Goal: Task Accomplishment & Management: Use online tool/utility

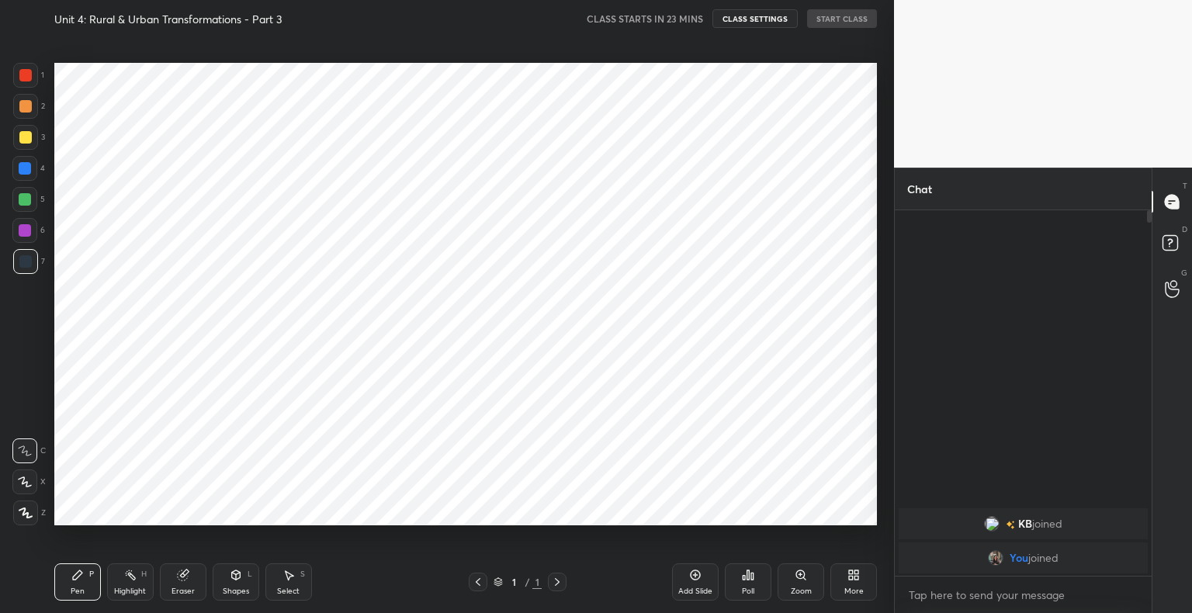
scroll to position [77096, 76778]
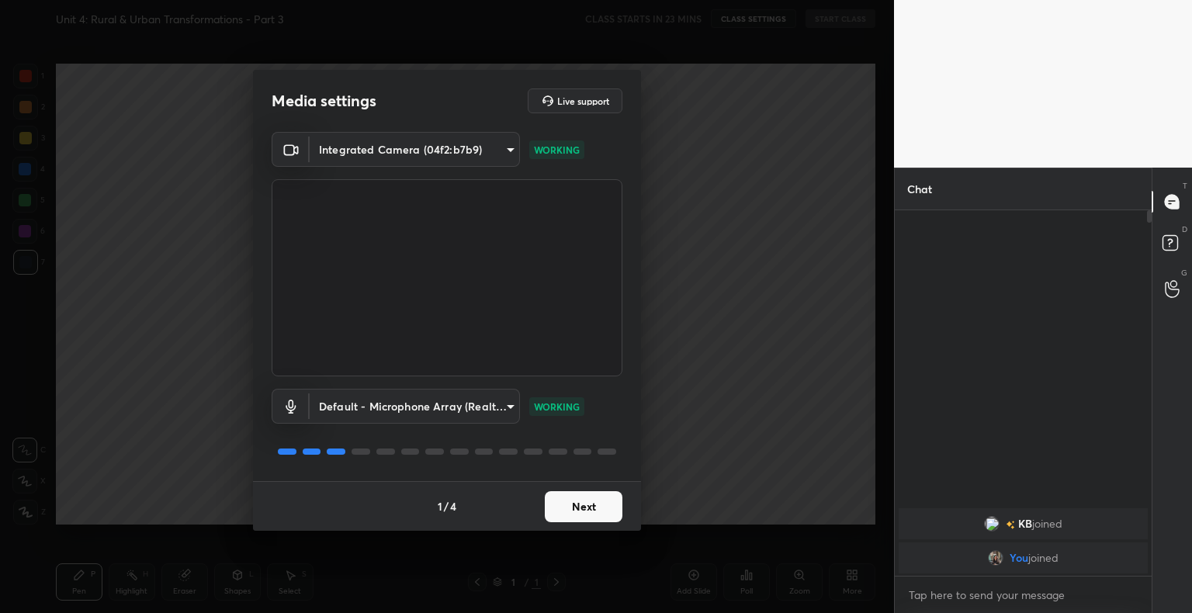
click at [605, 512] on button "Next" at bounding box center [584, 506] width 78 height 31
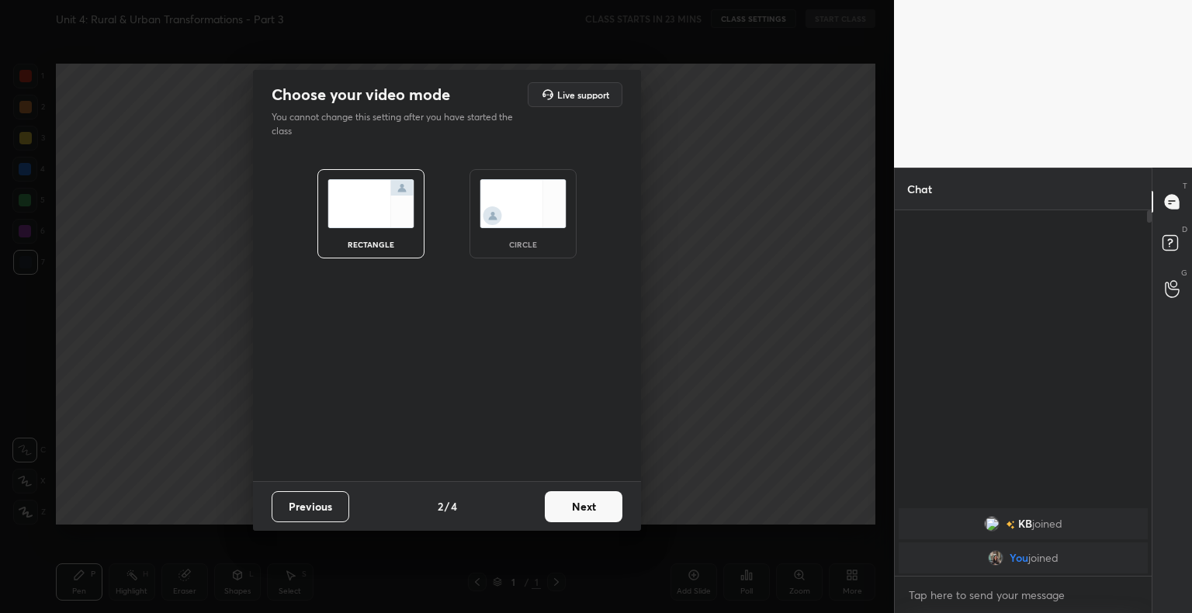
click at [605, 512] on button "Next" at bounding box center [584, 506] width 78 height 31
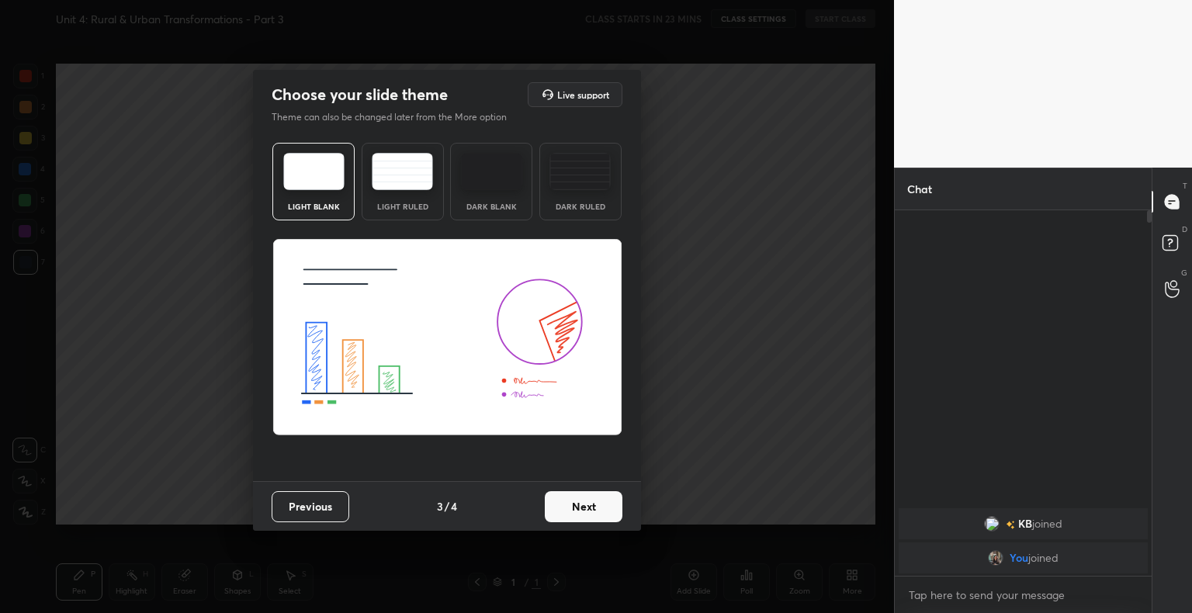
click at [419, 189] on img at bounding box center [402, 171] width 61 height 37
click at [584, 488] on div "Previous 3 / 4 Next" at bounding box center [447, 506] width 388 height 50
click at [584, 495] on button "Next" at bounding box center [584, 506] width 78 height 31
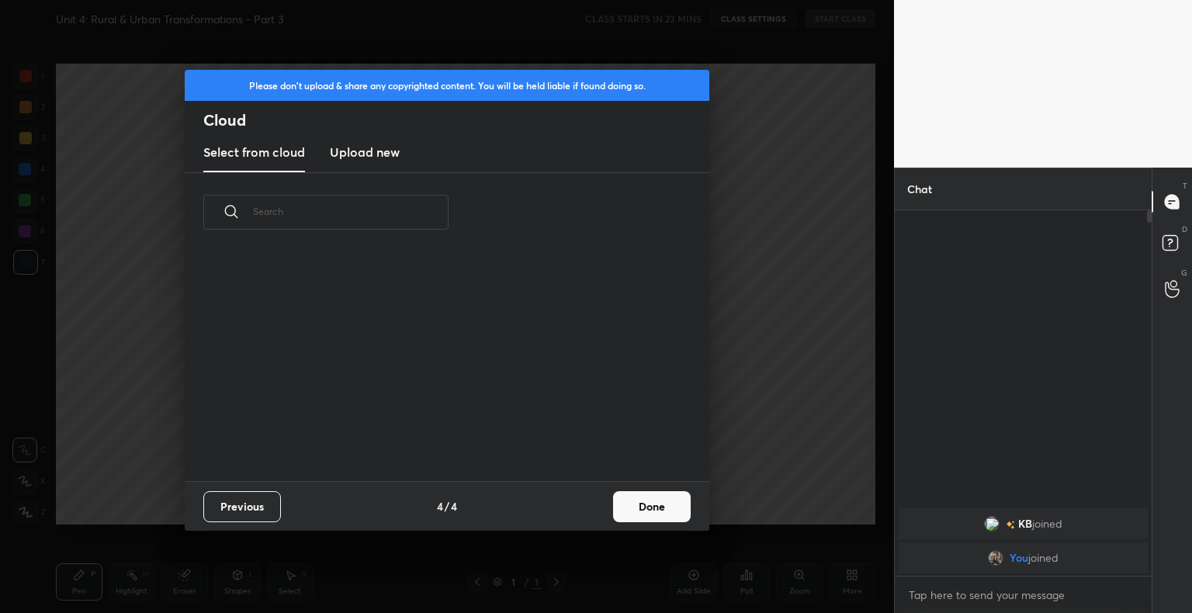
scroll to position [230, 498]
click at [375, 156] on h3 "Upload new" at bounding box center [365, 152] width 70 height 19
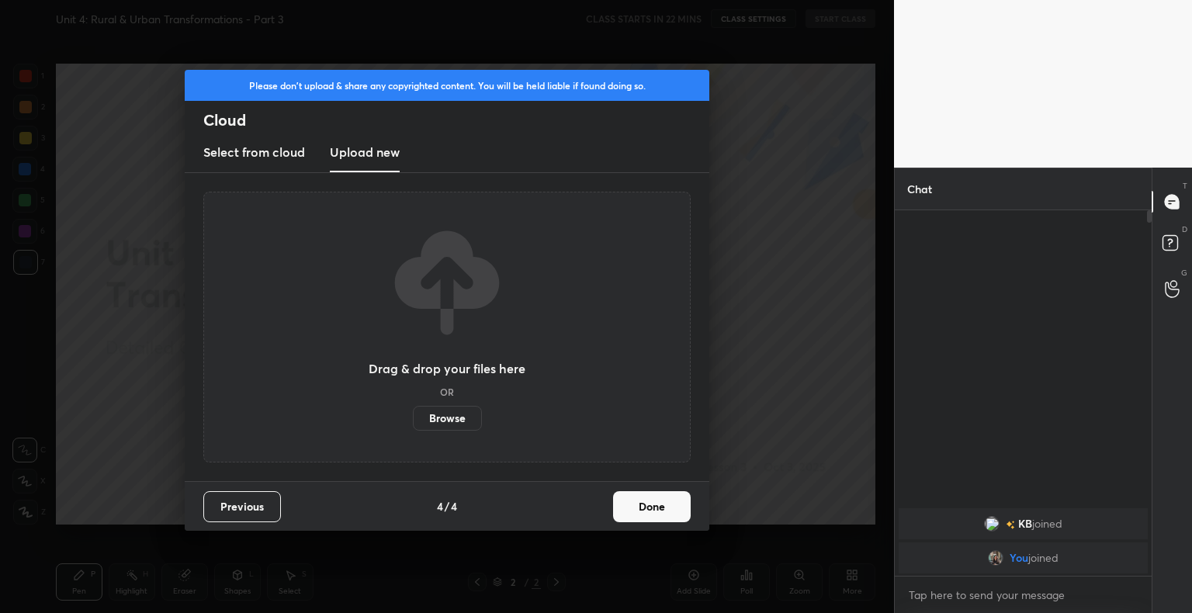
click at [450, 411] on label "Browse" at bounding box center [447, 418] width 69 height 25
click at [413, 411] on input "Browse" at bounding box center [413, 418] width 0 height 25
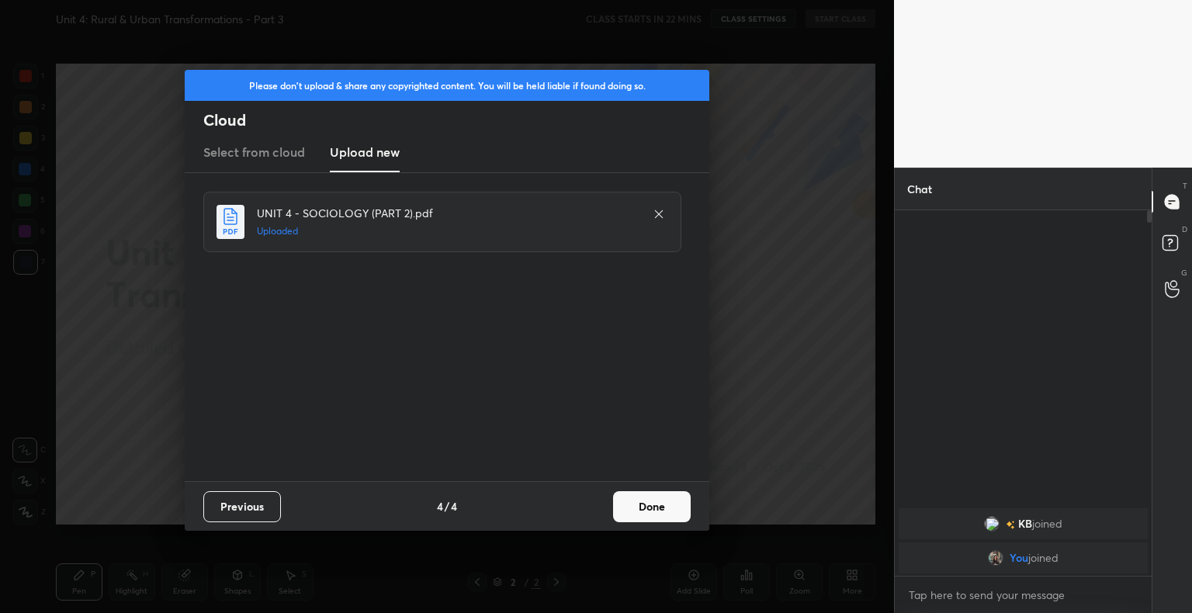
click at [657, 508] on button "Done" at bounding box center [652, 506] width 78 height 31
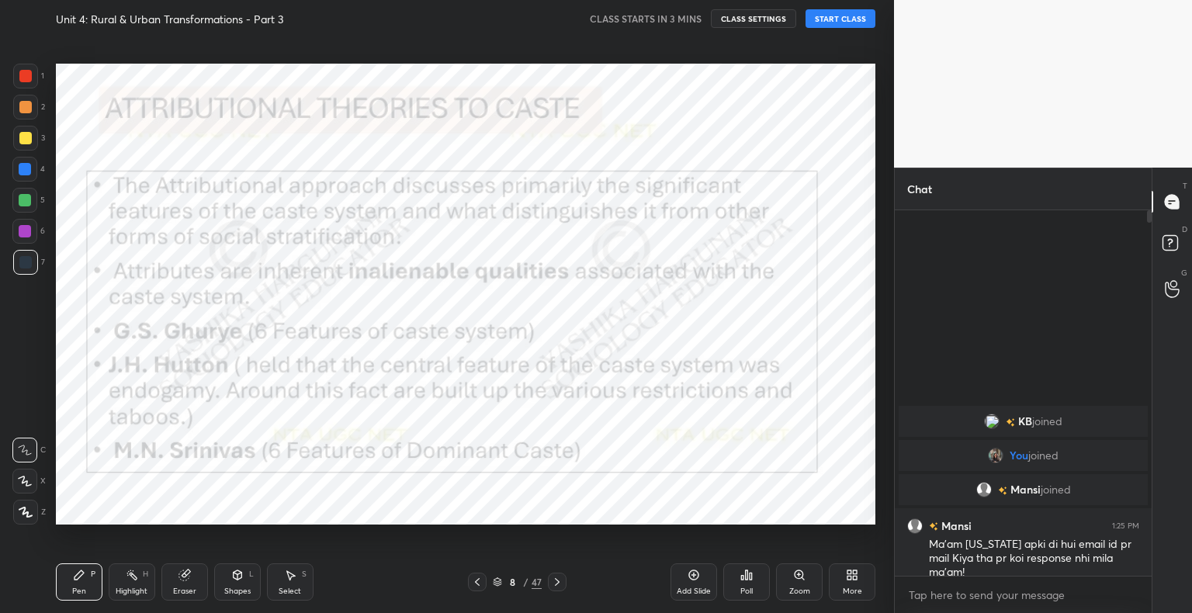
click at [497, 582] on icon at bounding box center [498, 580] width 8 height 4
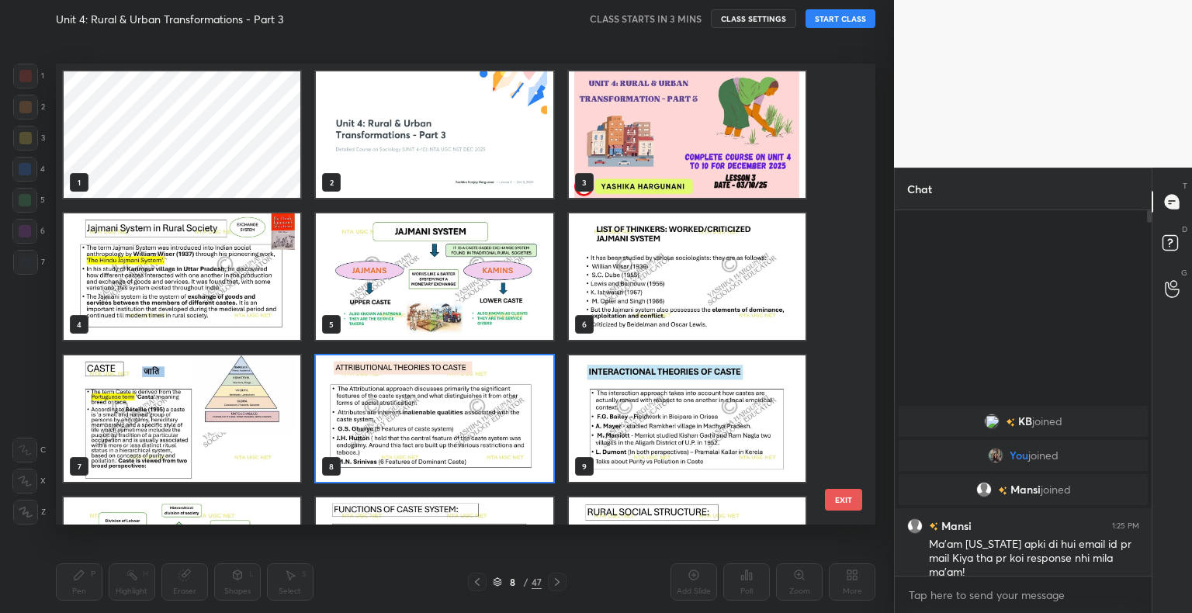
scroll to position [456, 812]
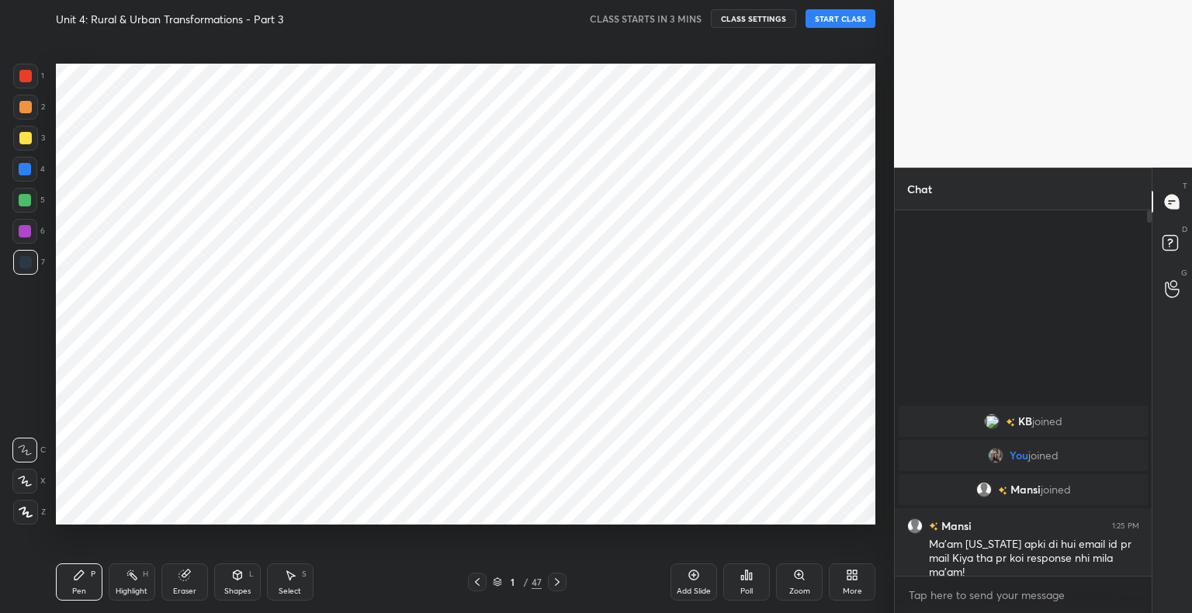
click at [840, 16] on button "START CLASS" at bounding box center [841, 18] width 70 height 19
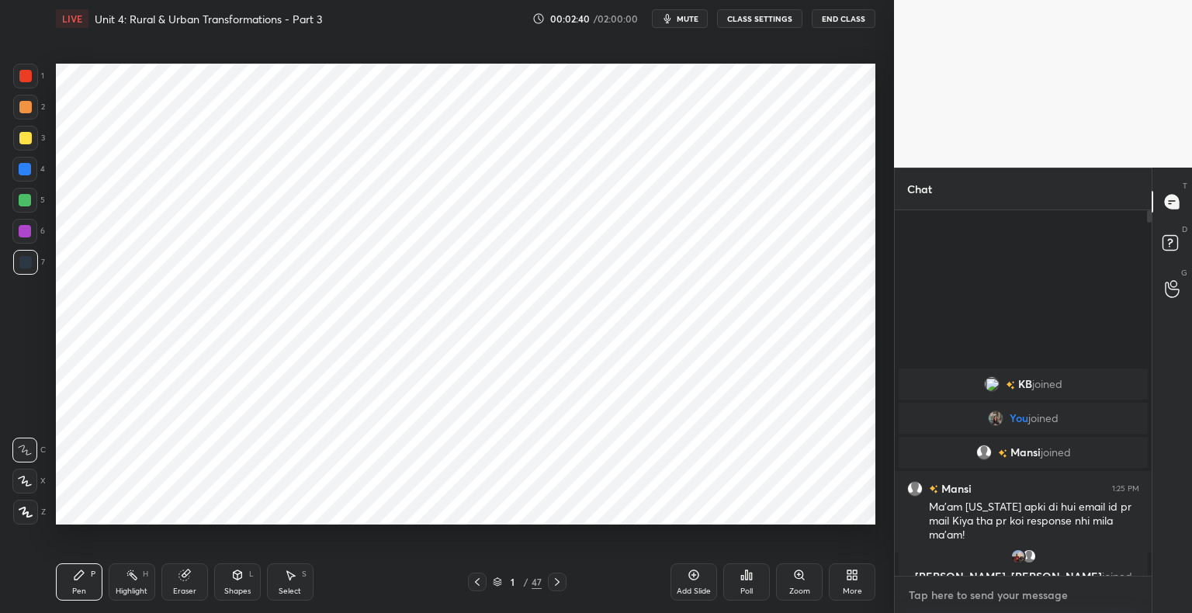
type textarea "x"
click at [1067, 584] on textarea at bounding box center [1023, 595] width 232 height 25
type textarea "P"
type textarea "x"
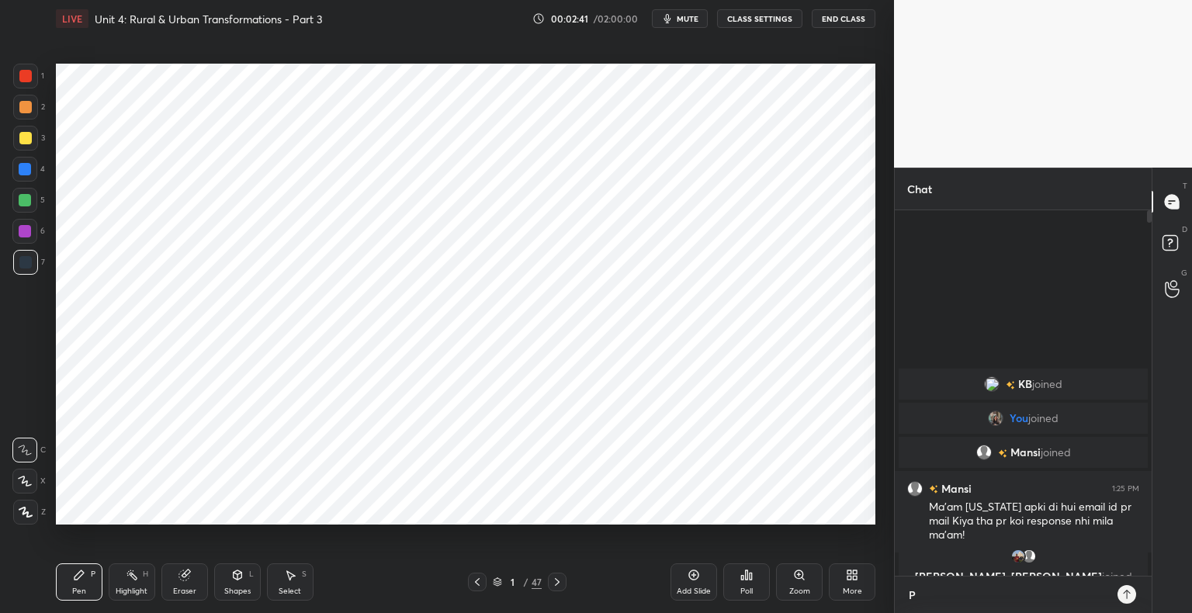
type textarea "Pl"
type textarea "x"
type textarea "Plu"
type textarea "x"
type textarea "Plus"
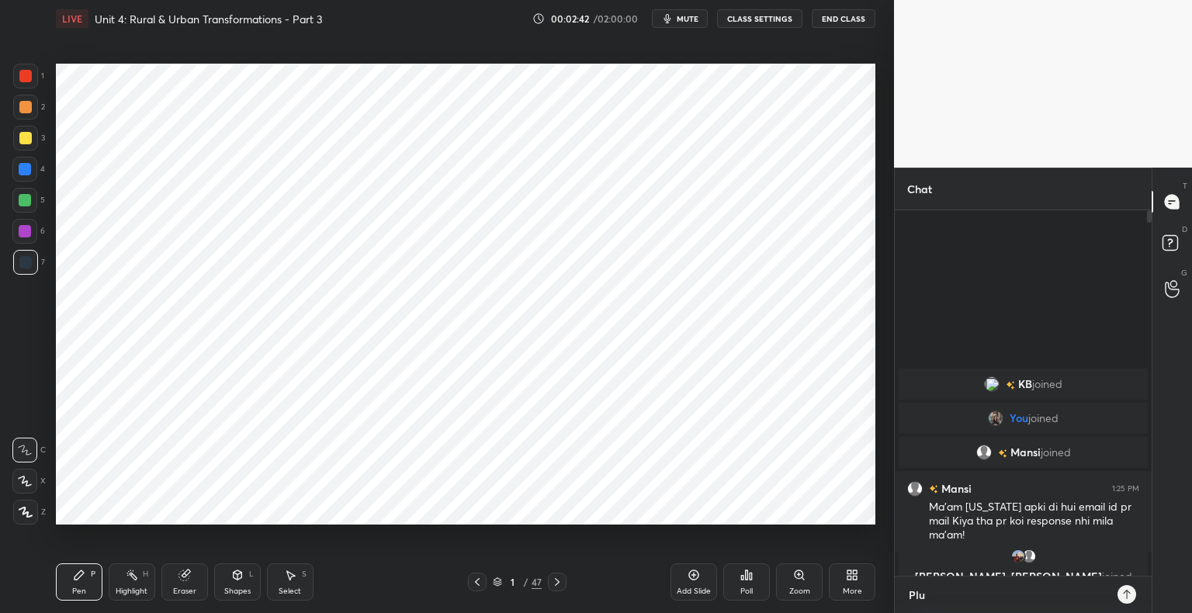
type textarea "x"
type textarea "Plus"
type textarea "x"
type textarea "Plus T"
type textarea "x"
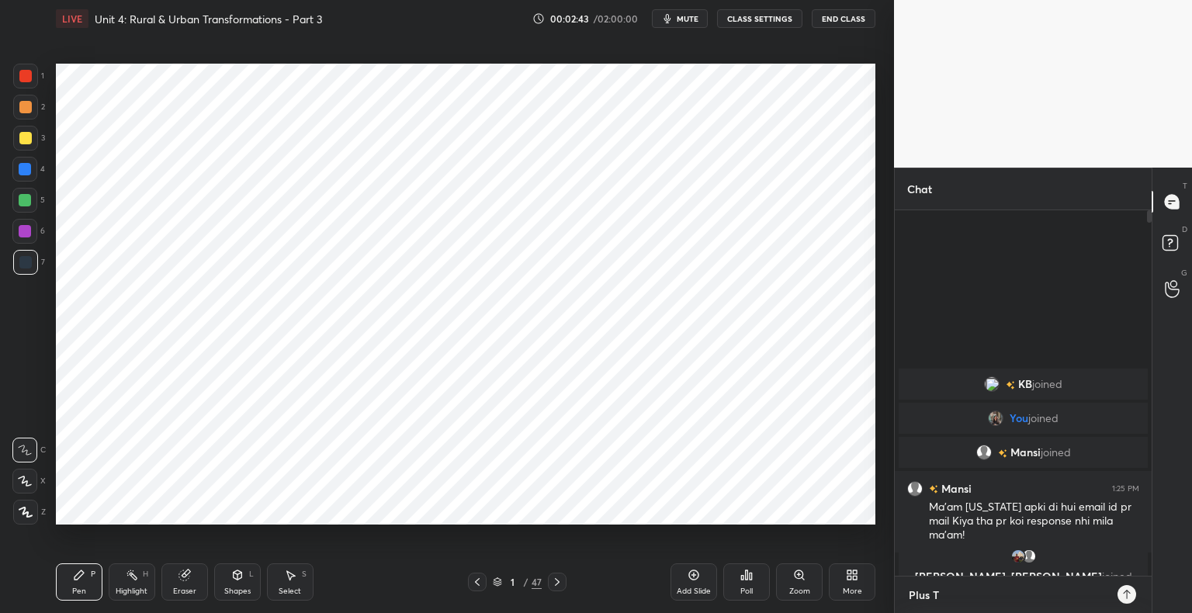
type textarea "Plus Te"
type textarea "x"
type textarea "Plus Tel"
type textarea "x"
type textarea "Plus Tele"
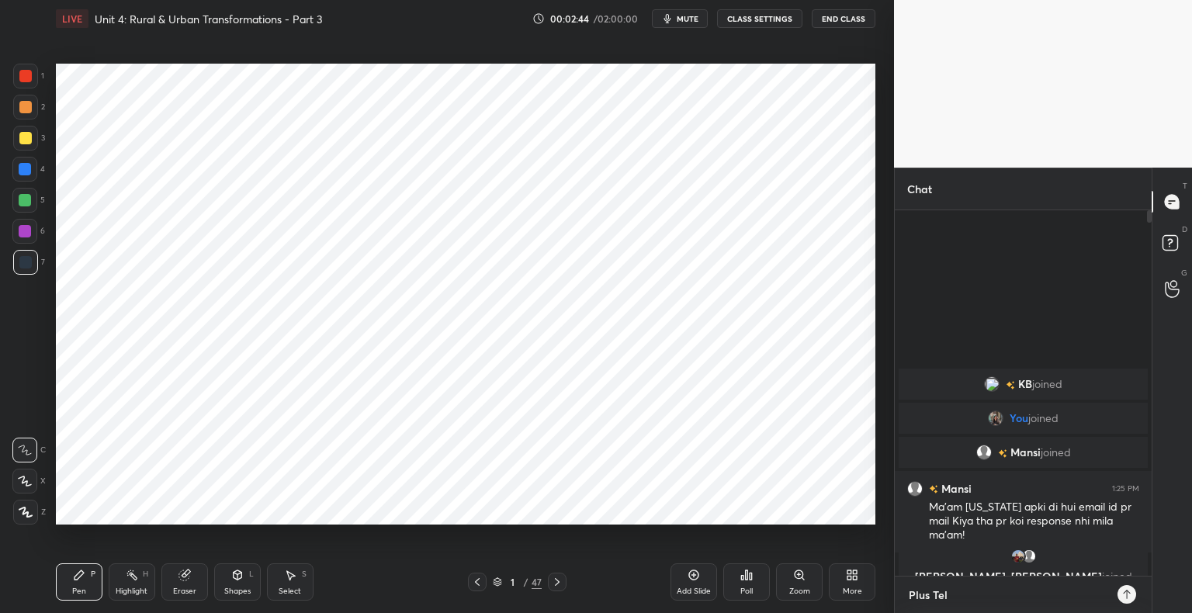
type textarea "x"
type textarea "Plus Teleg"
type textarea "x"
type textarea "Plus Telegr"
type textarea "x"
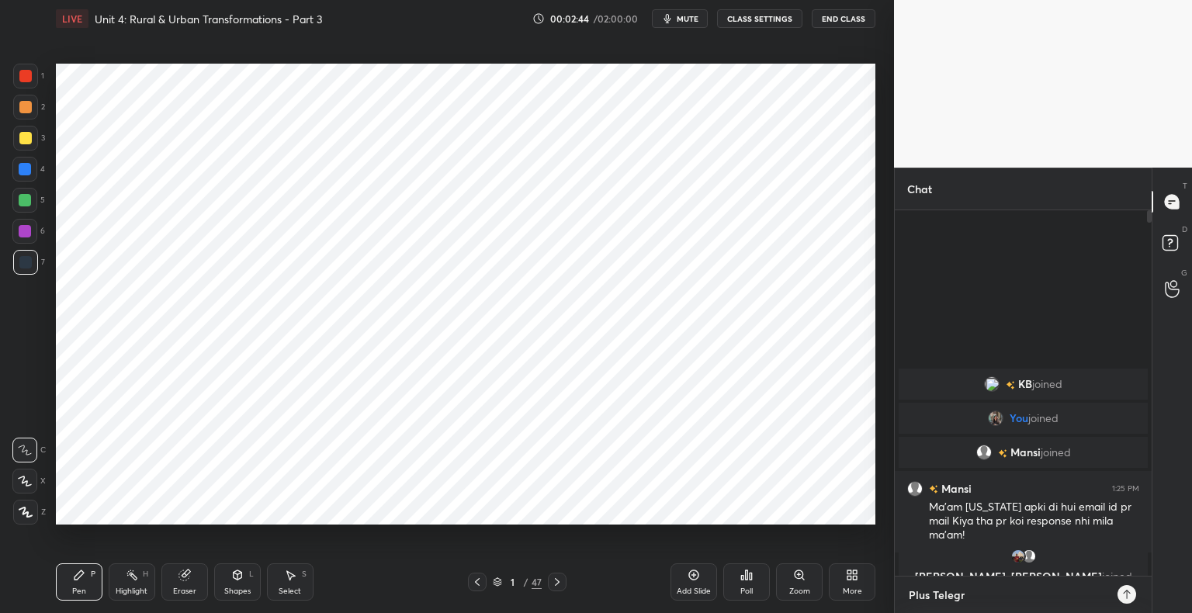
type textarea "Plus Telegra"
type textarea "x"
type textarea "Plus Telegram"
type textarea "x"
type textarea "Plus Telegram"
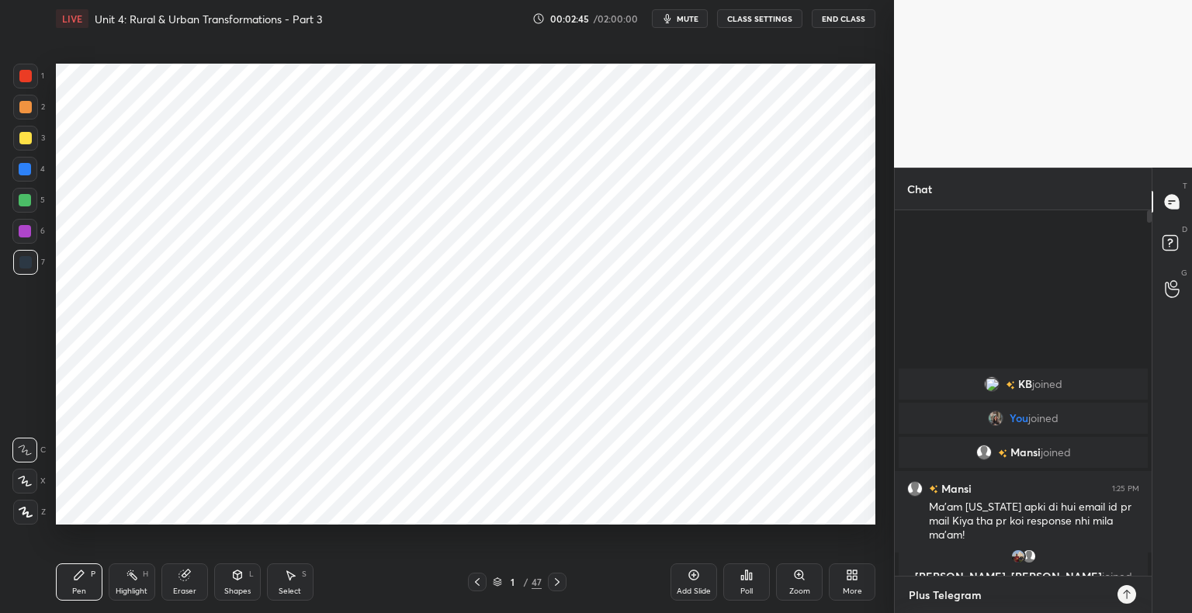
type textarea "x"
type textarea "Plus Telegram L"
type textarea "x"
type textarea "Plus Telegram Li"
type textarea "x"
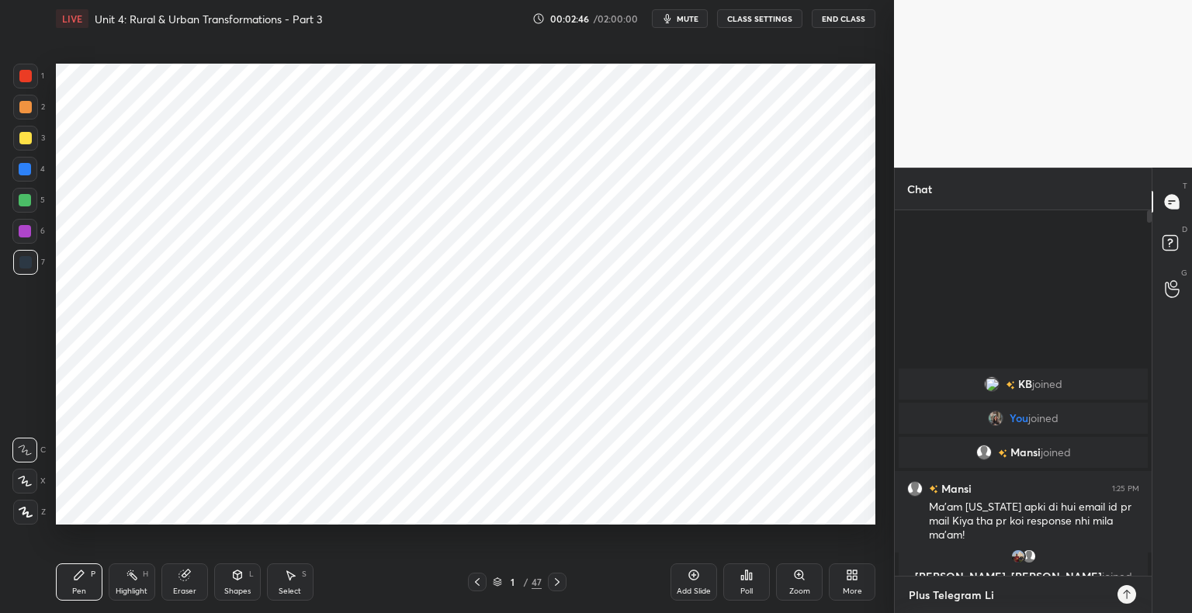
type textarea "Plus Telegram Lin"
type textarea "x"
type textarea "Plus Telegram Link"
type textarea "x"
type textarea "Plus Telegram Link"
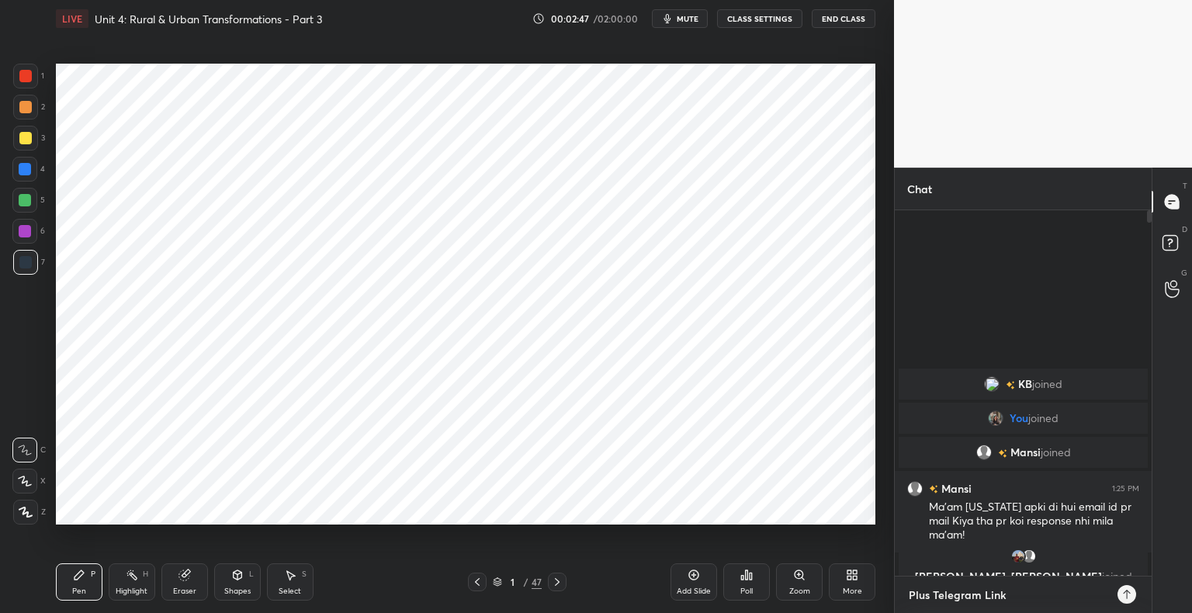
type textarea "x"
type textarea "Plus Telegram Link -"
type textarea "x"
type textarea "Plus Telegram Link -"
type textarea "x"
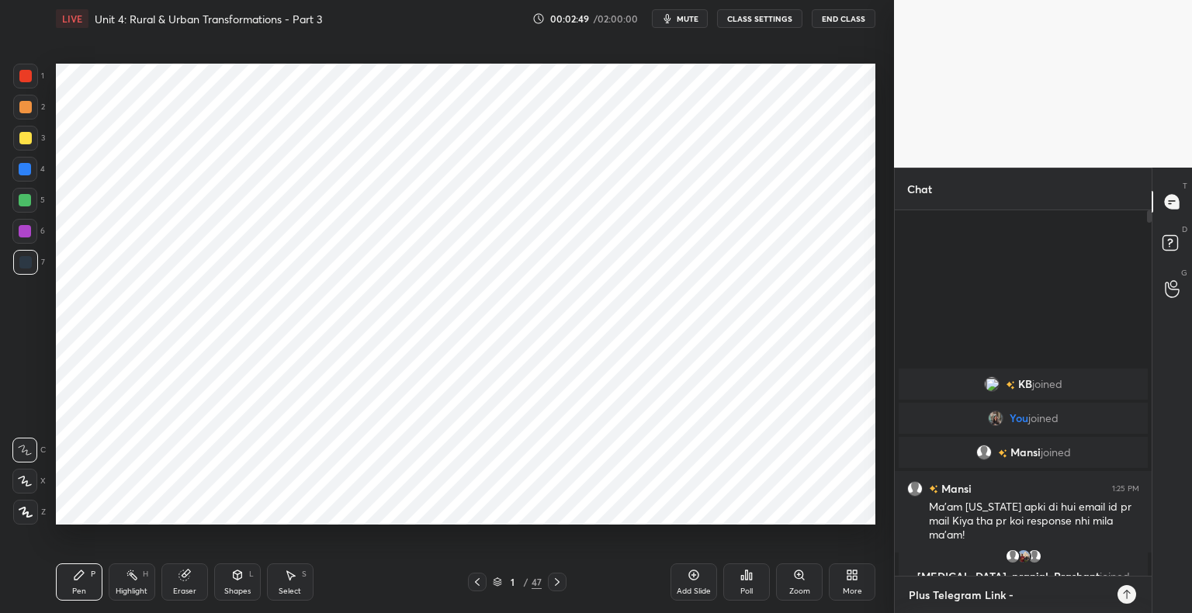
paste textarea "[URL][DOMAIN_NAME]"
type textarea "Plus Telegram Link - [URL][DOMAIN_NAME]"
type textarea "x"
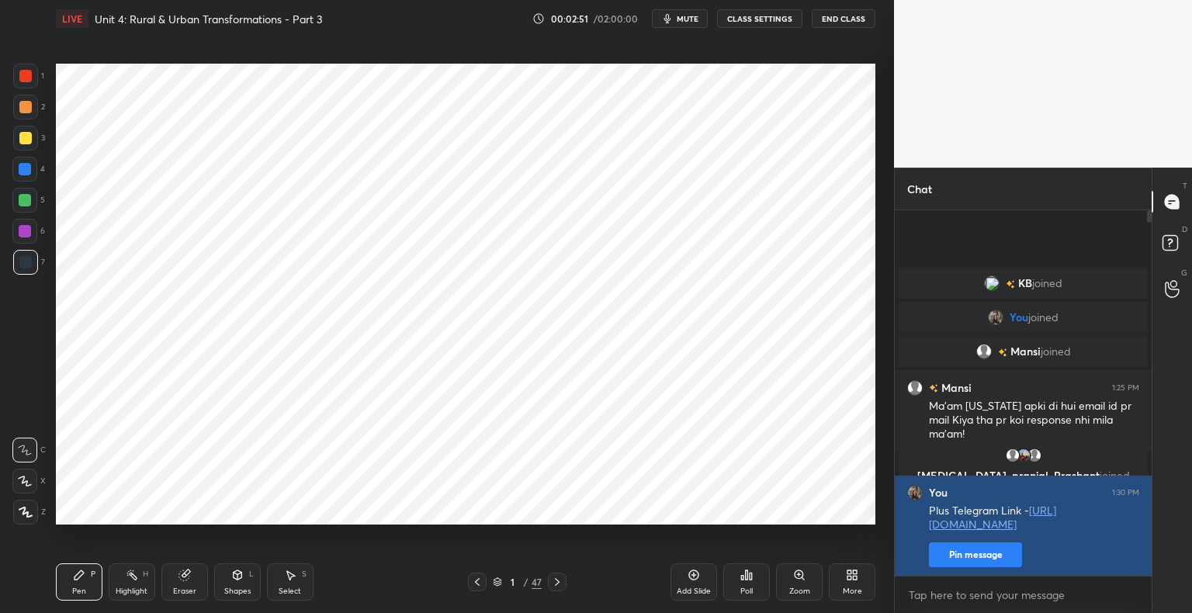
type textarea "x"
click at [1012, 547] on button "Pin message" at bounding box center [975, 554] width 93 height 25
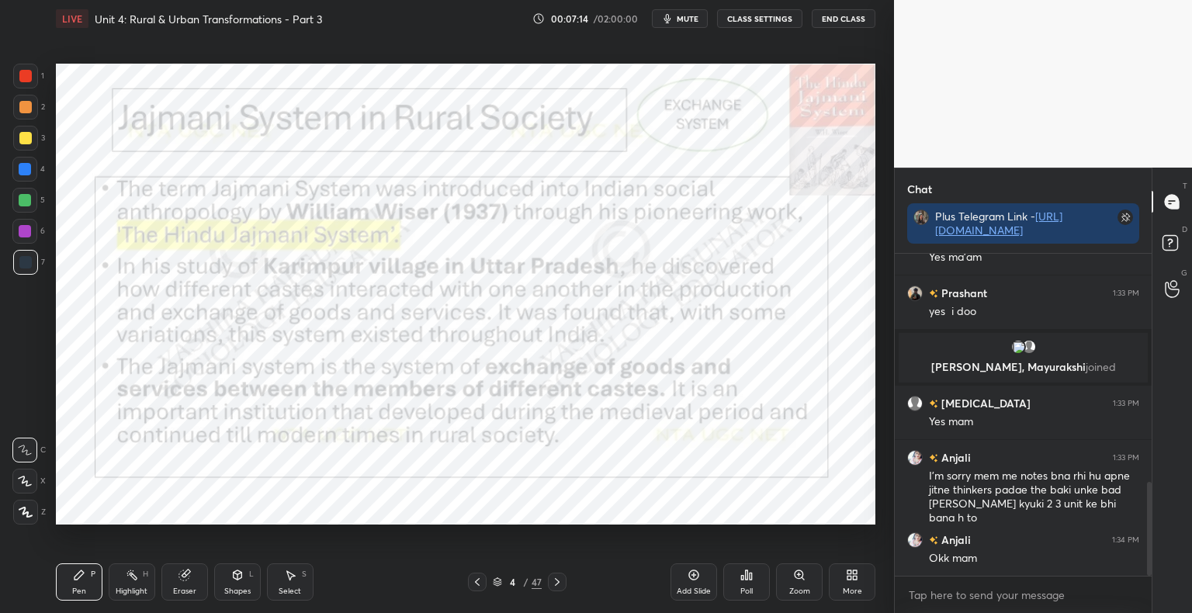
scroll to position [838, 0]
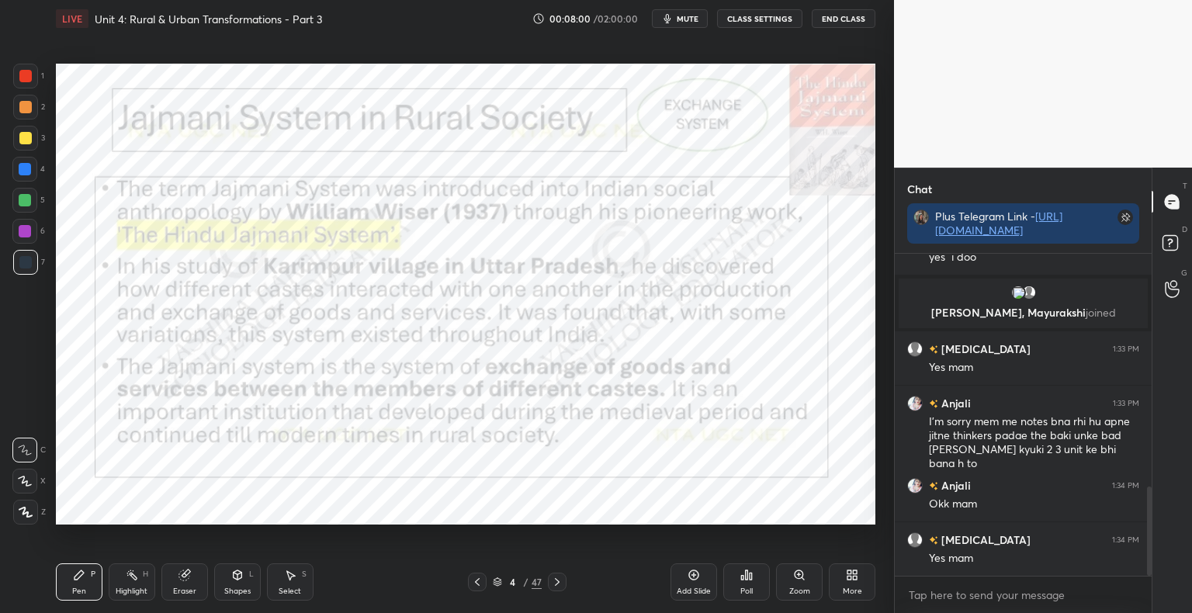
click at [25, 84] on div at bounding box center [25, 76] width 25 height 25
click at [250, 588] on div "Shapes" at bounding box center [237, 592] width 26 height 8
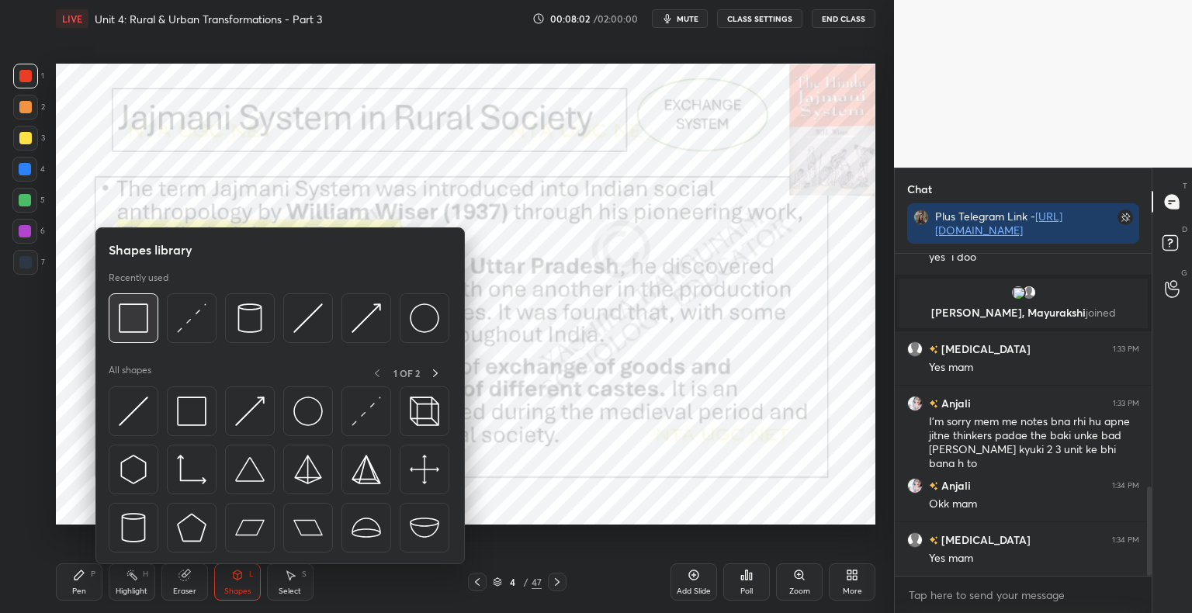
scroll to position [893, 0]
click at [141, 334] on div at bounding box center [134, 318] width 50 height 50
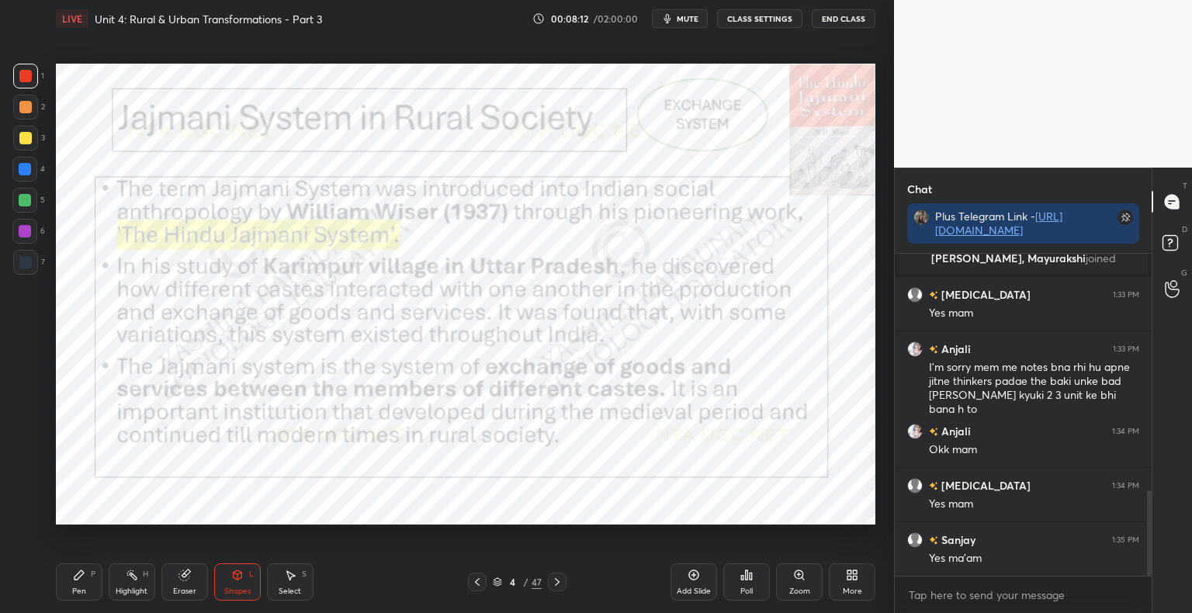
click at [239, 584] on div "Shapes L" at bounding box center [237, 581] width 47 height 37
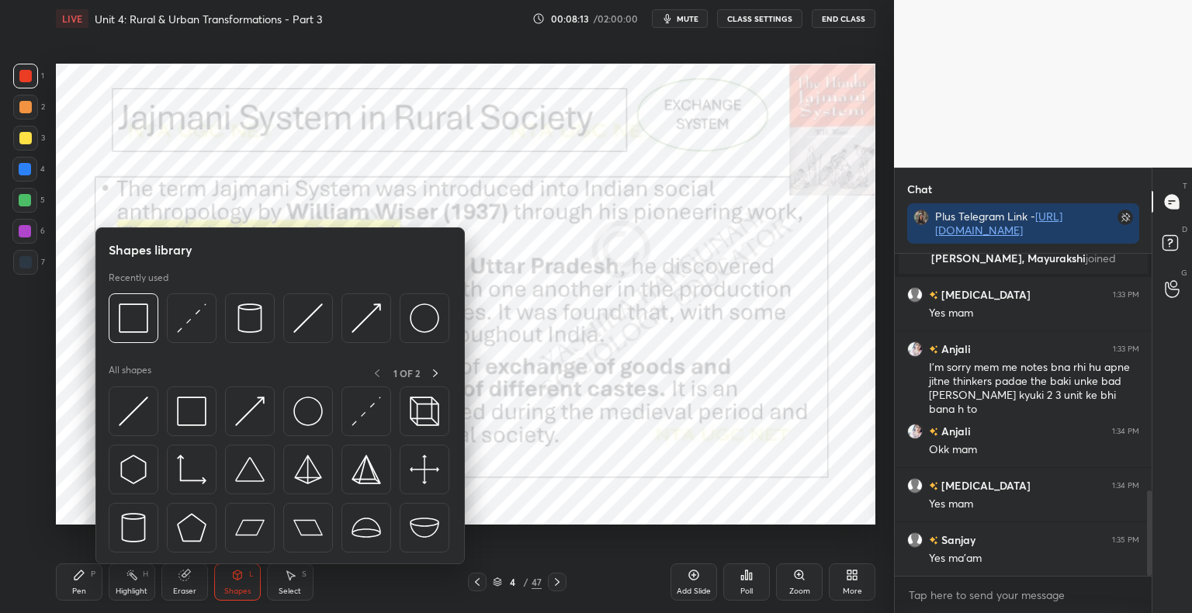
click at [81, 567] on div "Pen P" at bounding box center [79, 581] width 47 height 37
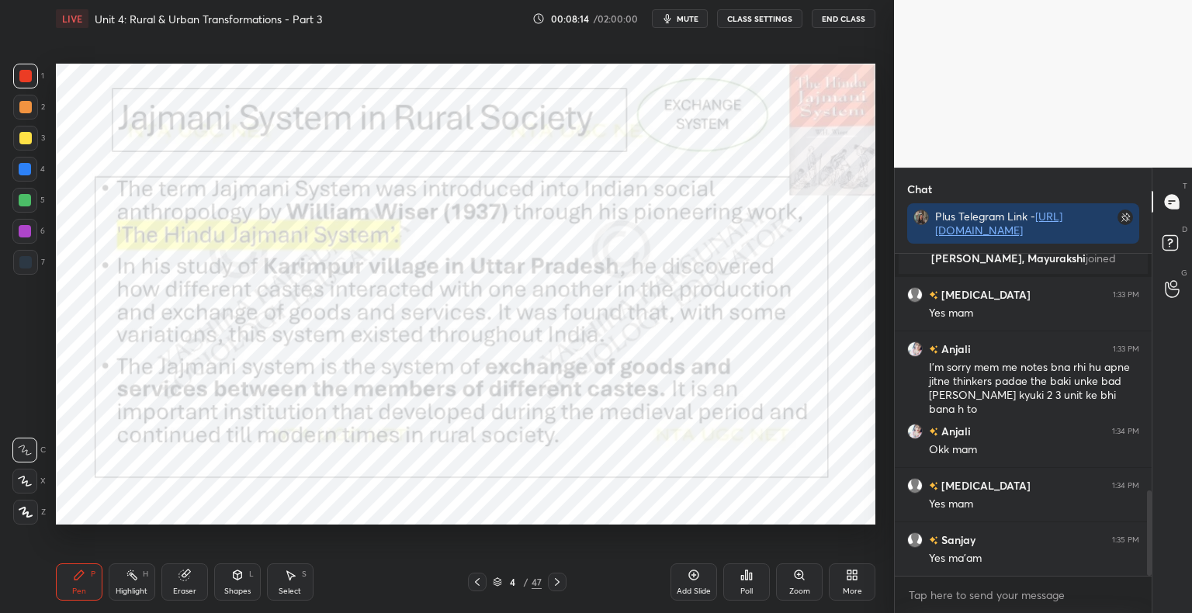
click at [25, 488] on div at bounding box center [24, 481] width 25 height 25
click at [236, 588] on div "Shapes" at bounding box center [237, 592] width 26 height 8
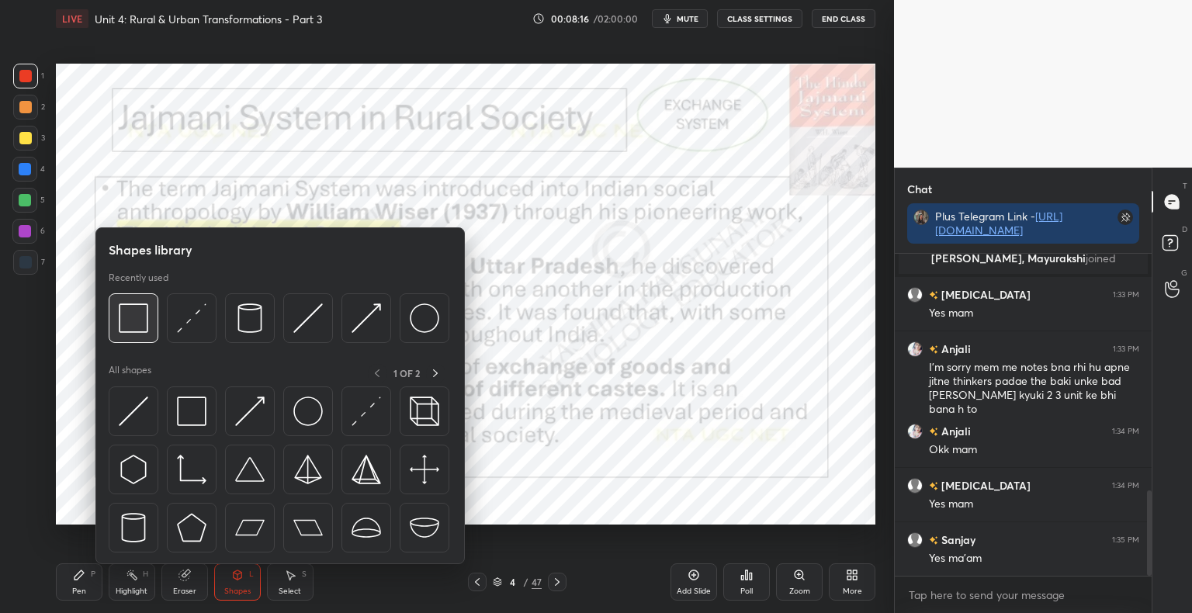
click at [144, 316] on img at bounding box center [133, 317] width 29 height 29
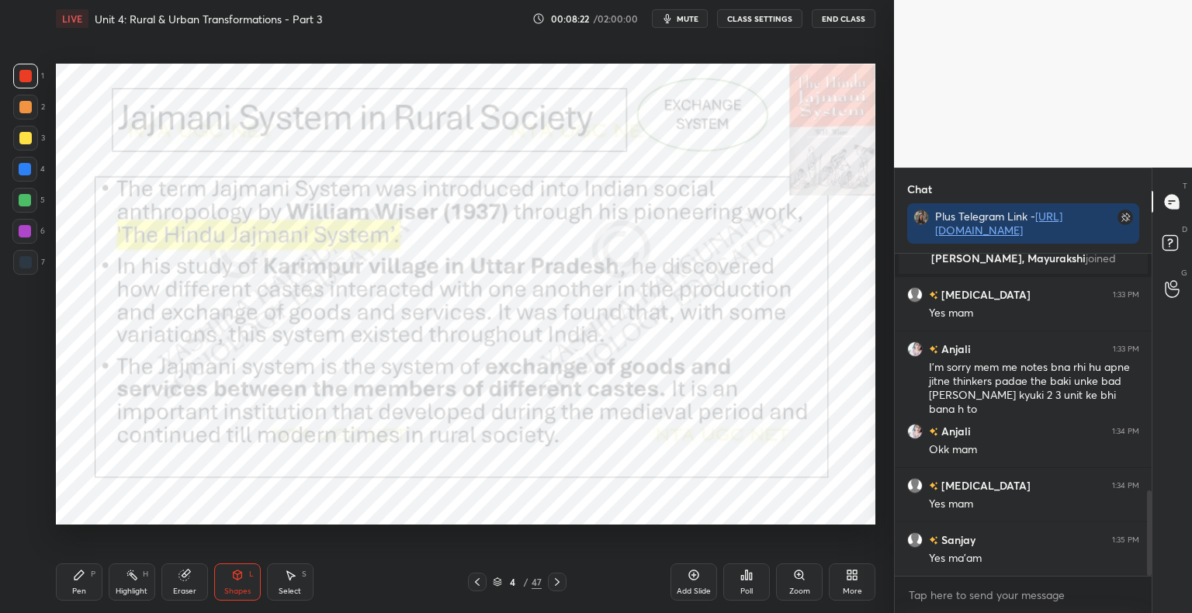
scroll to position [930, 0]
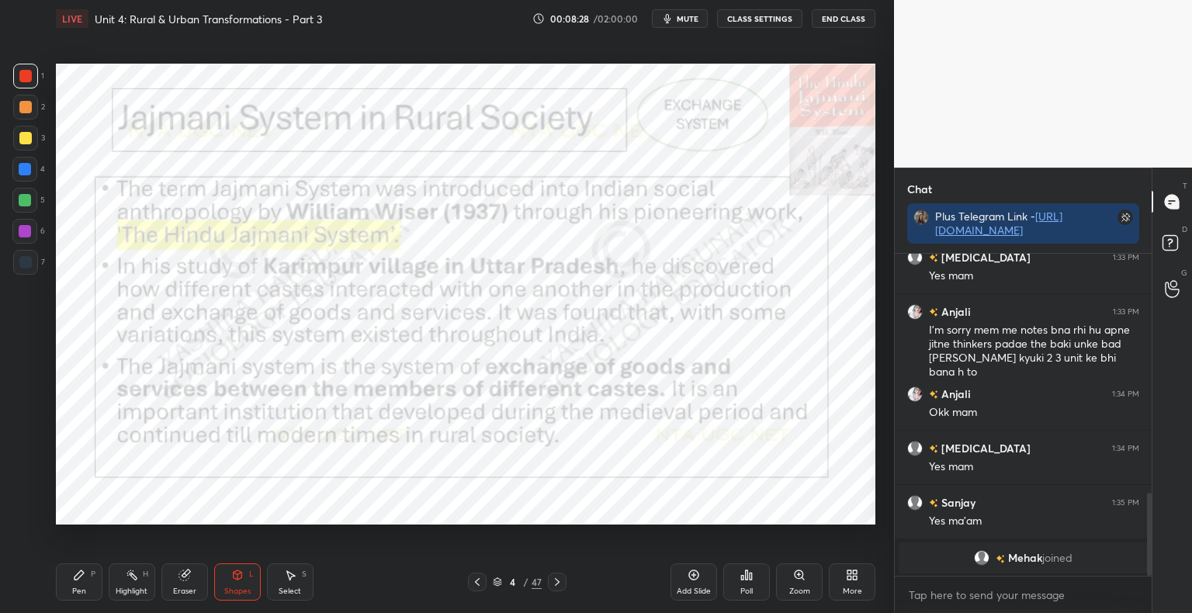
click at [78, 594] on div "Pen" at bounding box center [79, 592] width 14 height 8
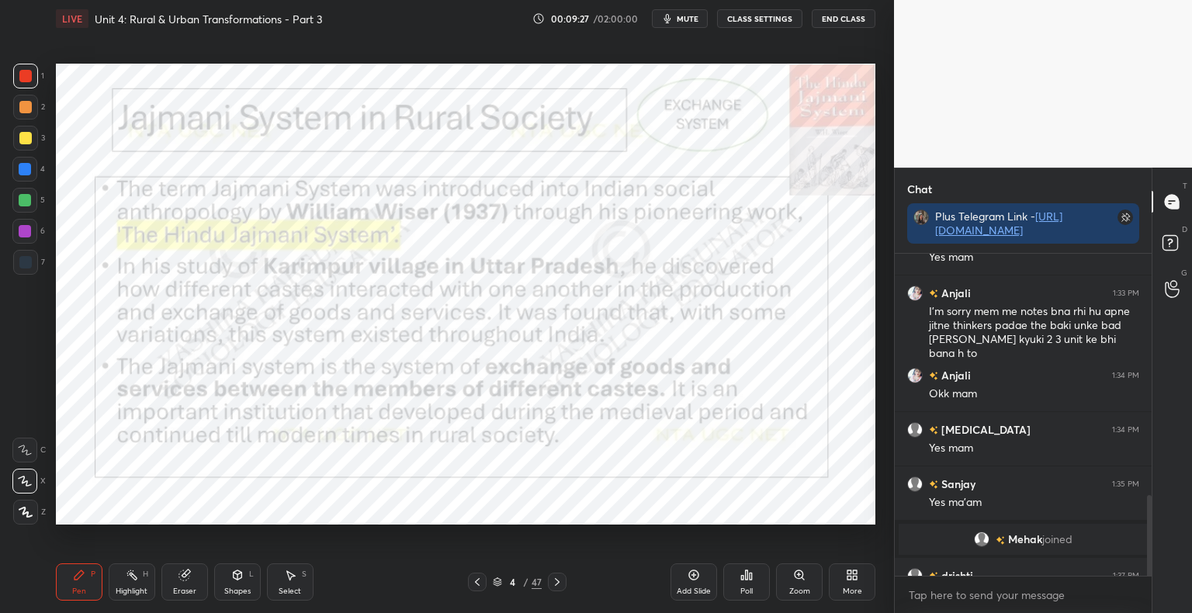
scroll to position [965, 0]
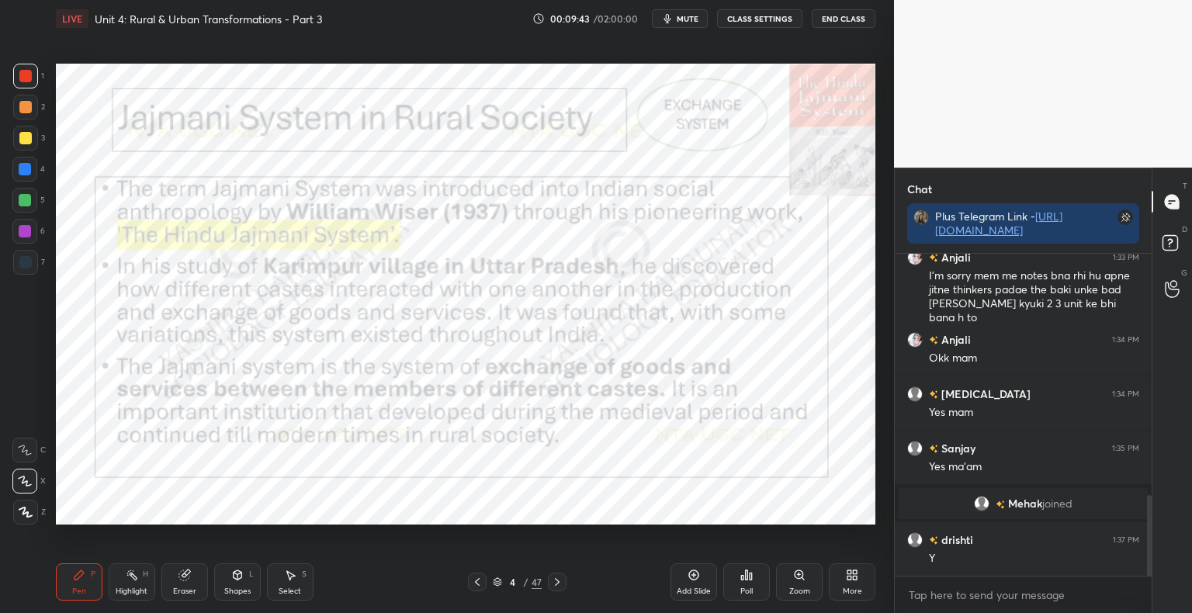
click at [233, 588] on div "Shapes" at bounding box center [237, 592] width 26 height 8
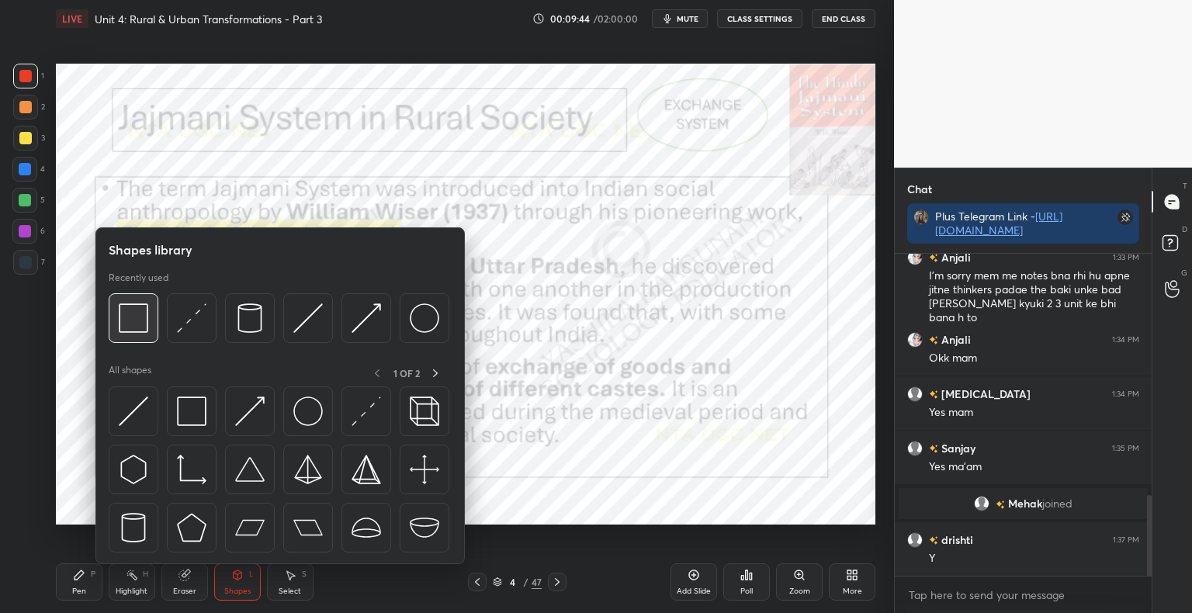
click at [133, 334] on div at bounding box center [134, 318] width 50 height 50
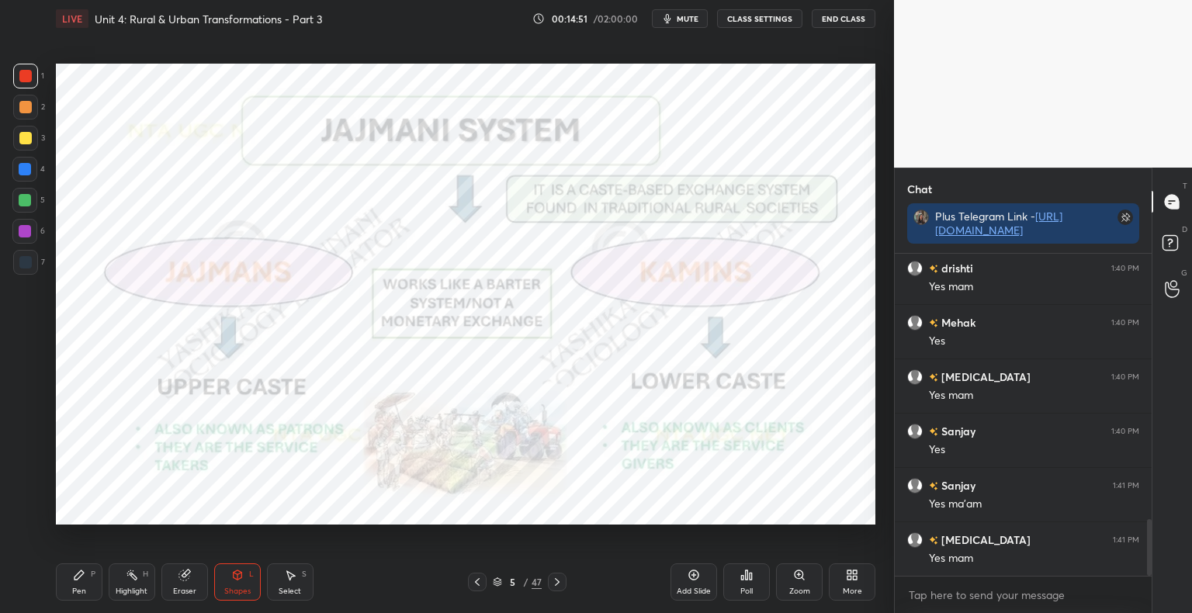
scroll to position [1563, 0]
click at [81, 588] on div "Pen" at bounding box center [79, 592] width 14 height 8
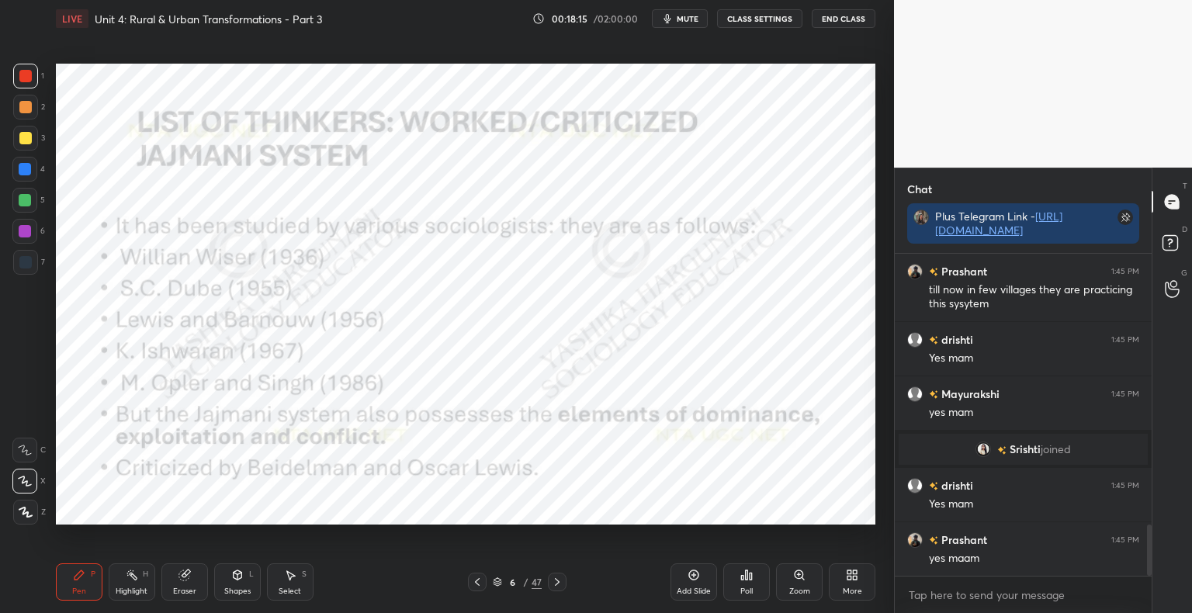
scroll to position [1813, 0]
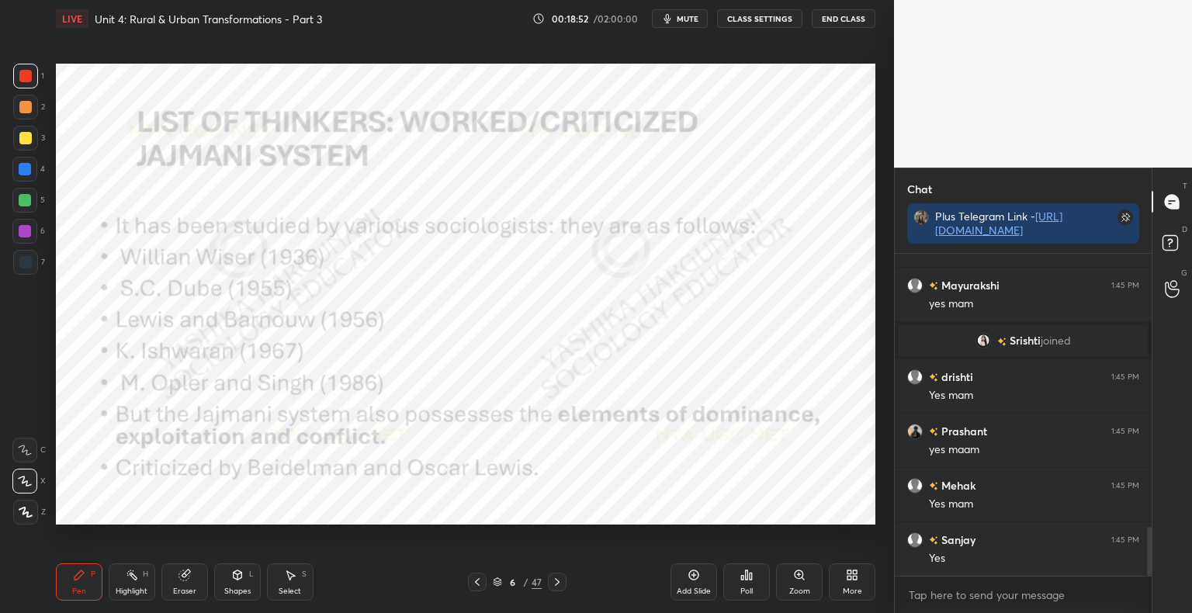
click at [696, 581] on icon at bounding box center [694, 575] width 12 height 12
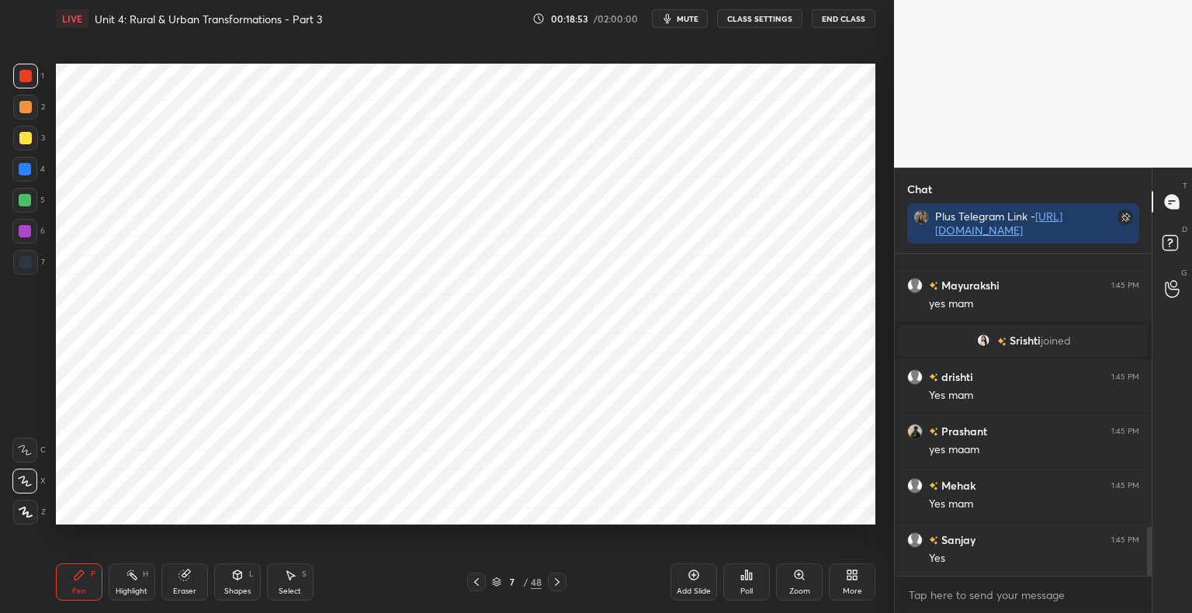
click at [228, 584] on div "Shapes L" at bounding box center [237, 581] width 47 height 37
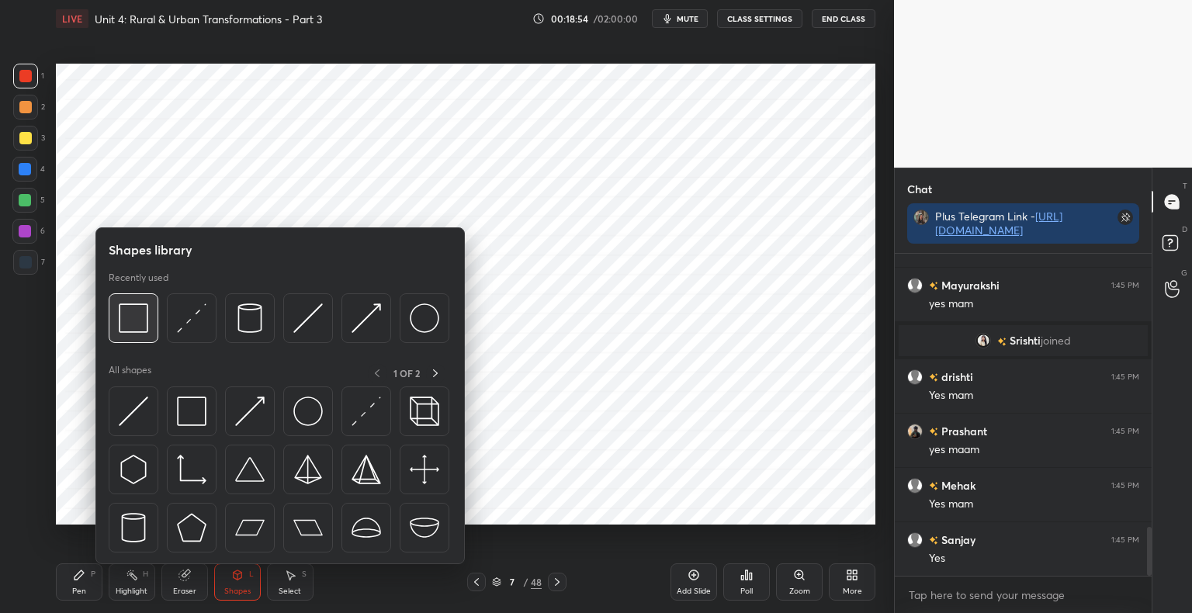
click at [143, 314] on img at bounding box center [133, 317] width 29 height 29
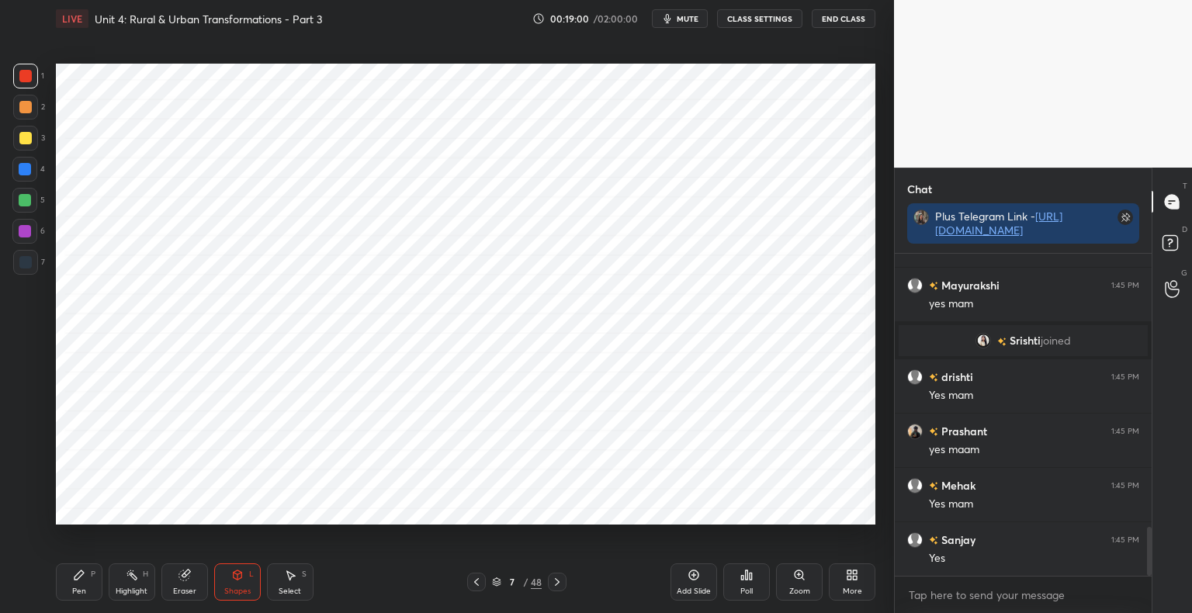
click at [81, 590] on div "Pen" at bounding box center [79, 592] width 14 height 8
click at [31, 264] on div at bounding box center [25, 262] width 12 height 12
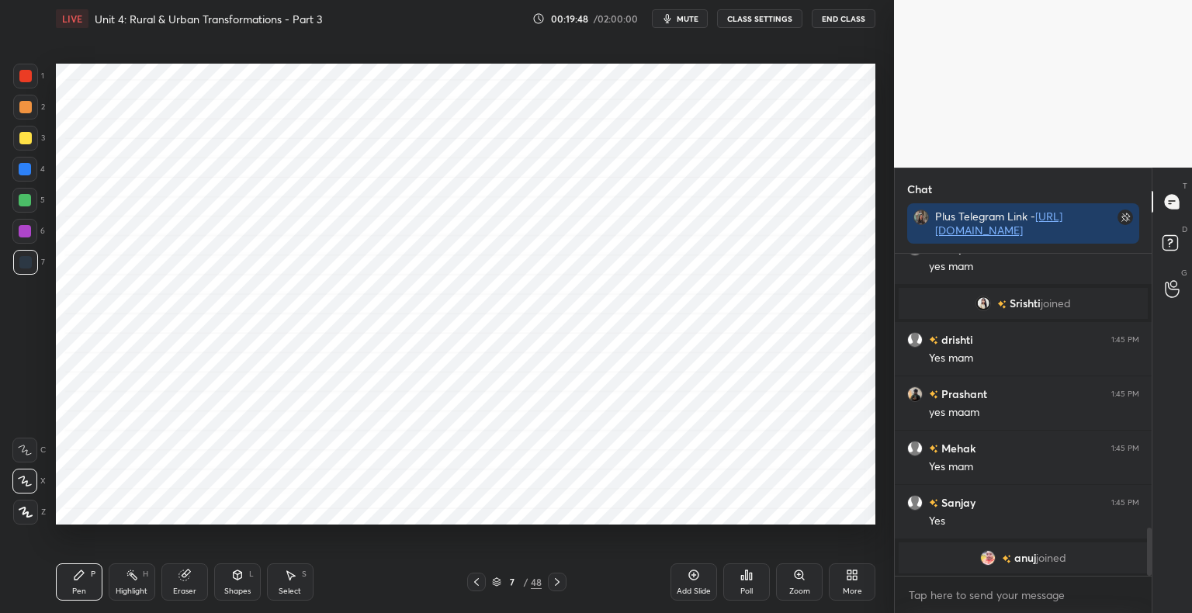
scroll to position [1842, 0]
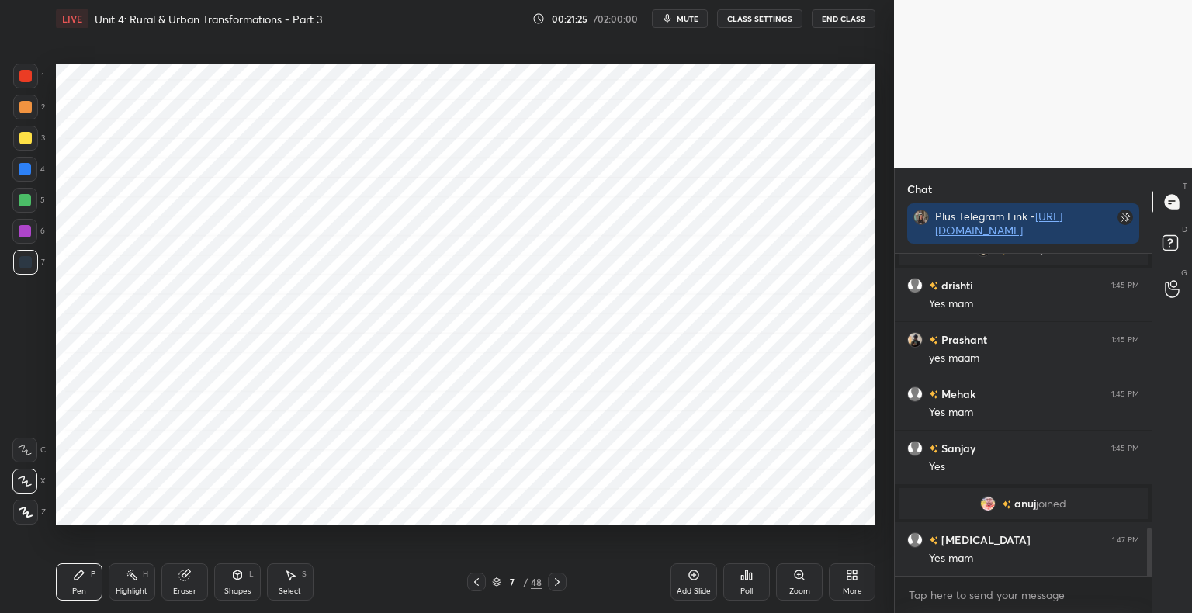
click at [31, 78] on div at bounding box center [25, 76] width 12 height 12
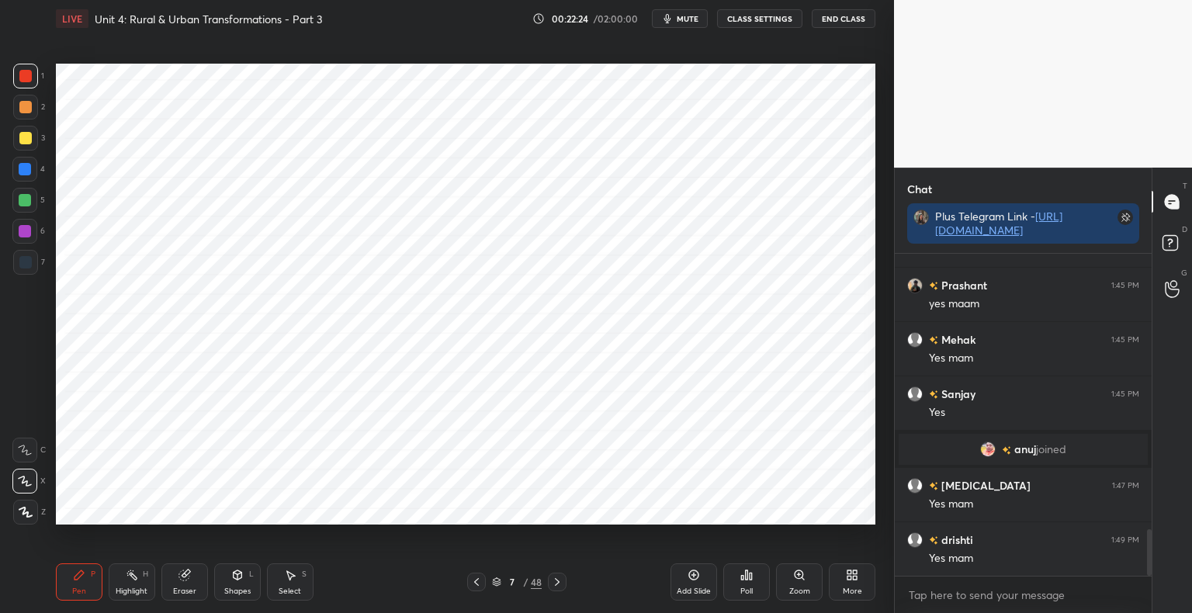
click at [708, 584] on div "Add Slide" at bounding box center [694, 581] width 47 height 37
click at [242, 595] on div "Shapes" at bounding box center [237, 592] width 26 height 8
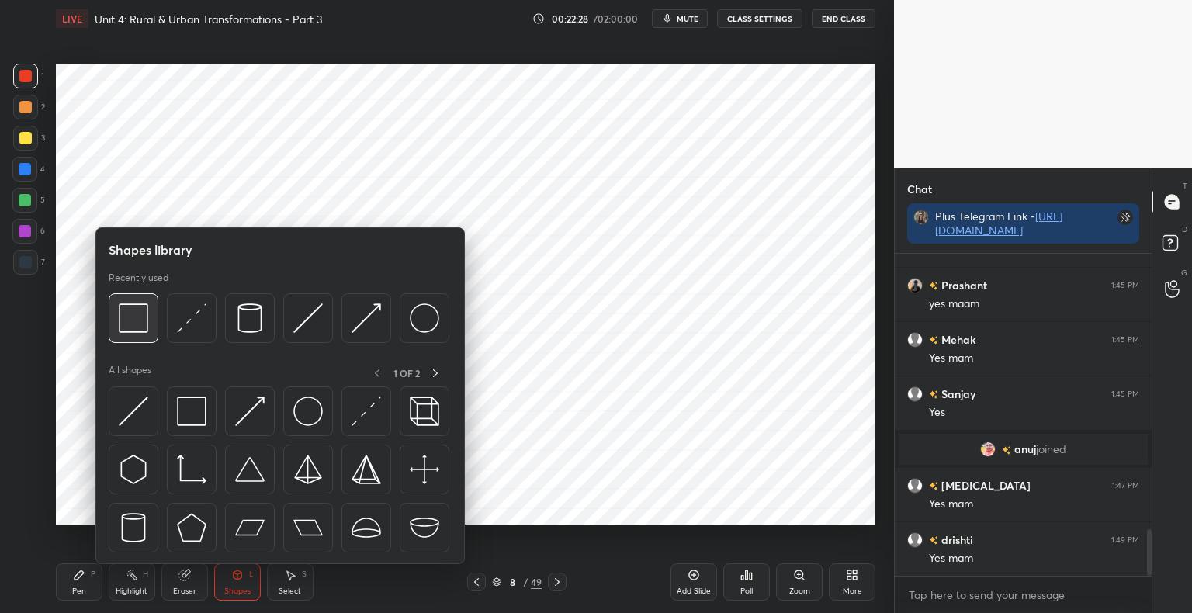
click at [132, 324] on img at bounding box center [133, 317] width 29 height 29
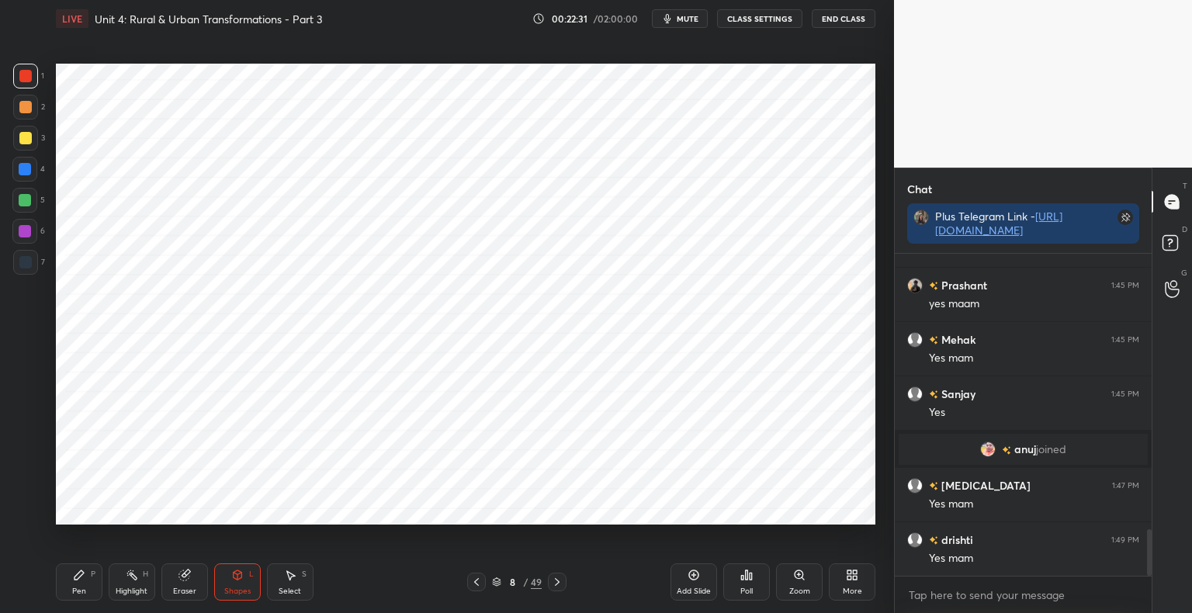
click at [477, 584] on icon at bounding box center [476, 582] width 5 height 8
click at [477, 584] on icon at bounding box center [476, 582] width 12 height 12
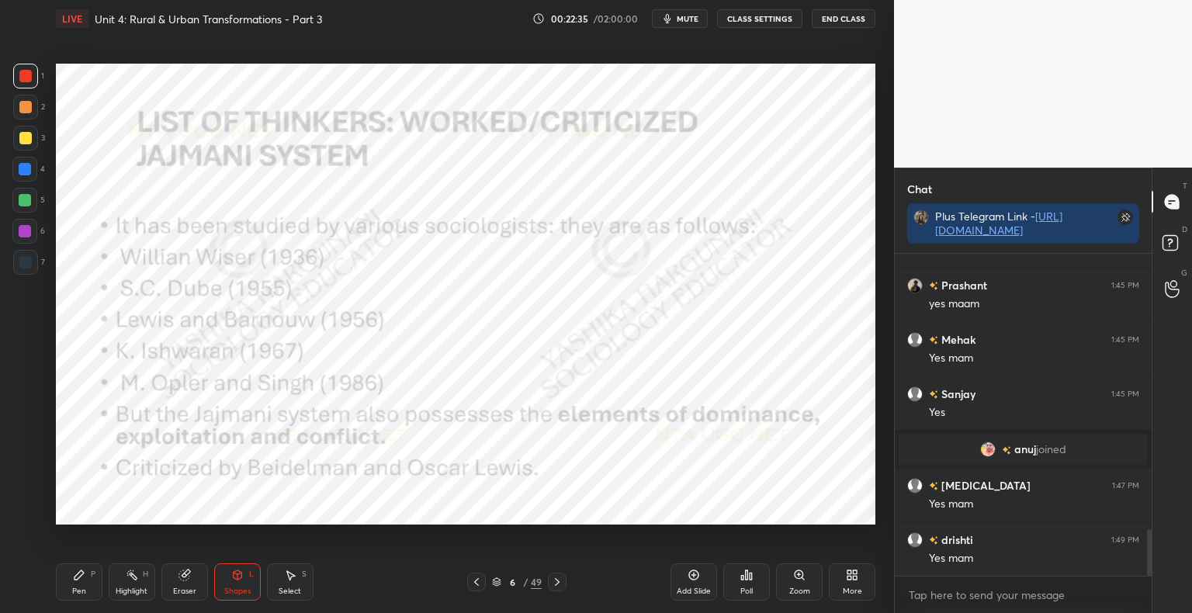
click at [558, 581] on icon at bounding box center [557, 582] width 5 height 8
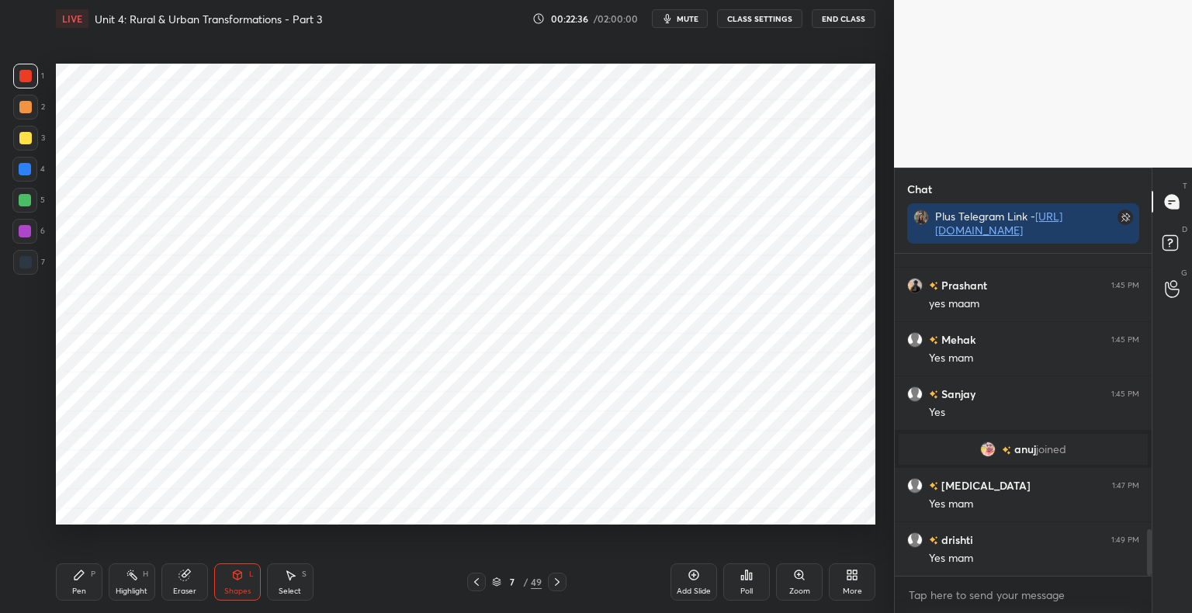
click at [560, 584] on icon at bounding box center [557, 582] width 12 height 12
click at [84, 591] on div "Pen" at bounding box center [79, 592] width 14 height 8
click at [29, 267] on div at bounding box center [25, 262] width 12 height 12
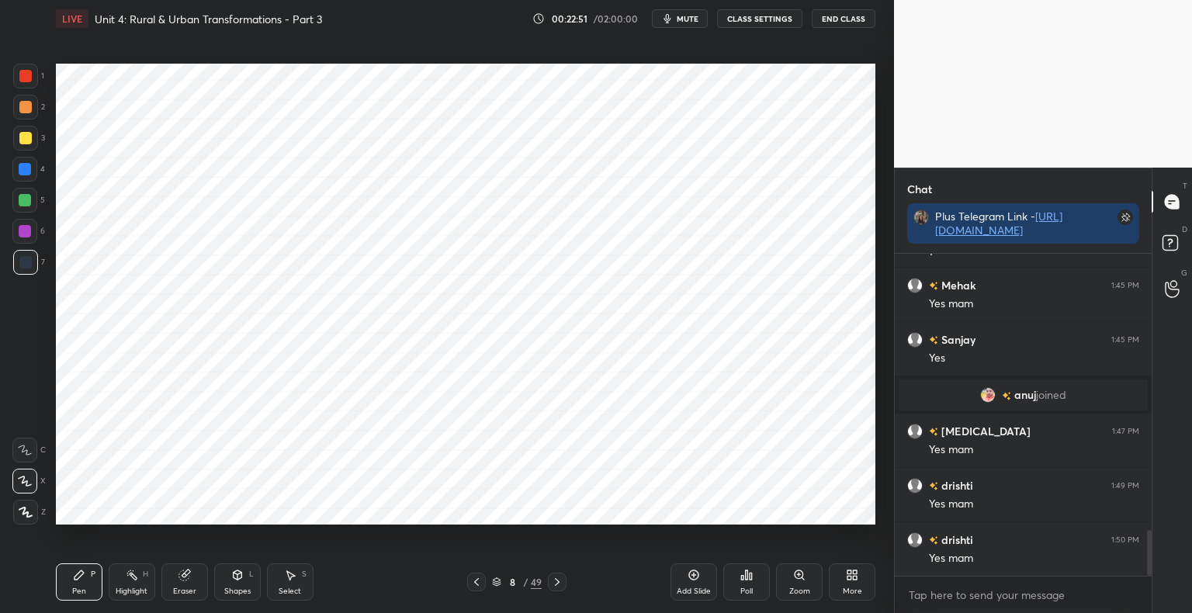
scroll to position [2019, 0]
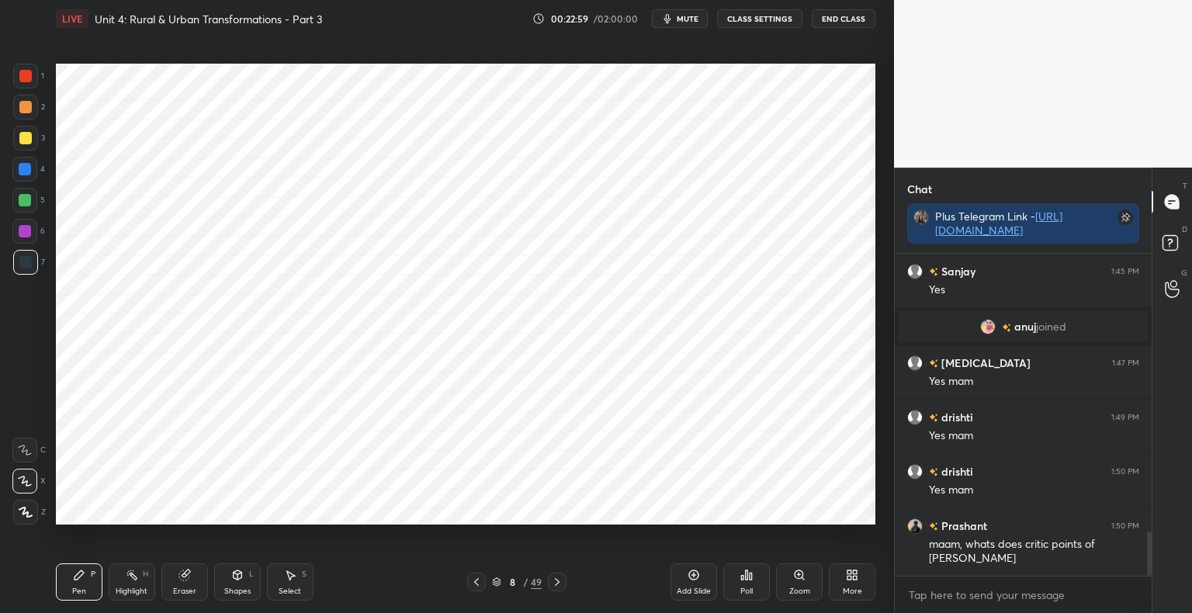
click at [475, 588] on icon at bounding box center [476, 582] width 12 height 12
click at [243, 573] on icon at bounding box center [237, 575] width 12 height 12
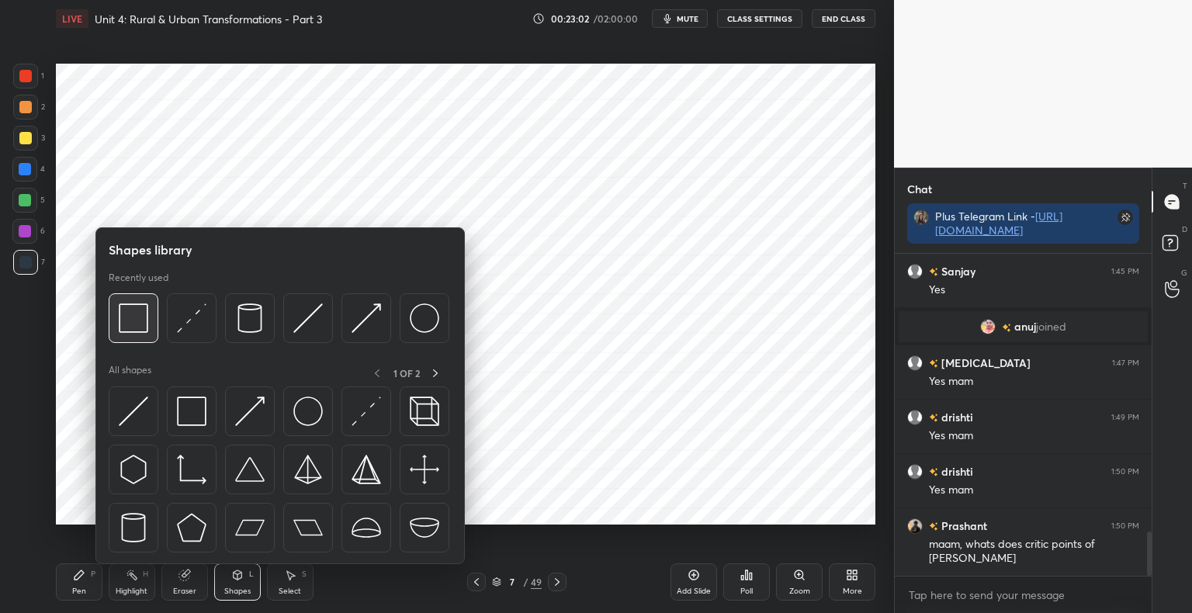
click at [145, 327] on img at bounding box center [133, 317] width 29 height 29
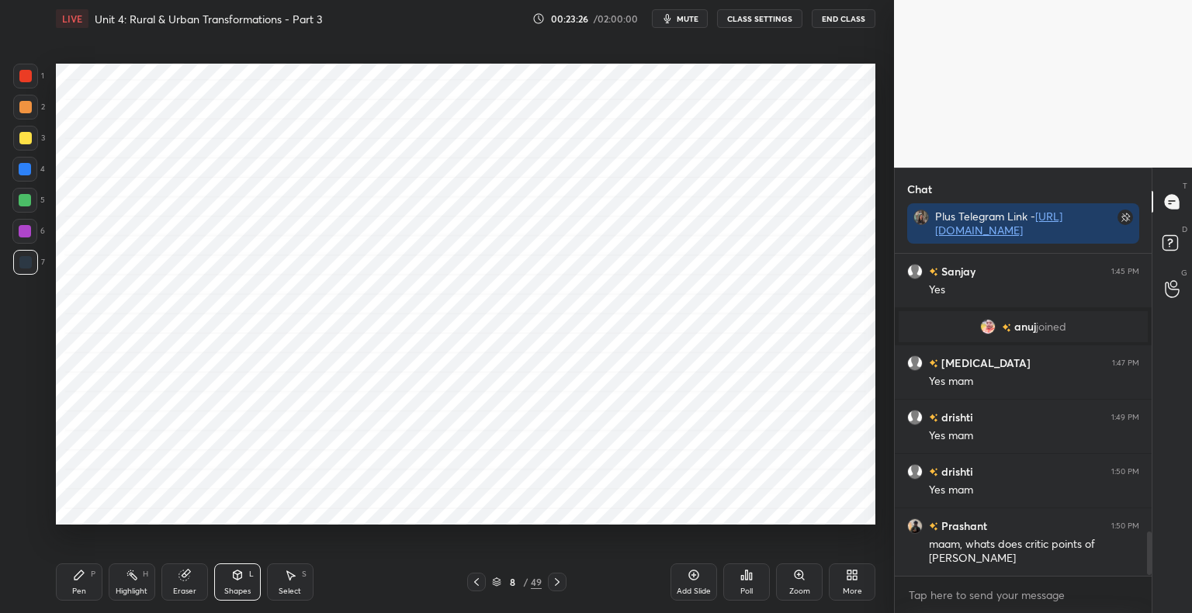
scroll to position [2074, 0]
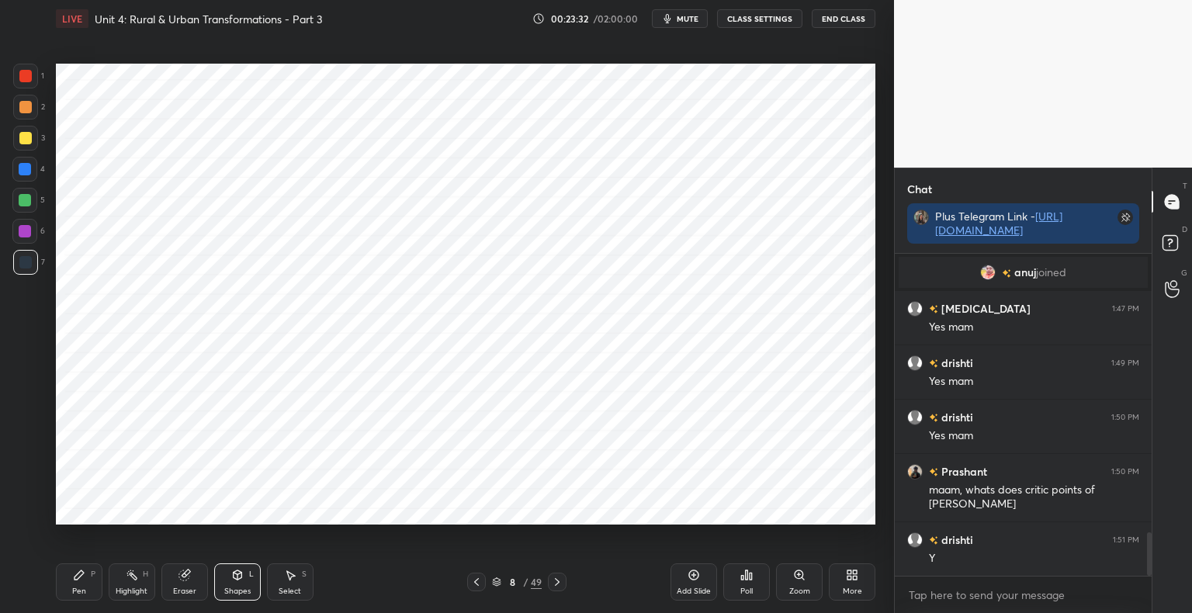
click at [30, 82] on div at bounding box center [25, 76] width 25 height 25
click at [73, 588] on div "Pen" at bounding box center [79, 592] width 14 height 8
click at [31, 269] on div at bounding box center [25, 262] width 25 height 25
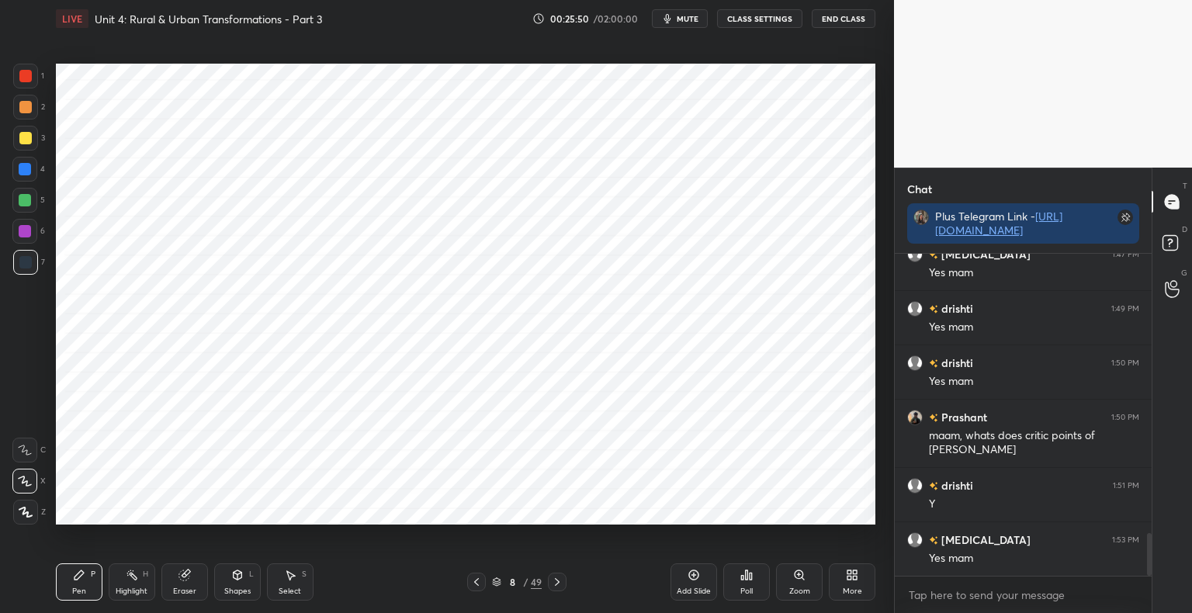
click at [484, 580] on div at bounding box center [476, 582] width 19 height 19
click at [481, 581] on icon at bounding box center [476, 582] width 12 height 12
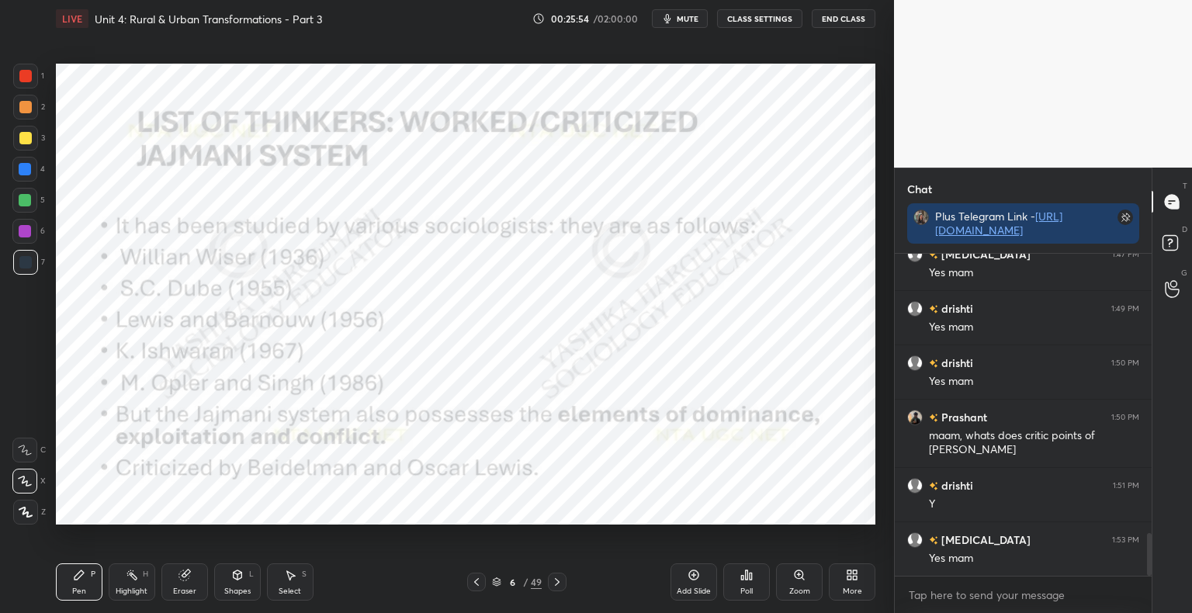
click at [557, 584] on icon at bounding box center [557, 582] width 5 height 8
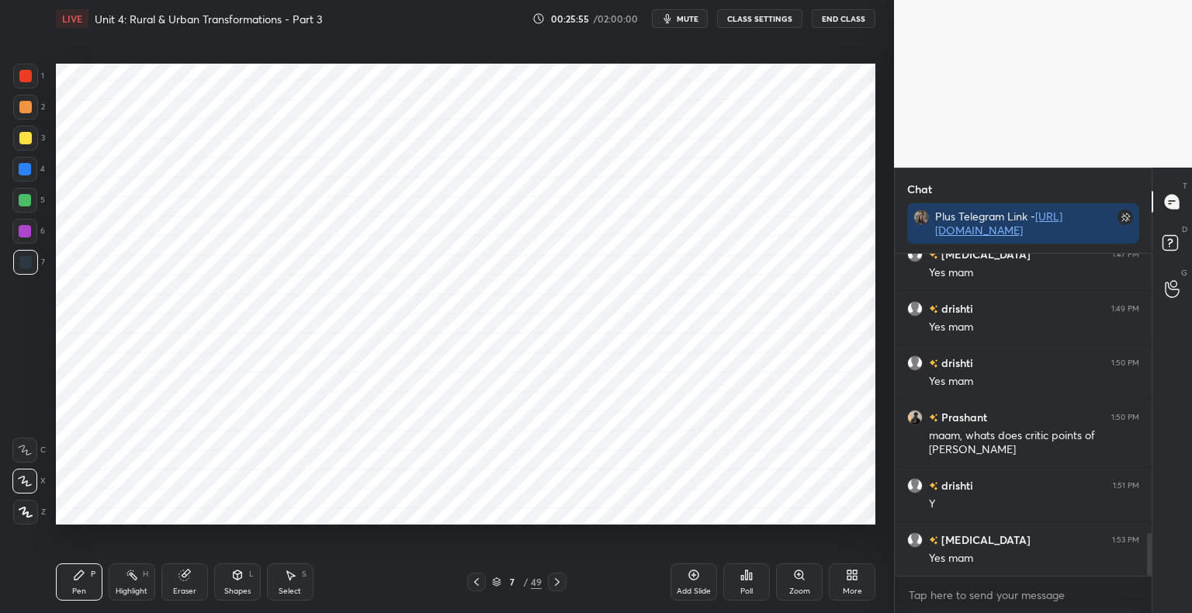
click at [559, 582] on icon at bounding box center [557, 582] width 5 height 8
click at [693, 581] on icon at bounding box center [694, 575] width 12 height 12
click at [234, 588] on div "Shapes" at bounding box center [237, 592] width 26 height 8
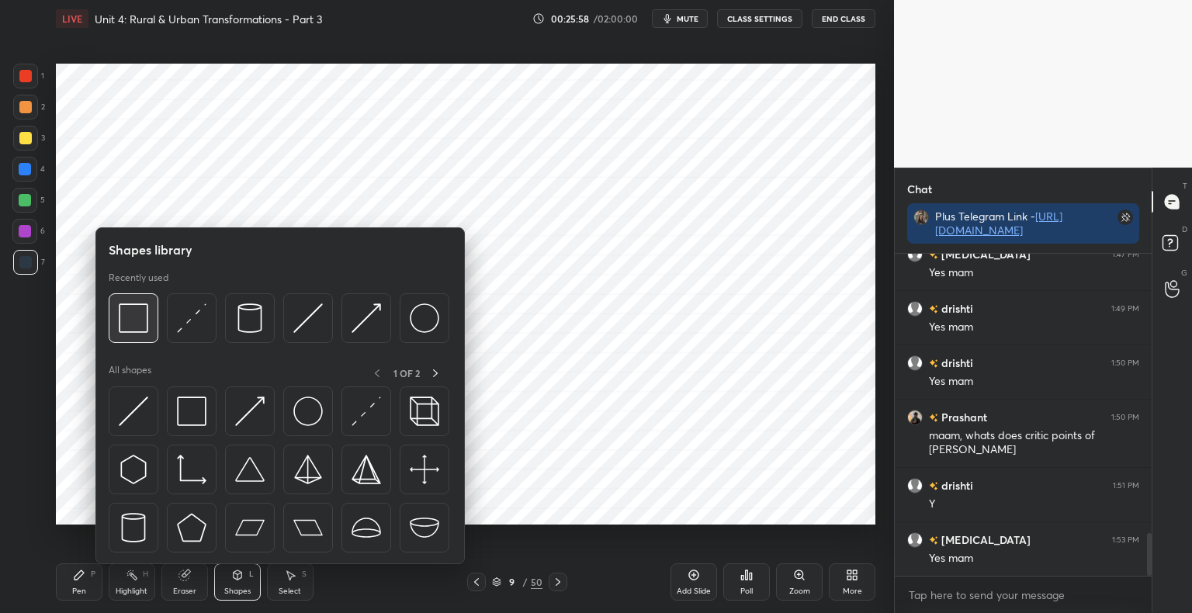
click at [132, 331] on img at bounding box center [133, 317] width 29 height 29
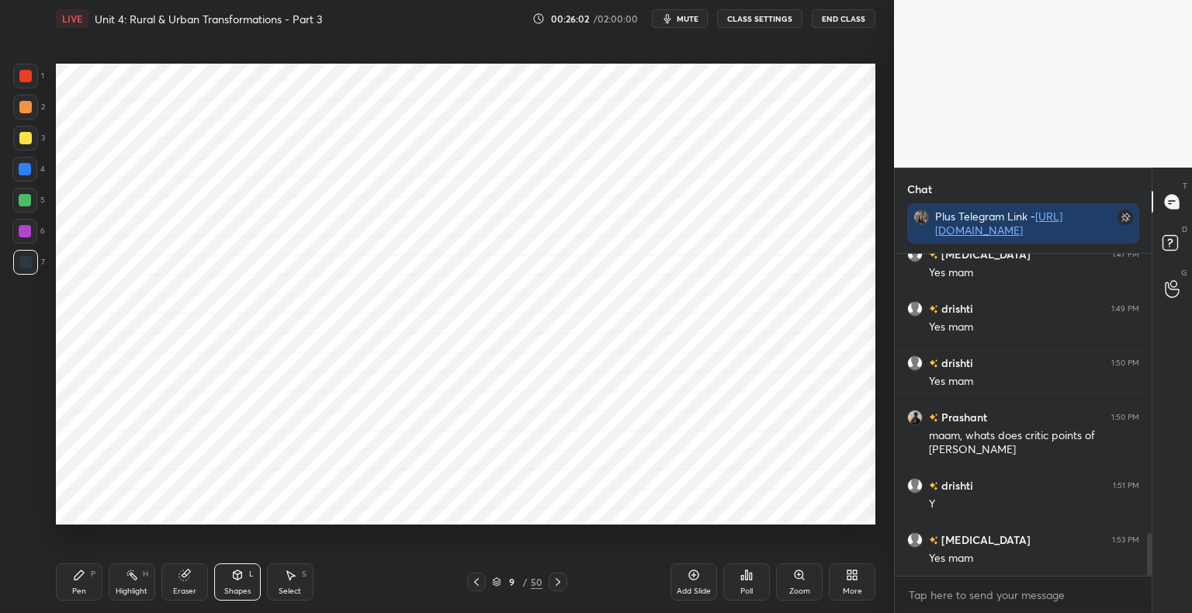
click at [36, 85] on div at bounding box center [25, 76] width 25 height 25
click at [86, 580] on div "Pen P" at bounding box center [79, 581] width 47 height 37
click at [189, 588] on div "Eraser" at bounding box center [184, 592] width 23 height 8
click at [29, 478] on icon at bounding box center [25, 481] width 12 height 13
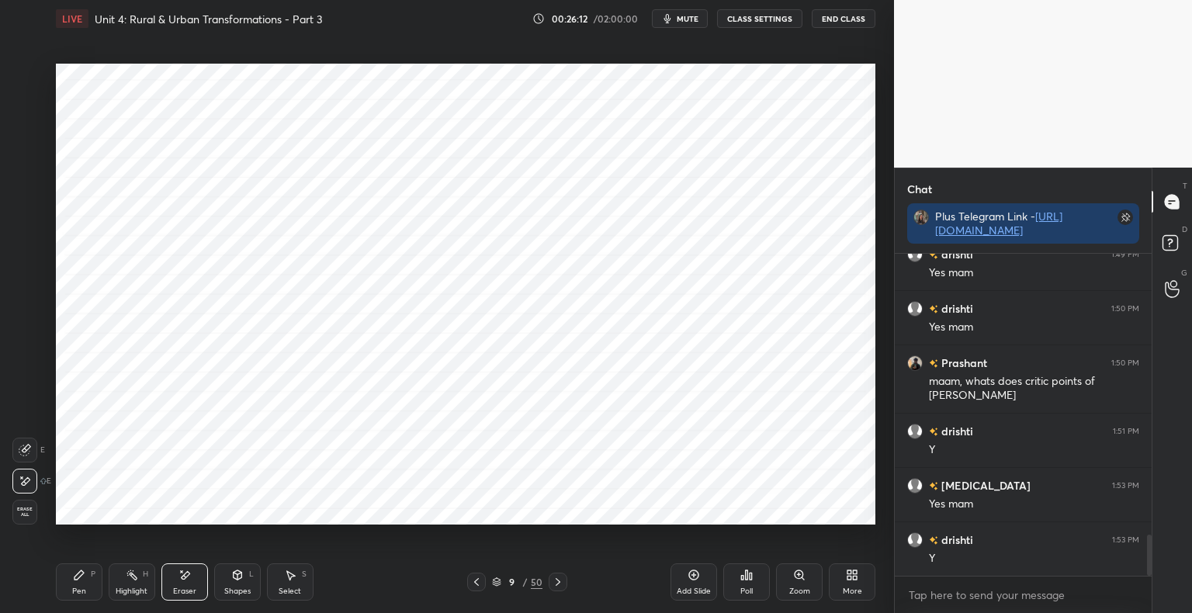
click at [78, 588] on div "Pen" at bounding box center [79, 592] width 14 height 8
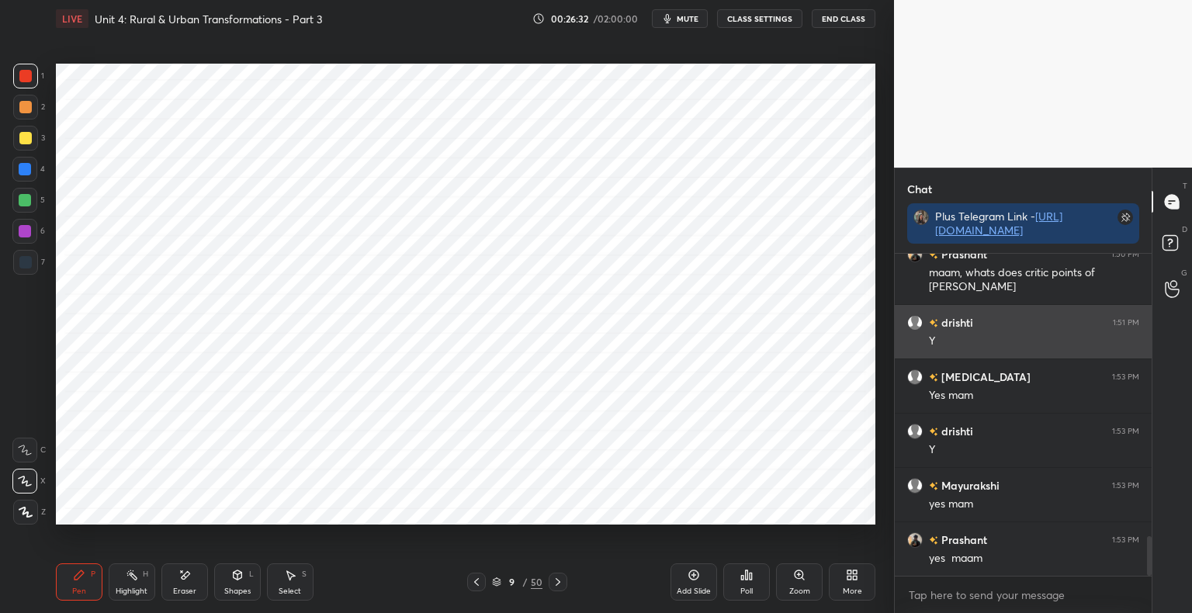
scroll to position [2328, 0]
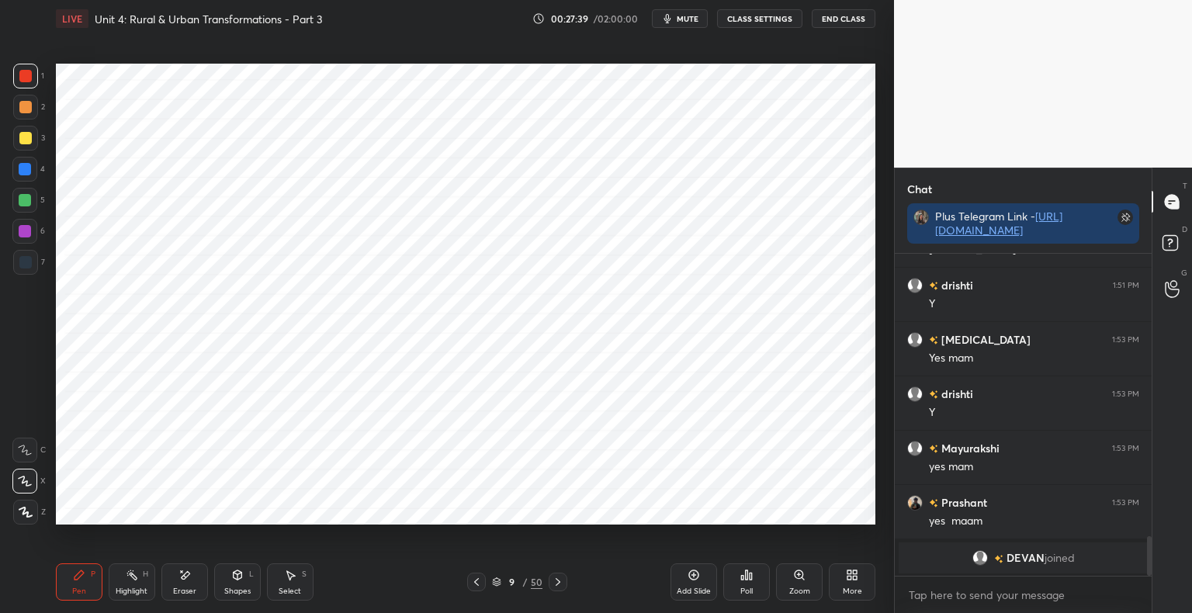
click at [20, 271] on div at bounding box center [25, 262] width 25 height 25
click at [495, 585] on icon at bounding box center [496, 581] width 9 height 9
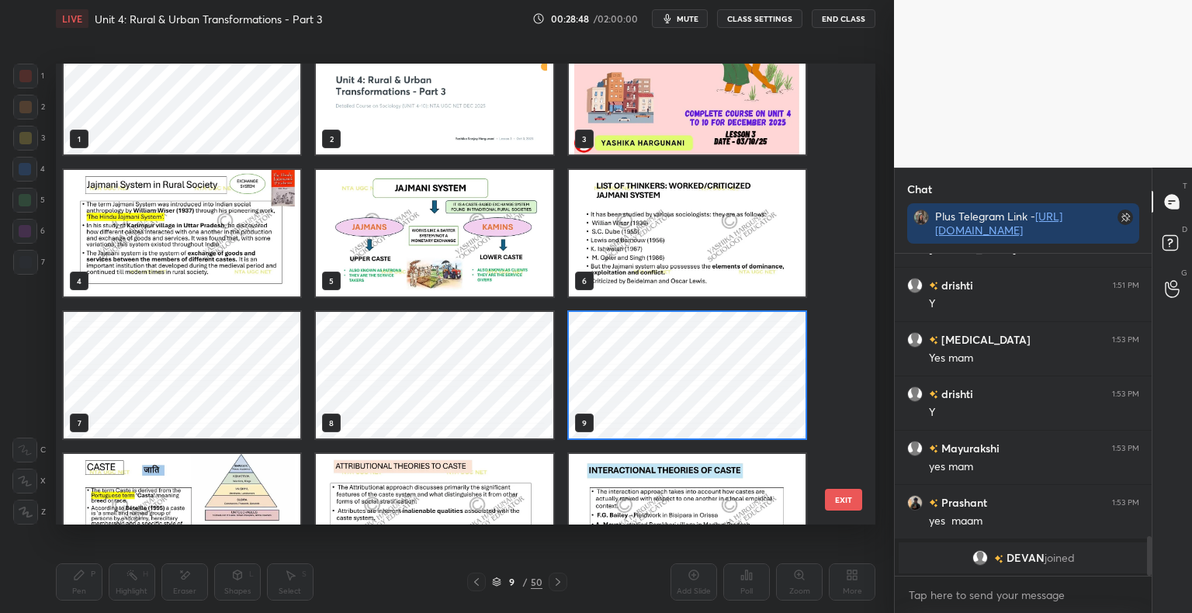
scroll to position [2170, 0]
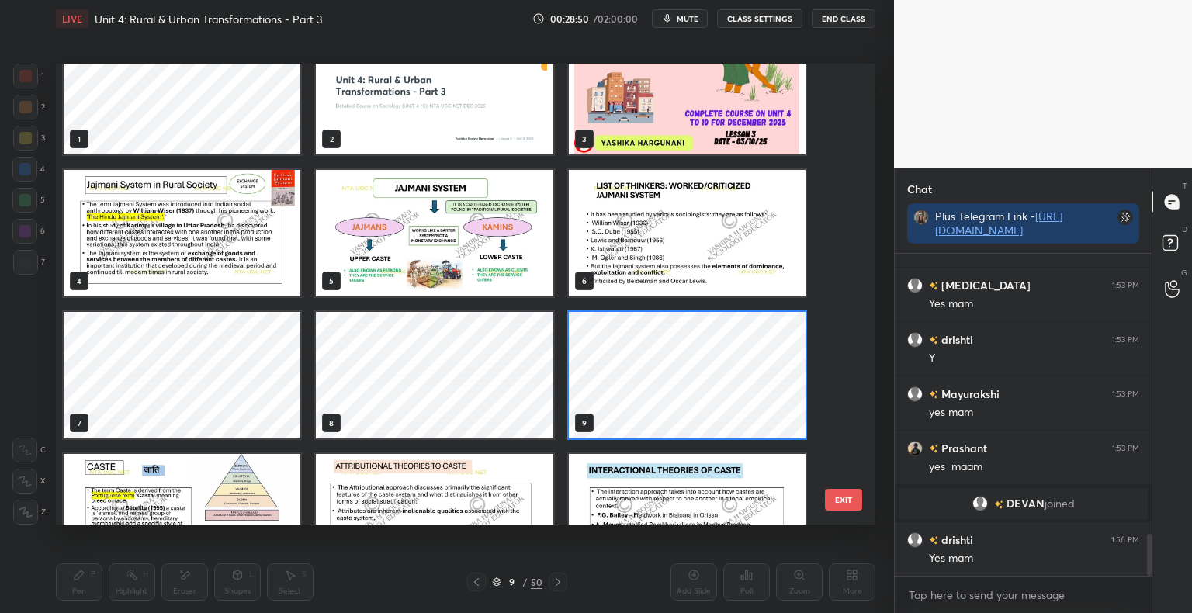
click at [696, 220] on img "grid" at bounding box center [687, 233] width 237 height 127
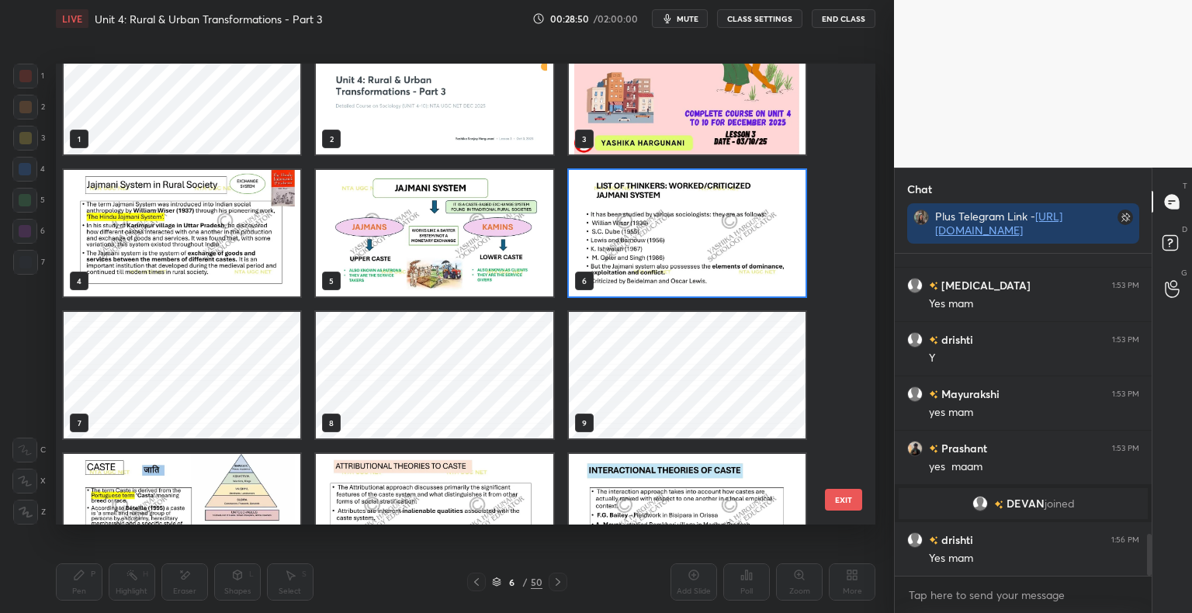
click at [696, 220] on img "grid" at bounding box center [687, 233] width 237 height 127
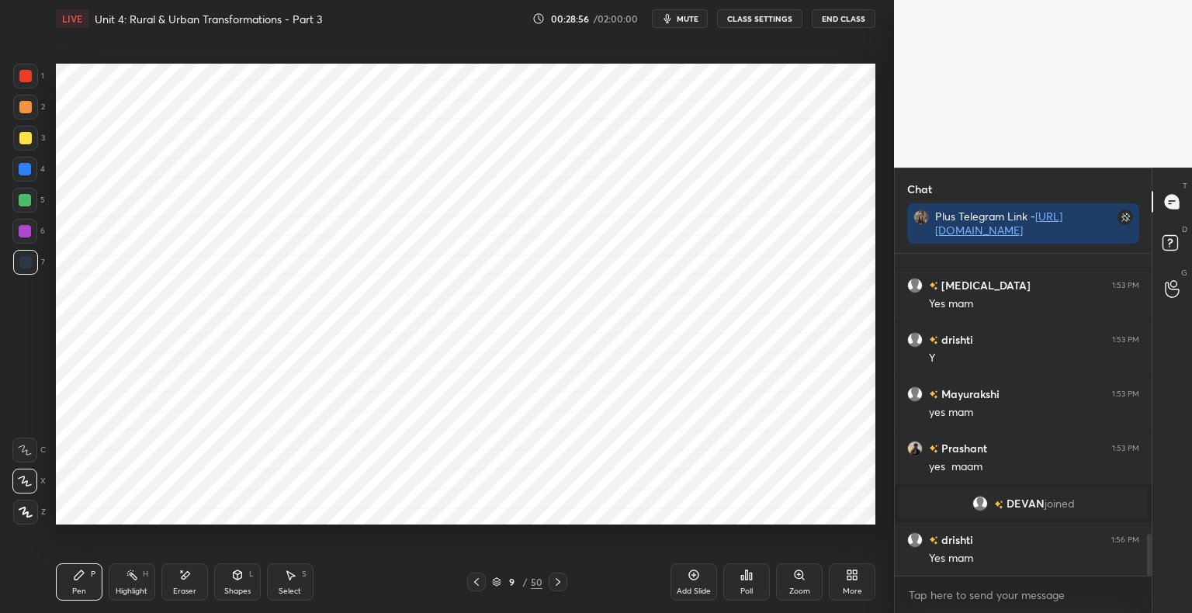
scroll to position [2224, 0]
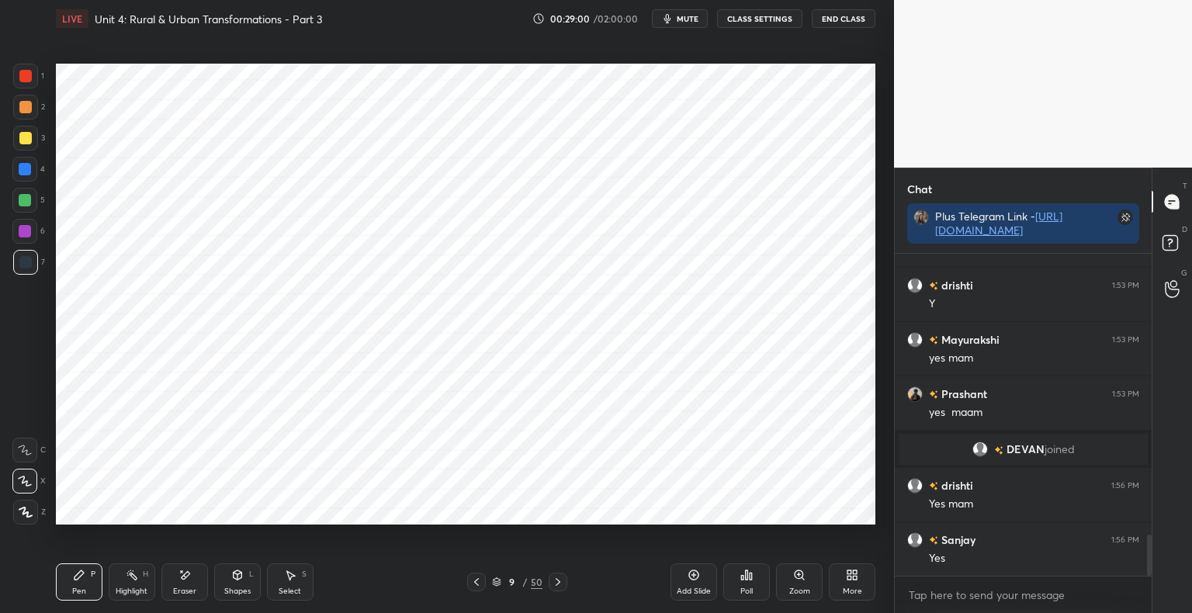
click at [27, 84] on div at bounding box center [25, 76] width 25 height 25
click at [228, 590] on div "Shapes" at bounding box center [237, 592] width 26 height 8
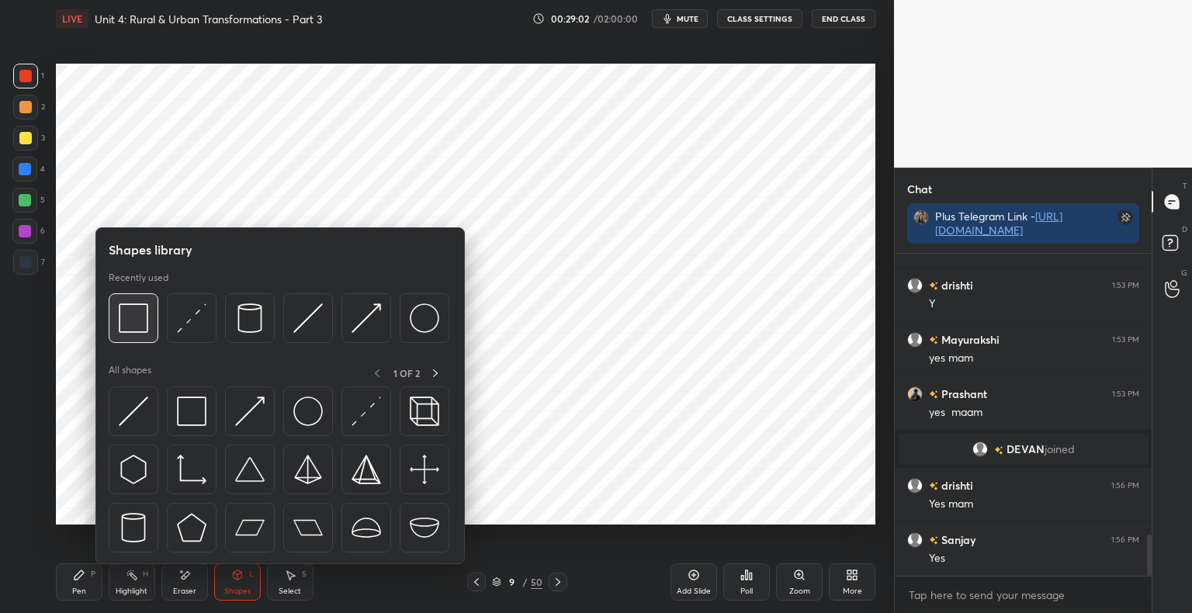
click at [137, 319] on img at bounding box center [133, 317] width 29 height 29
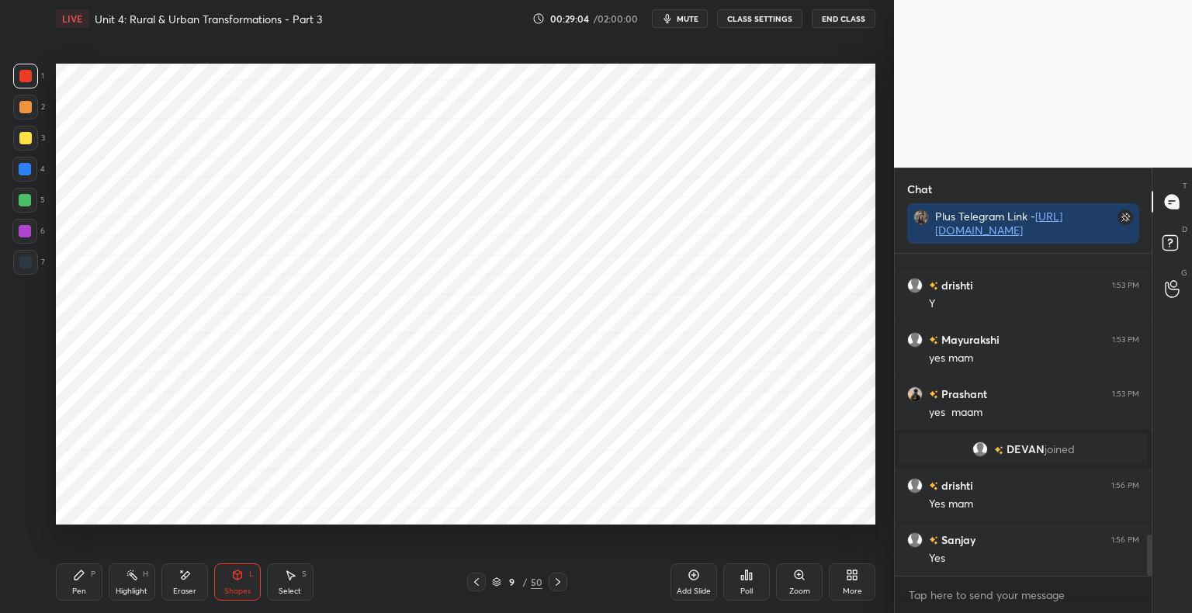
click at [29, 269] on div at bounding box center [25, 262] width 12 height 12
click at [82, 582] on div "Pen P" at bounding box center [79, 581] width 47 height 37
click at [695, 592] on div "Add Slide" at bounding box center [694, 592] width 34 height 8
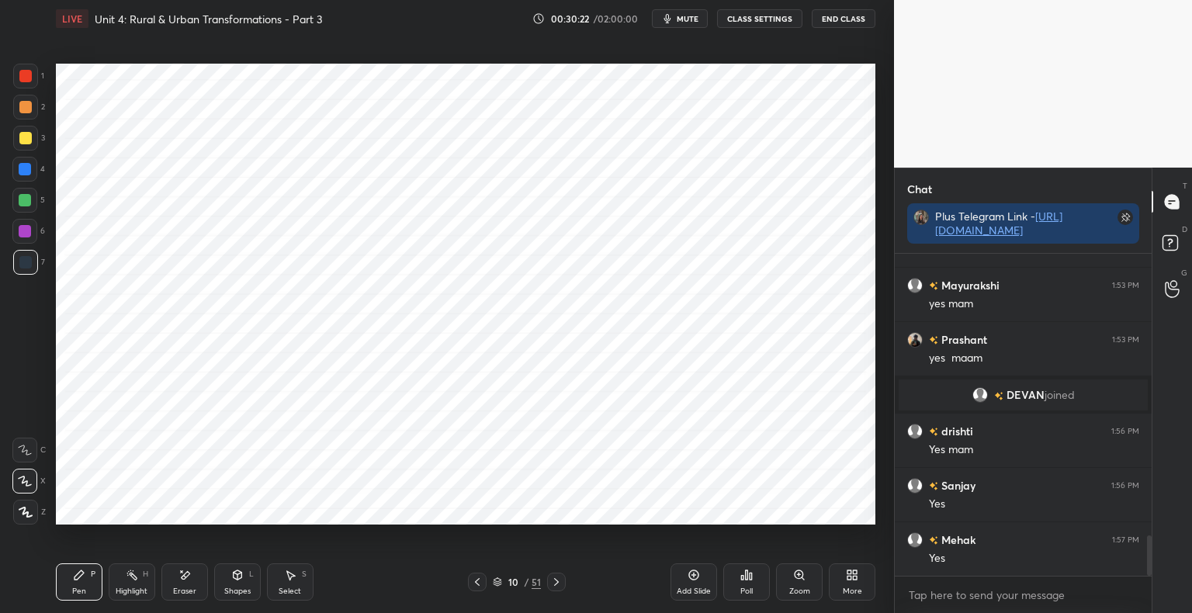
click at [241, 588] on div "Shapes" at bounding box center [237, 592] width 26 height 8
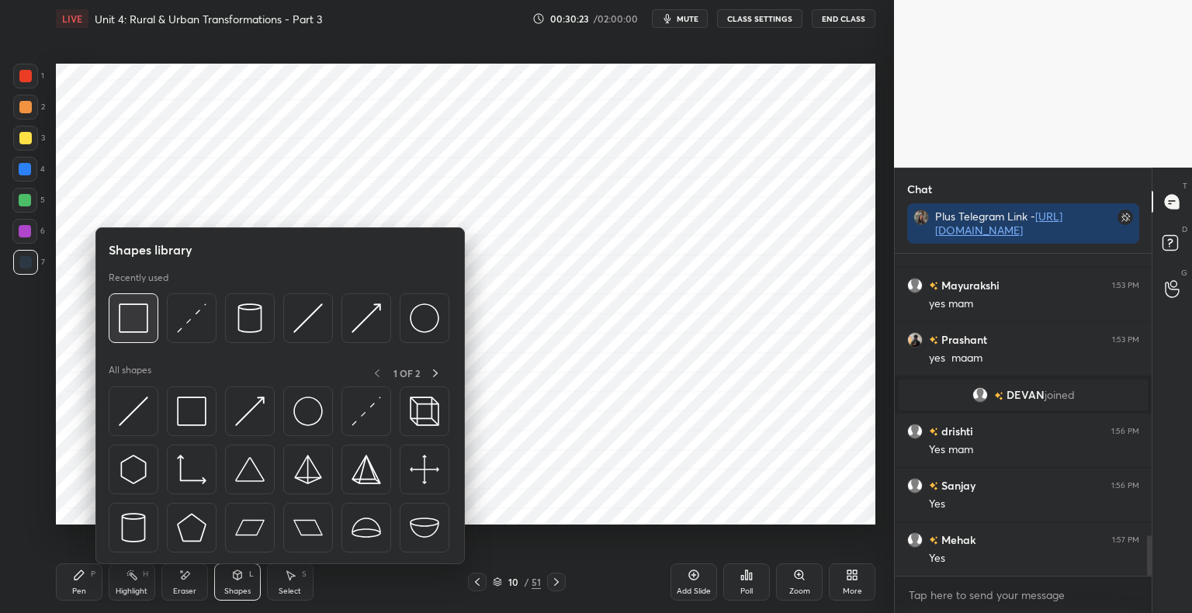
click at [140, 333] on img at bounding box center [133, 317] width 29 height 29
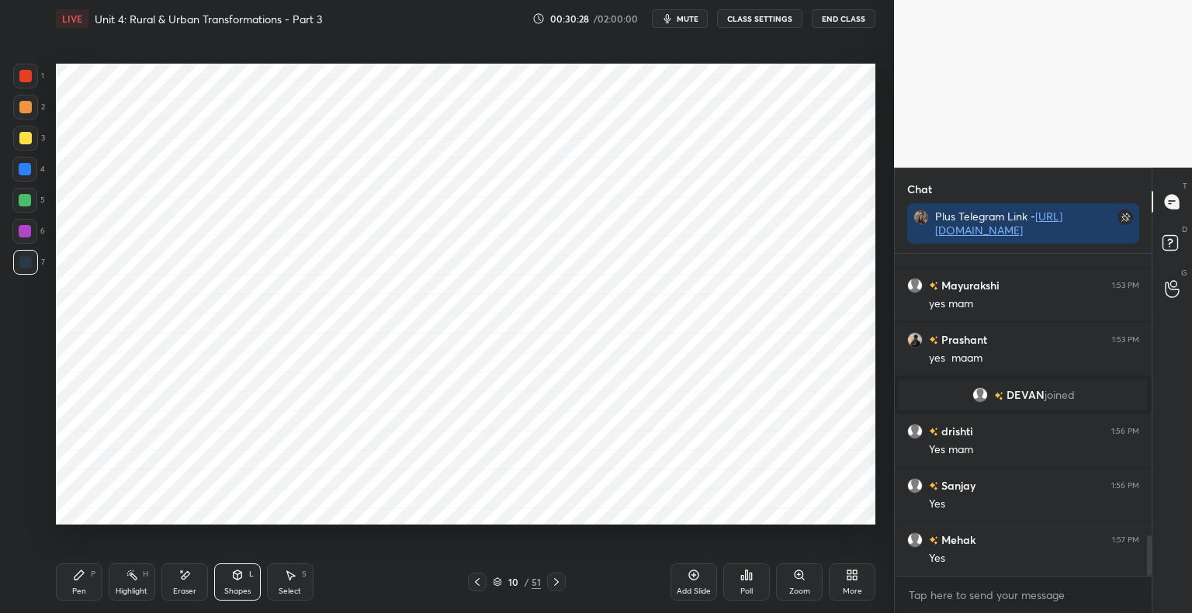
click at [80, 582] on div "Pen P" at bounding box center [79, 581] width 47 height 37
click at [25, 85] on div at bounding box center [25, 76] width 25 height 25
click at [28, 268] on div at bounding box center [25, 262] width 12 height 12
click at [240, 582] on div "Shapes L" at bounding box center [237, 581] width 47 height 37
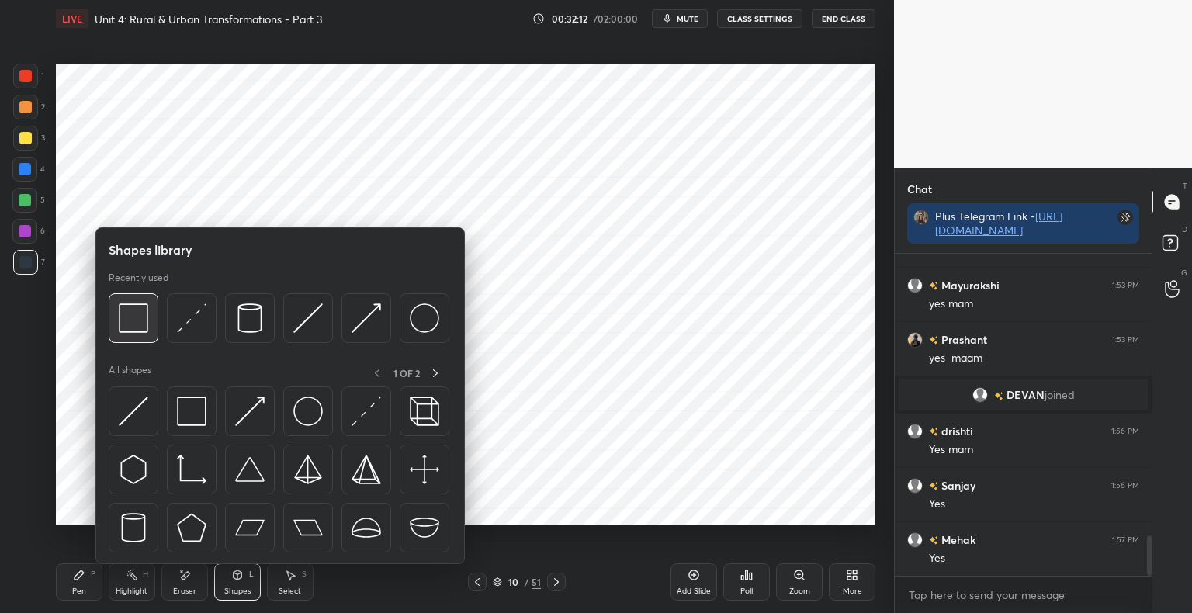
click at [143, 325] on img at bounding box center [133, 317] width 29 height 29
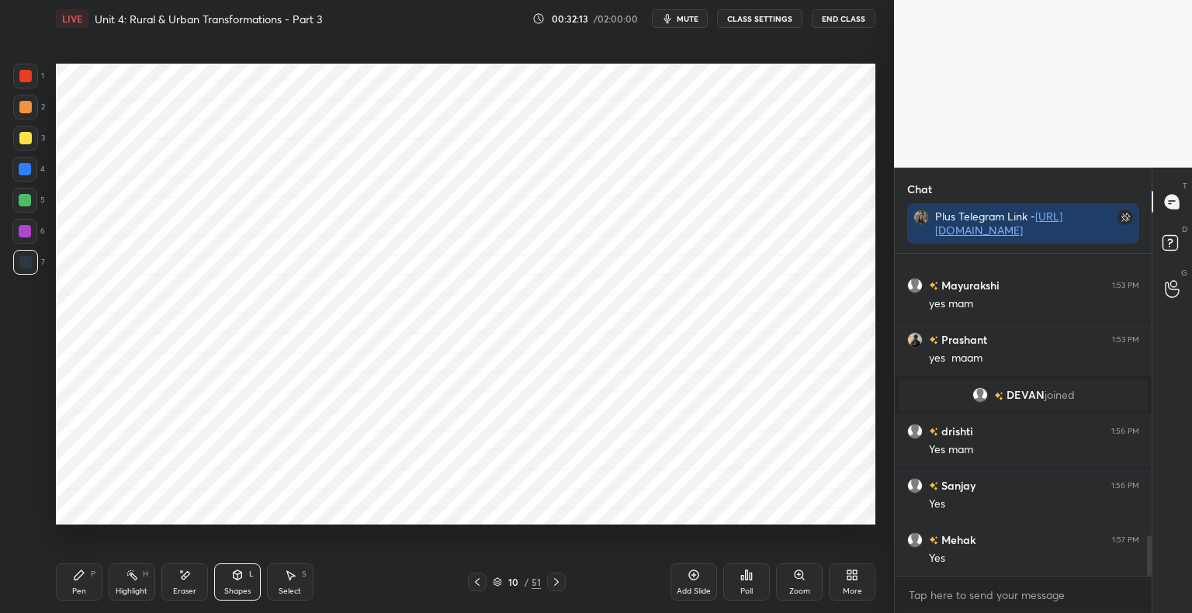
click at [25, 79] on div at bounding box center [25, 76] width 12 height 12
click at [87, 581] on div "Pen P" at bounding box center [79, 581] width 47 height 37
click at [34, 265] on div at bounding box center [25, 262] width 25 height 25
click at [35, 72] on div at bounding box center [25, 76] width 25 height 25
click at [87, 587] on div "Pen P" at bounding box center [79, 581] width 47 height 37
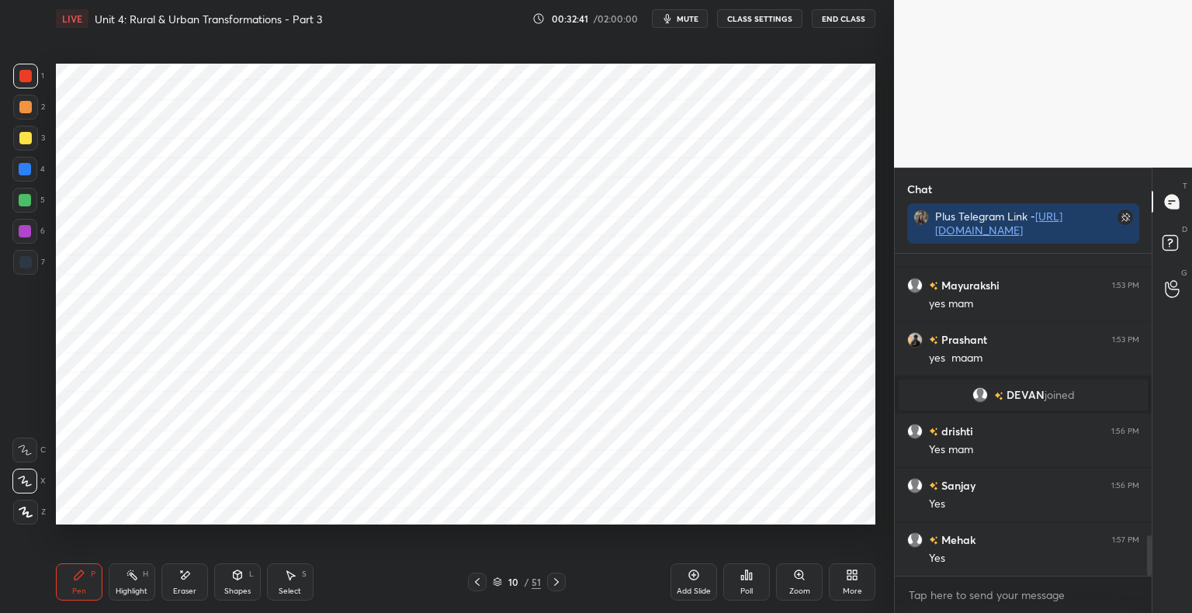
click at [30, 262] on div at bounding box center [25, 262] width 12 height 12
click at [27, 177] on div at bounding box center [24, 169] width 25 height 25
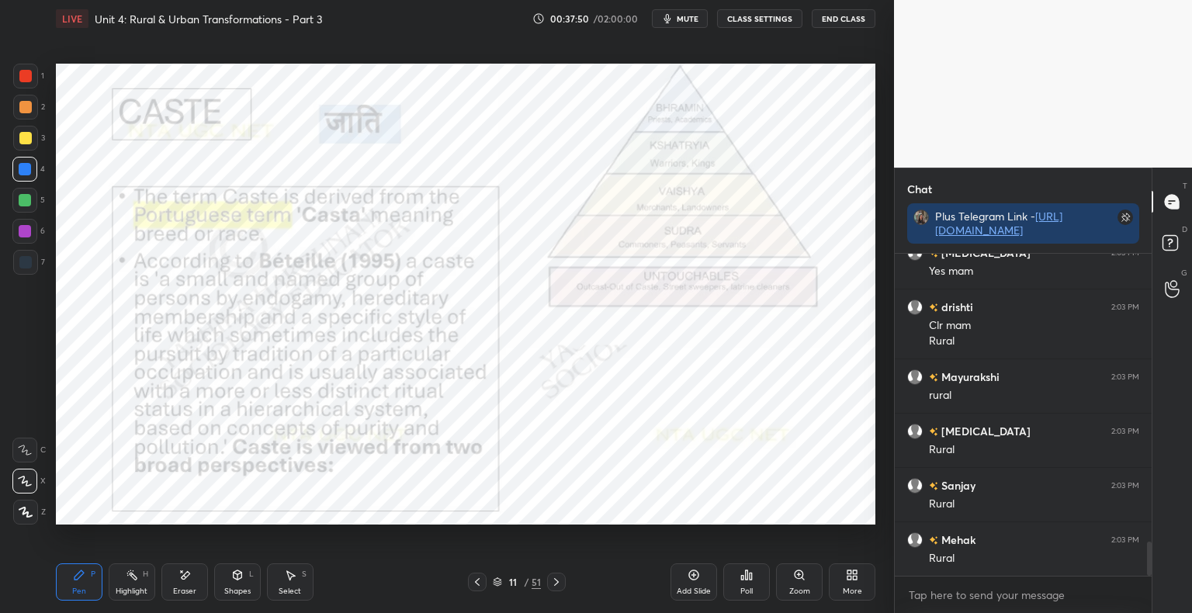
scroll to position [2783, 0]
click at [236, 585] on div "Shapes L" at bounding box center [237, 581] width 47 height 37
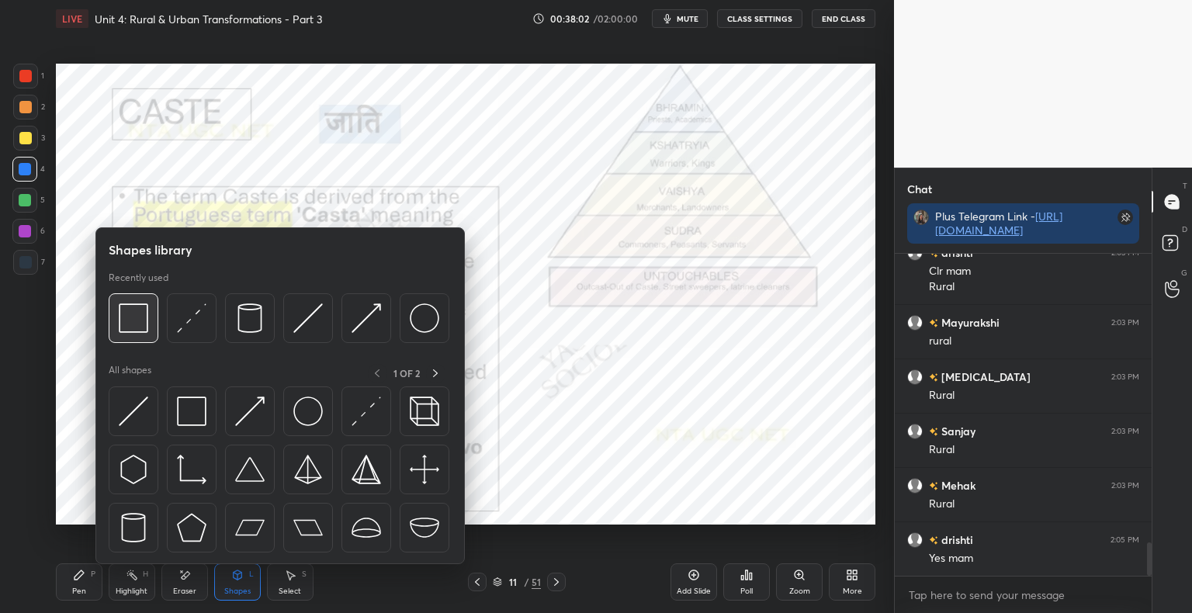
click at [116, 331] on div at bounding box center [134, 318] width 50 height 50
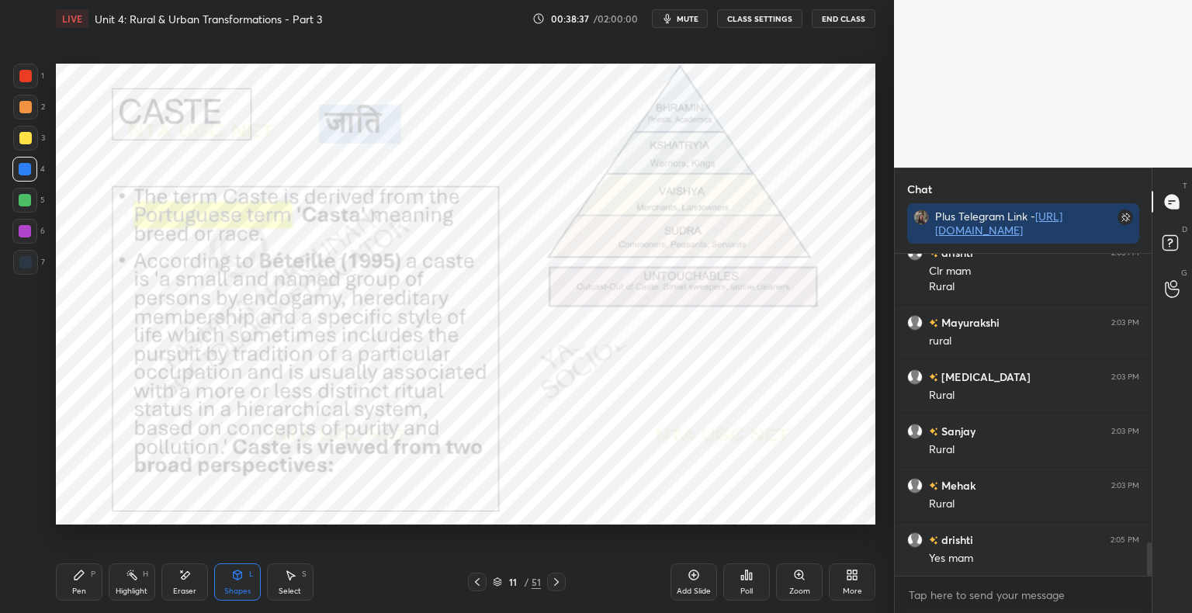
click at [75, 576] on icon at bounding box center [79, 575] width 12 height 12
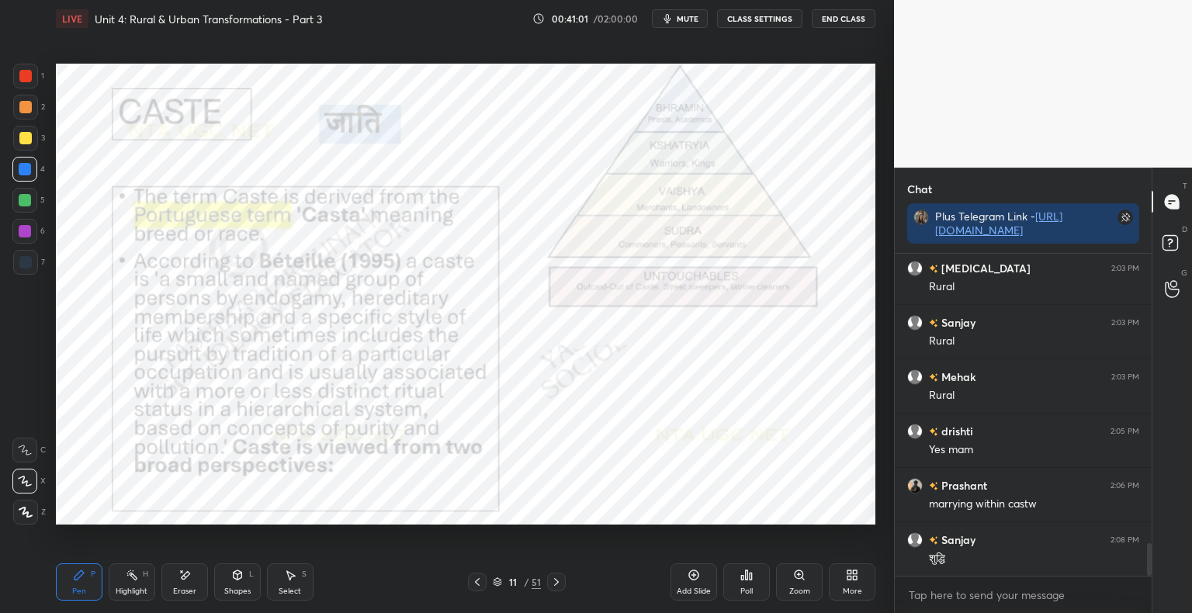
scroll to position [2946, 0]
click at [691, 591] on div "Add Slide" at bounding box center [694, 592] width 34 height 8
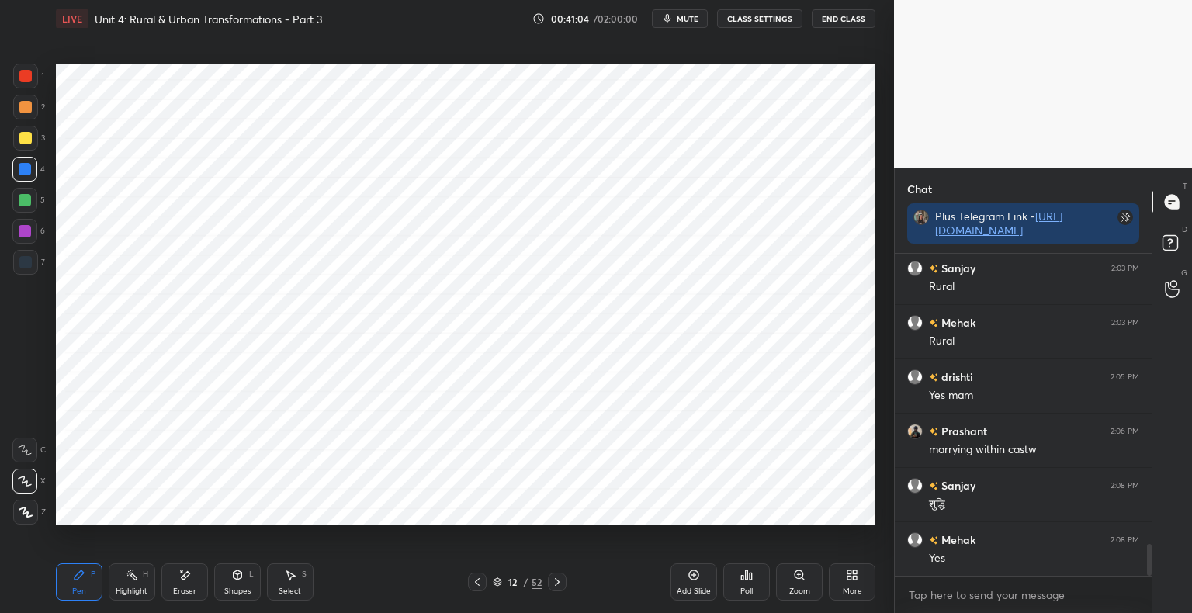
click at [247, 593] on div "Shapes" at bounding box center [237, 592] width 26 height 8
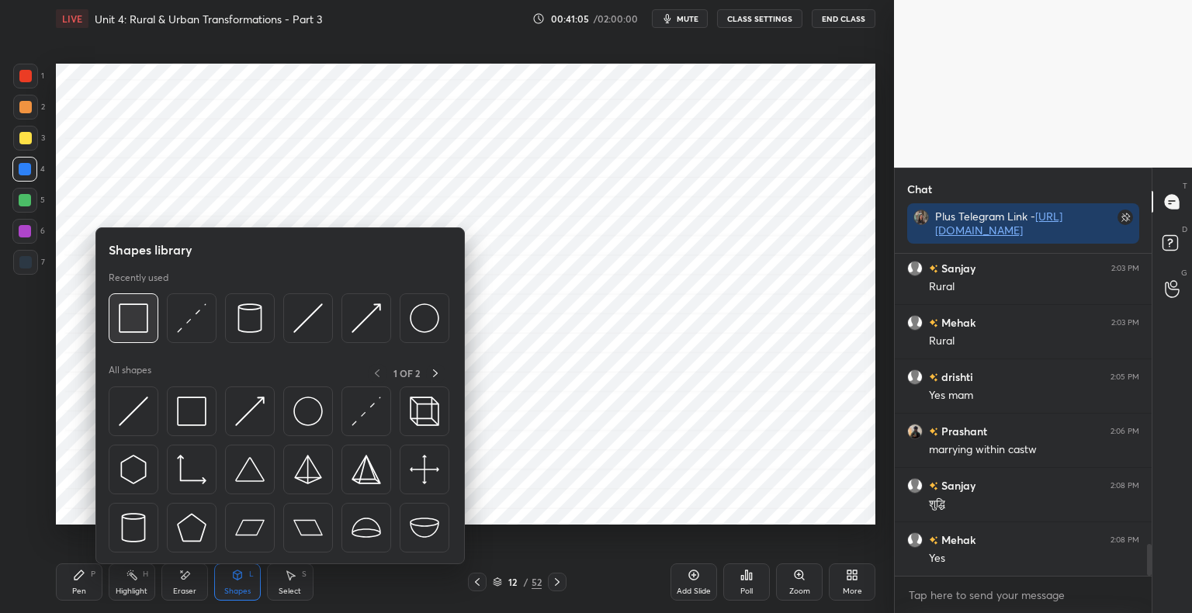
click at [126, 329] on img at bounding box center [133, 317] width 29 height 29
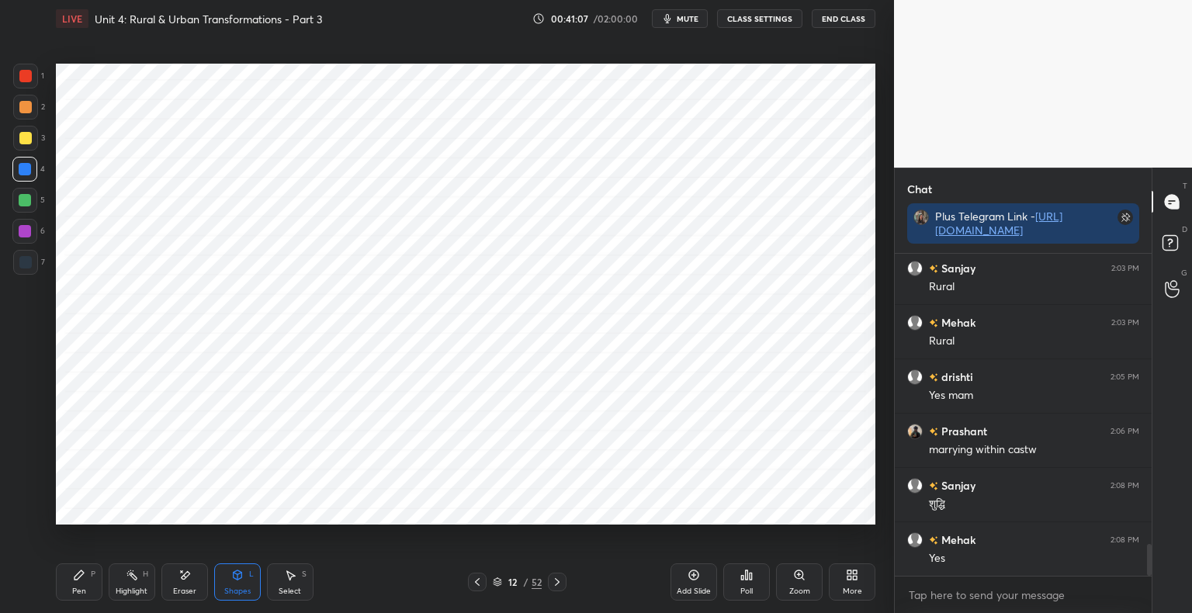
click at [29, 269] on div at bounding box center [25, 262] width 12 height 12
click at [80, 594] on div "Pen" at bounding box center [79, 592] width 14 height 8
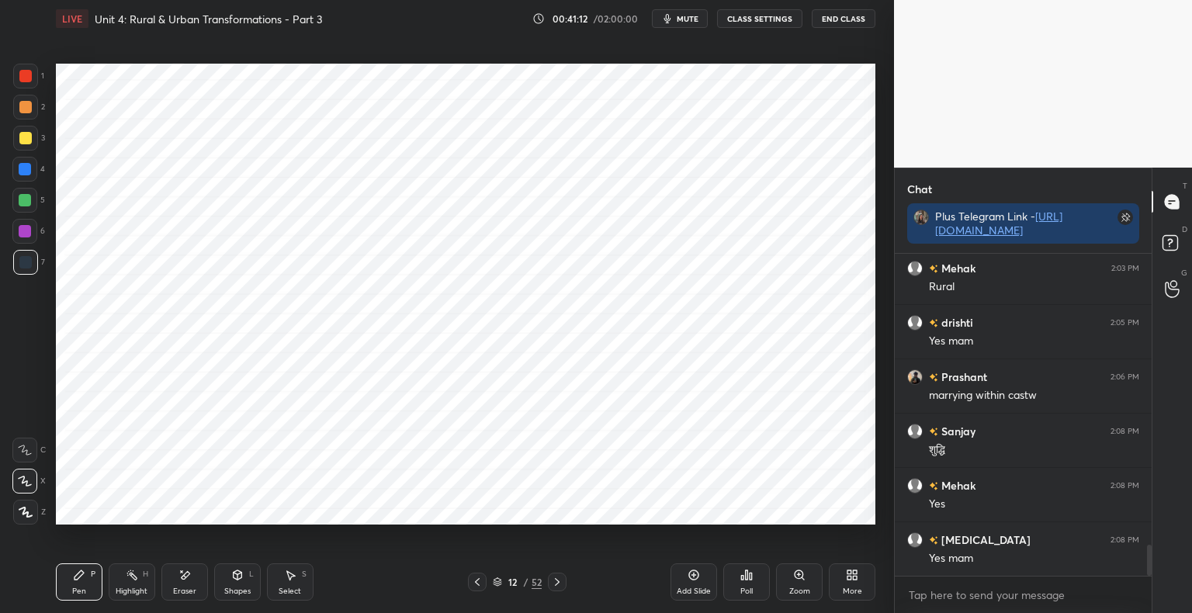
click at [29, 84] on div at bounding box center [25, 76] width 25 height 25
click at [252, 592] on div "Shapes L" at bounding box center [237, 581] width 47 height 37
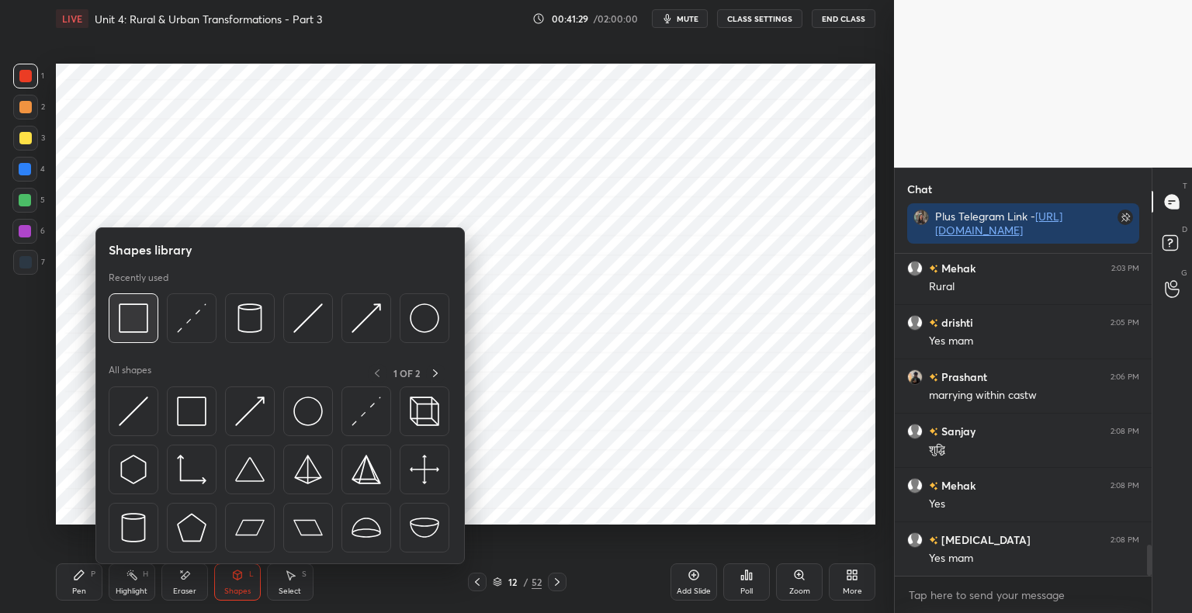
click at [133, 324] on img at bounding box center [133, 317] width 29 height 29
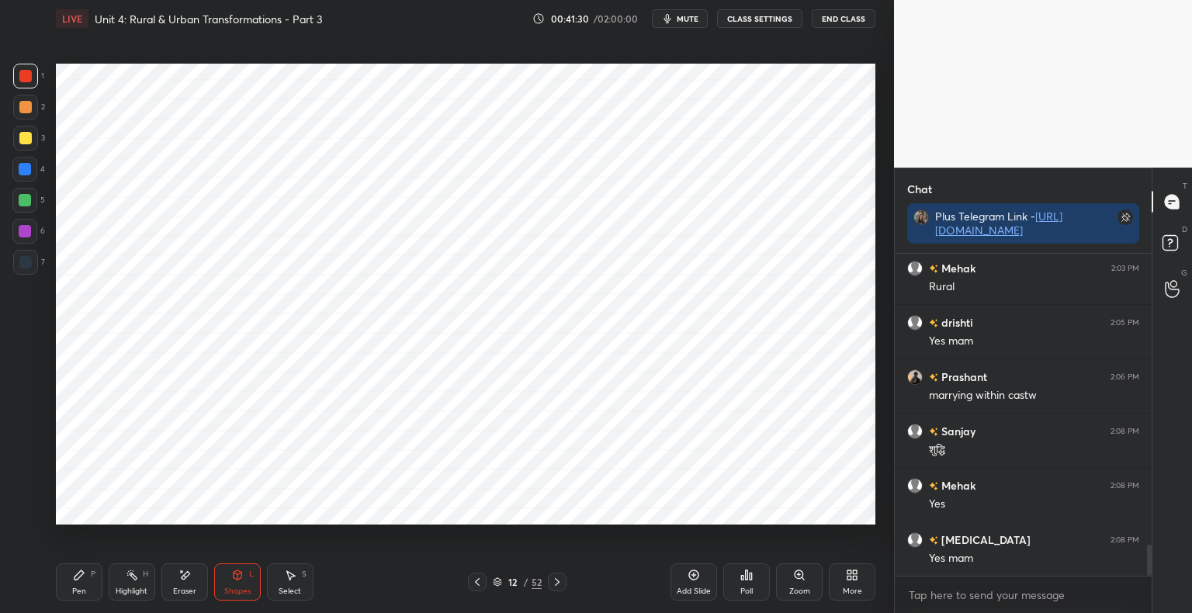
click at [24, 171] on div at bounding box center [25, 169] width 12 height 12
click at [34, 266] on div at bounding box center [25, 262] width 25 height 25
click at [77, 578] on icon at bounding box center [79, 574] width 9 height 9
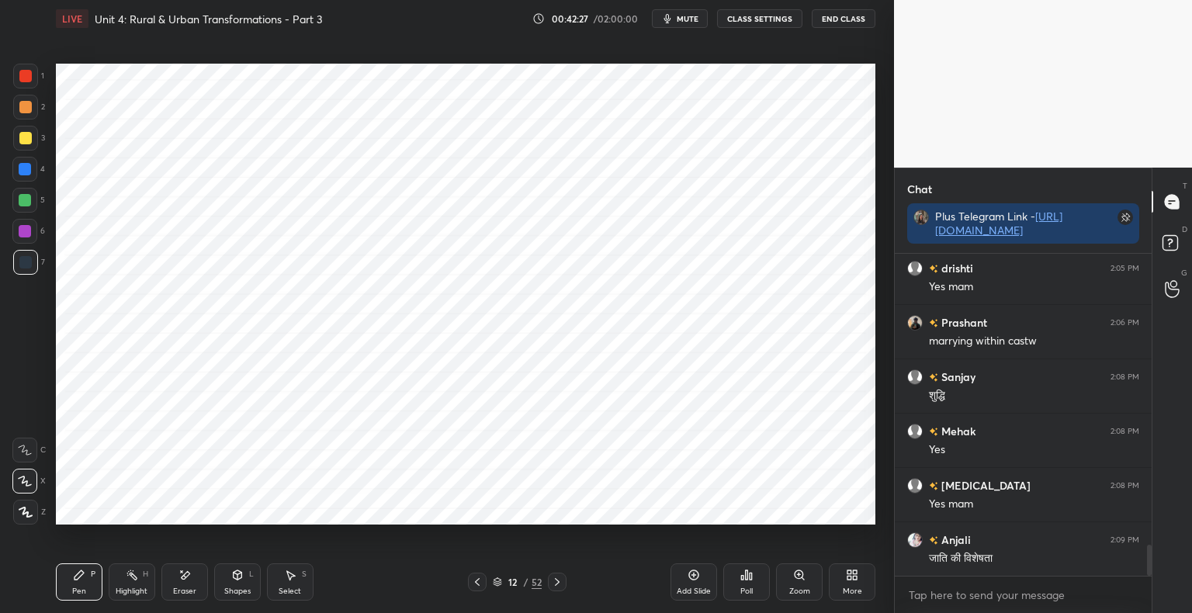
click at [225, 573] on div "Shapes L" at bounding box center [237, 581] width 47 height 37
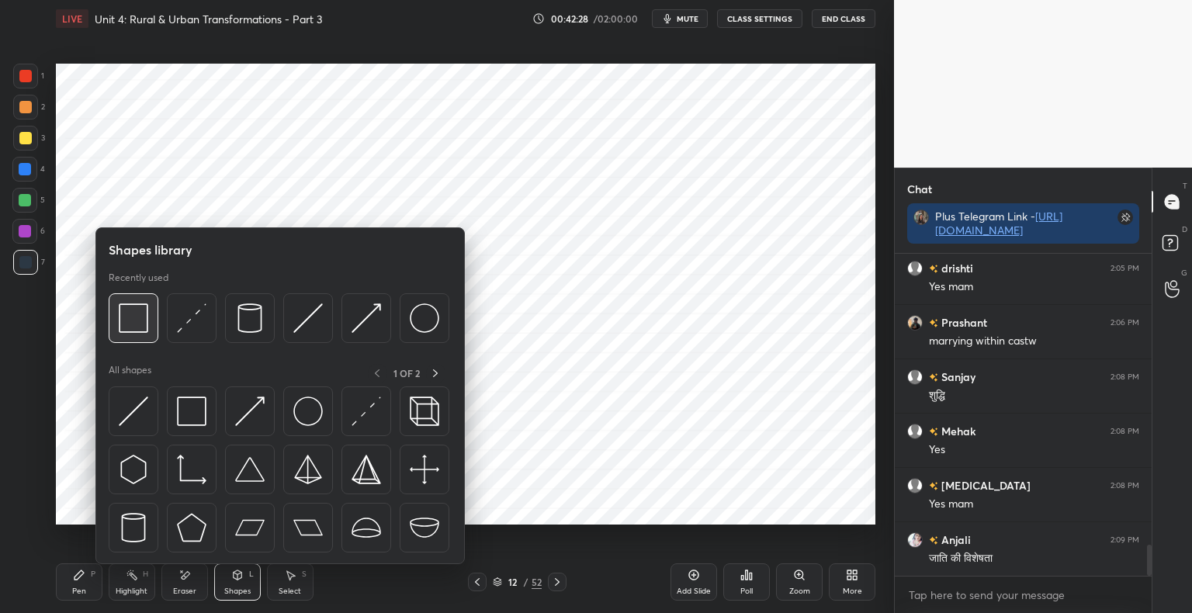
click at [137, 308] on img at bounding box center [133, 317] width 29 height 29
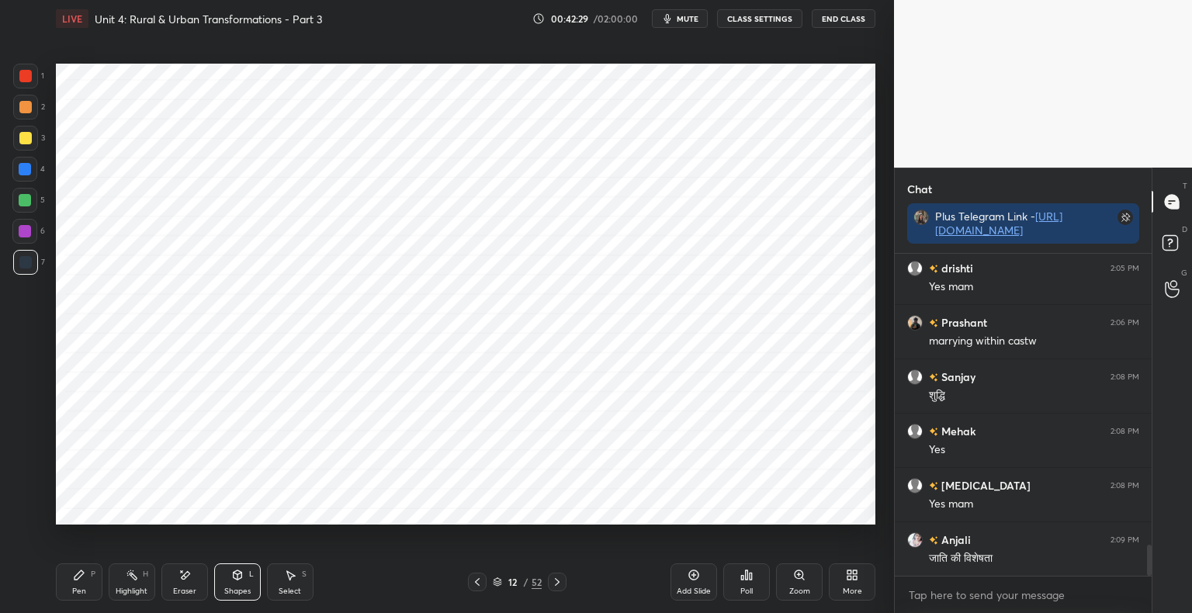
click at [34, 171] on div at bounding box center [24, 169] width 25 height 25
click at [31, 262] on div at bounding box center [25, 262] width 12 height 12
click at [81, 581] on icon at bounding box center [79, 575] width 12 height 12
click at [248, 590] on div "Shapes" at bounding box center [237, 592] width 26 height 8
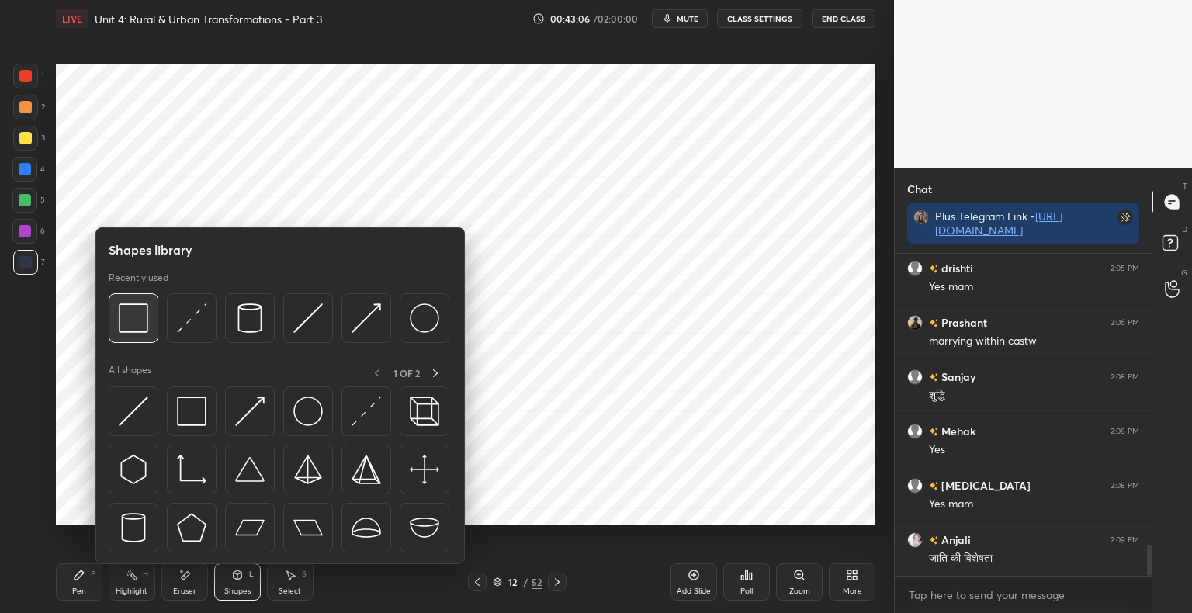
click at [140, 319] on img at bounding box center [133, 317] width 29 height 29
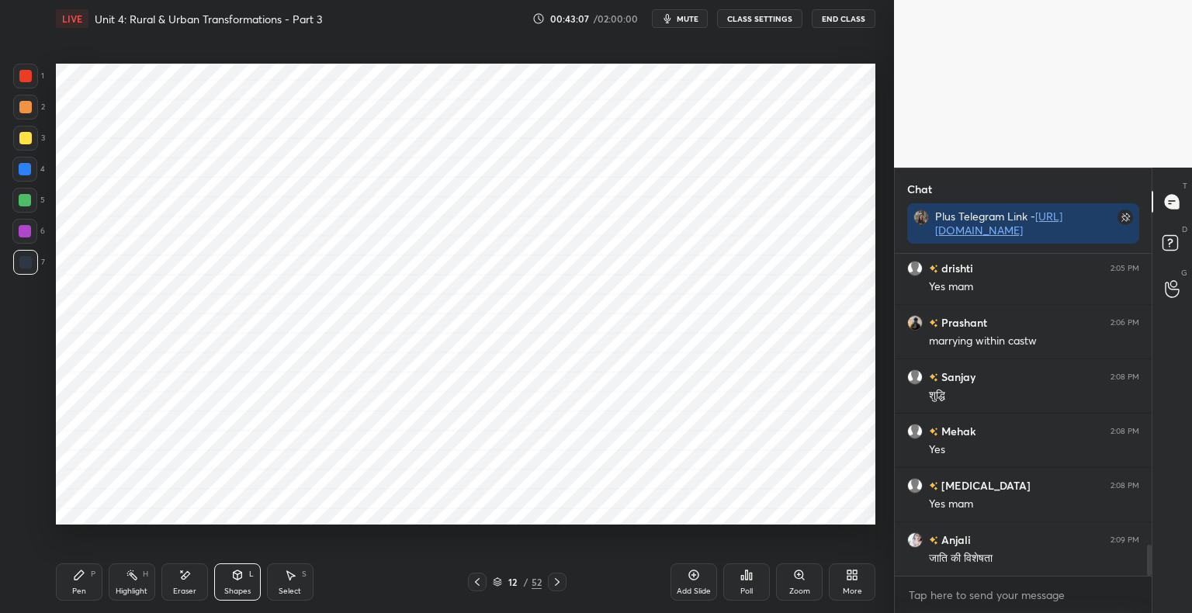
click at [29, 174] on div at bounding box center [25, 169] width 12 height 12
click at [34, 271] on div at bounding box center [25, 262] width 25 height 25
click at [97, 588] on div "Pen P" at bounding box center [79, 581] width 47 height 37
click at [30, 82] on div at bounding box center [25, 76] width 25 height 25
click at [25, 270] on div at bounding box center [25, 262] width 25 height 25
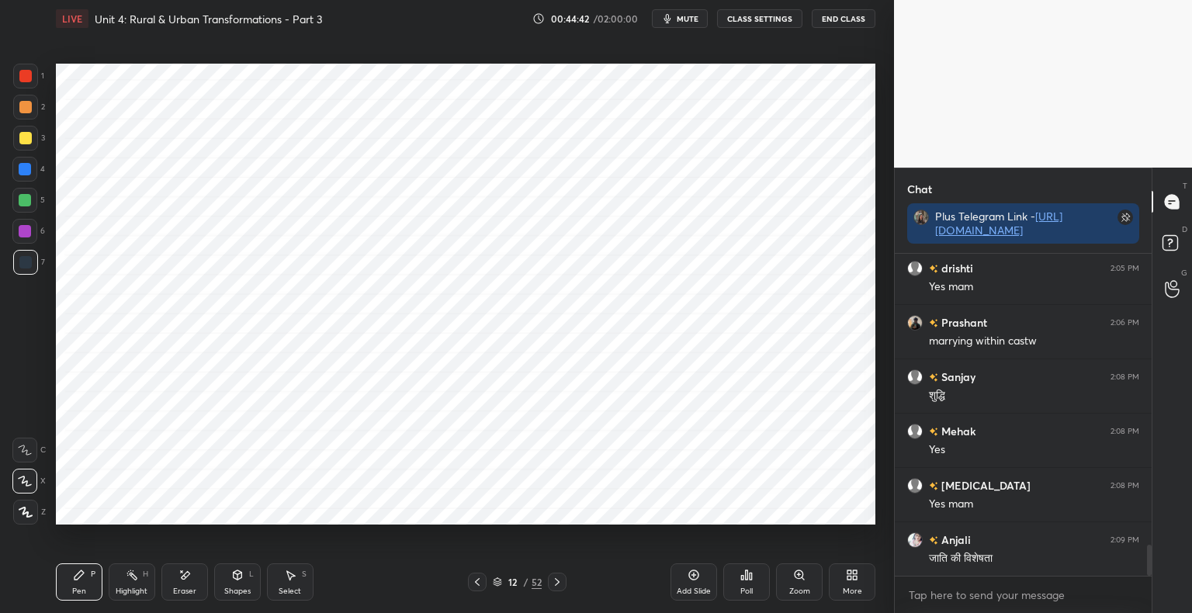
click at [699, 584] on div "Add Slide" at bounding box center [694, 581] width 47 height 37
click at [251, 588] on div "Shapes L" at bounding box center [237, 581] width 47 height 37
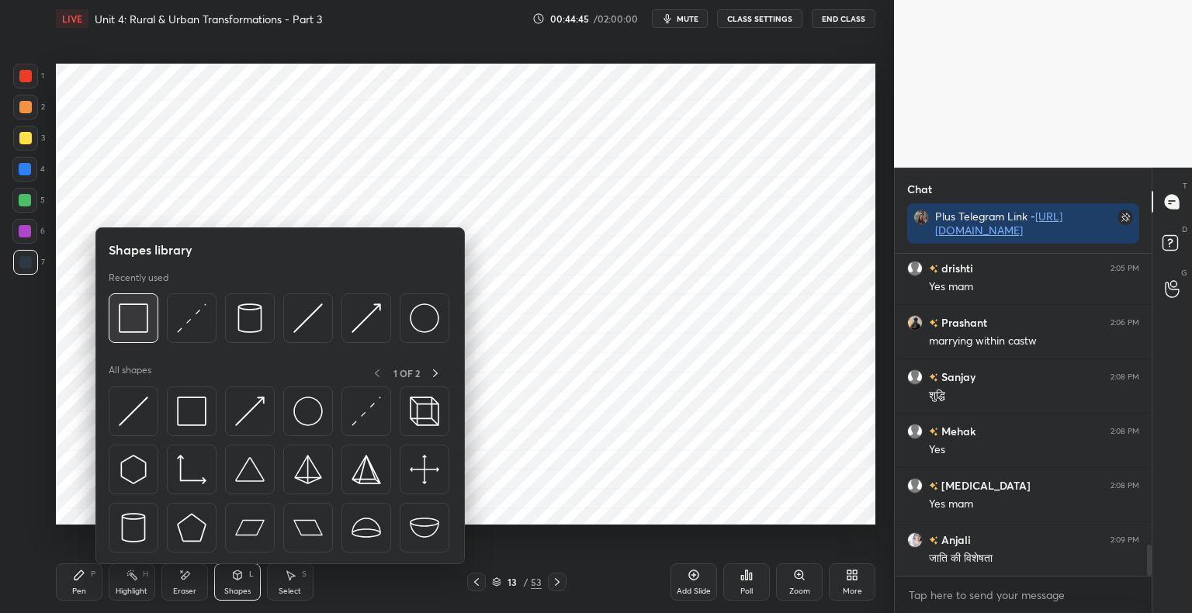
click at [130, 332] on img at bounding box center [133, 317] width 29 height 29
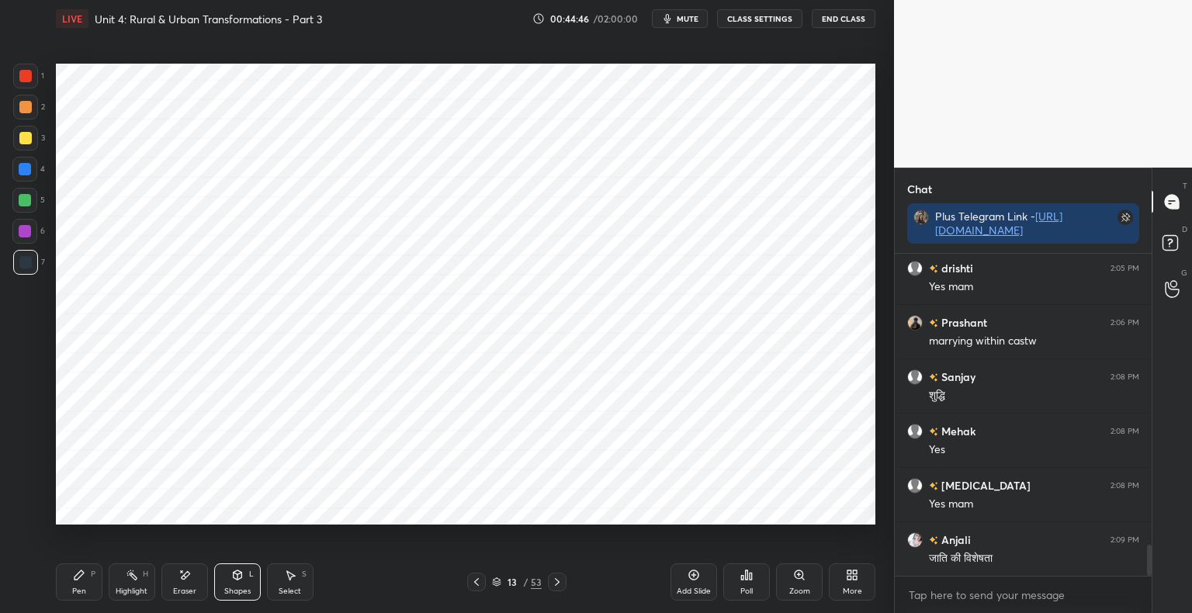
click at [23, 175] on div at bounding box center [25, 169] width 12 height 12
click at [87, 591] on div "Pen P" at bounding box center [79, 581] width 47 height 37
click at [22, 269] on div at bounding box center [25, 262] width 12 height 12
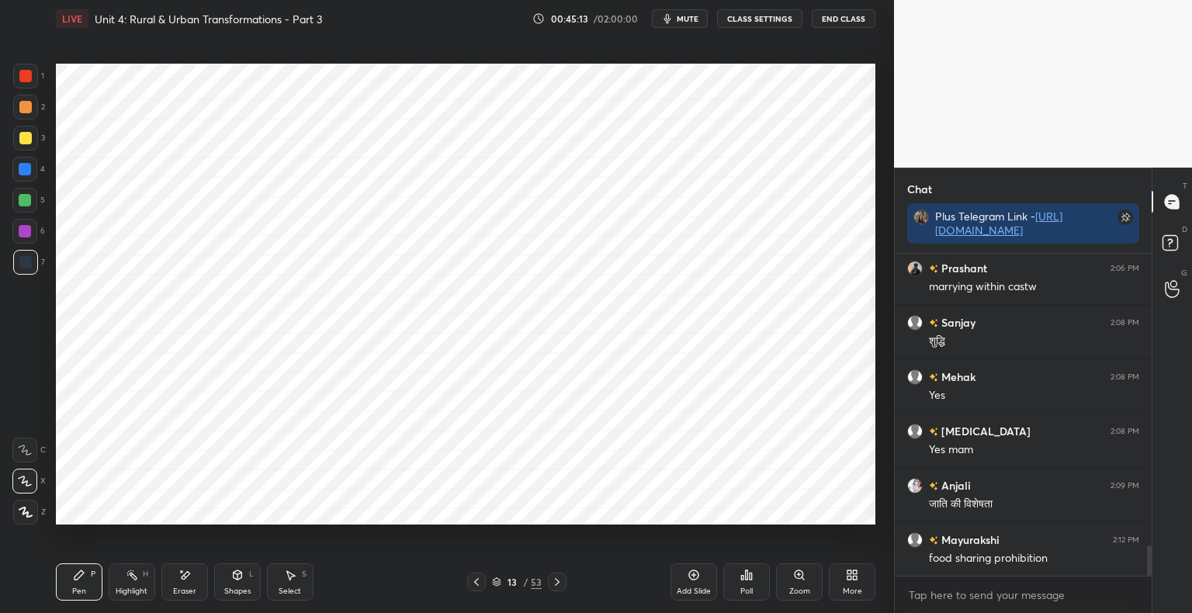
scroll to position [3163, 0]
click at [28, 81] on div at bounding box center [25, 76] width 12 height 12
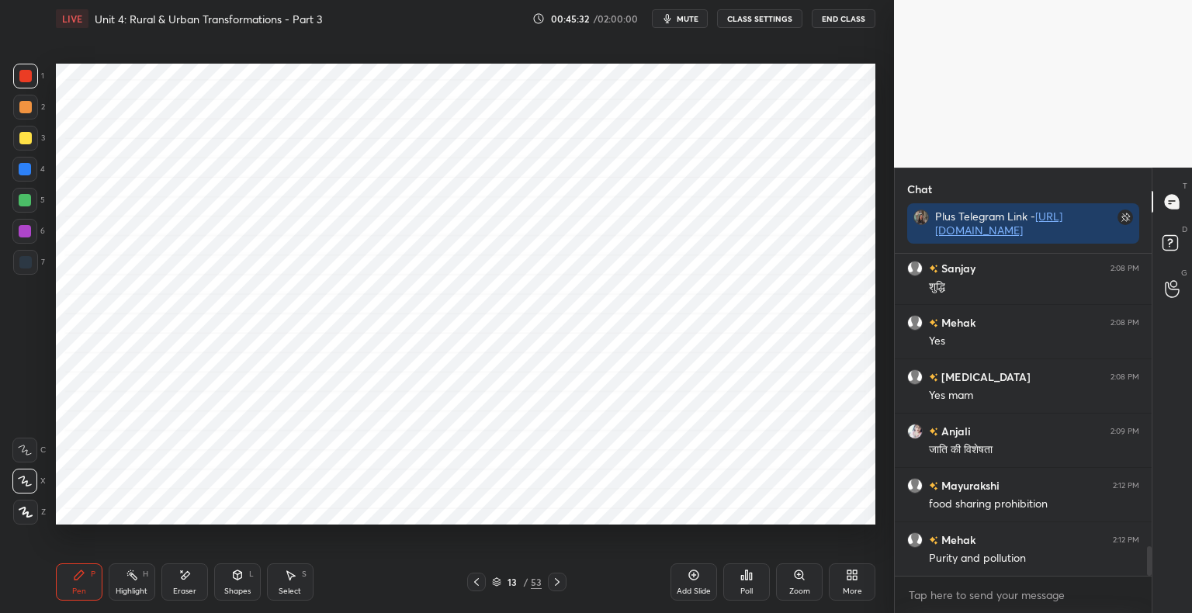
scroll to position [3218, 0]
click at [239, 579] on icon at bounding box center [238, 574] width 9 height 9
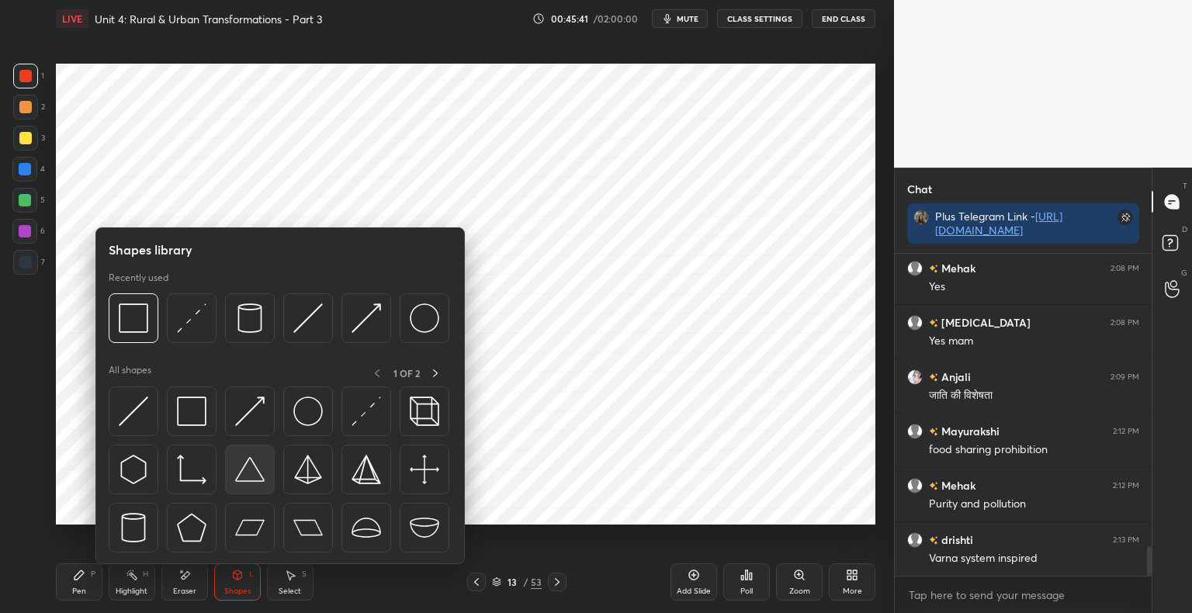
click at [251, 473] on img at bounding box center [249, 469] width 29 height 29
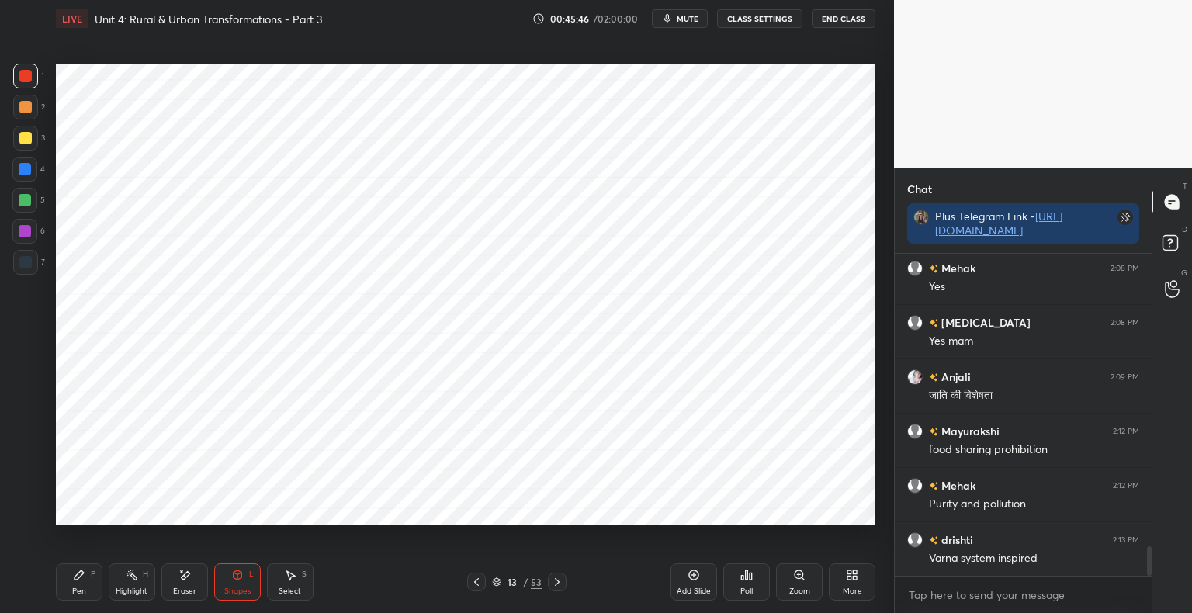
click at [92, 585] on div "Pen P" at bounding box center [79, 581] width 47 height 37
click at [33, 268] on div at bounding box center [25, 262] width 25 height 25
click at [244, 577] on div "Shapes L" at bounding box center [237, 581] width 47 height 37
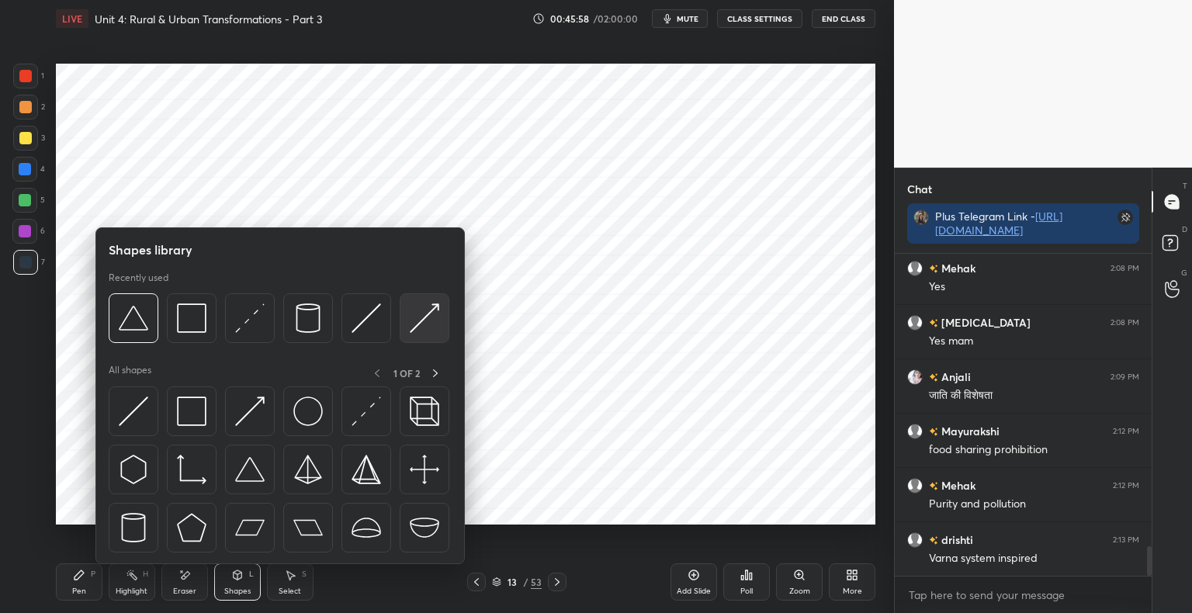
click at [425, 317] on img at bounding box center [424, 317] width 29 height 29
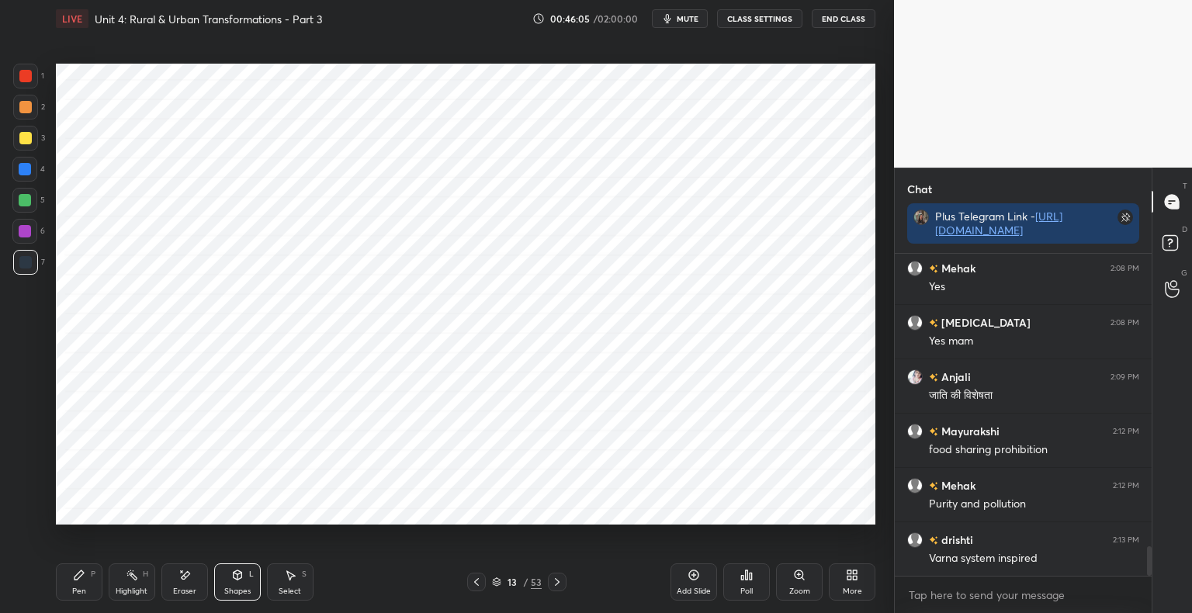
click at [242, 588] on div "Shapes" at bounding box center [237, 592] width 26 height 8
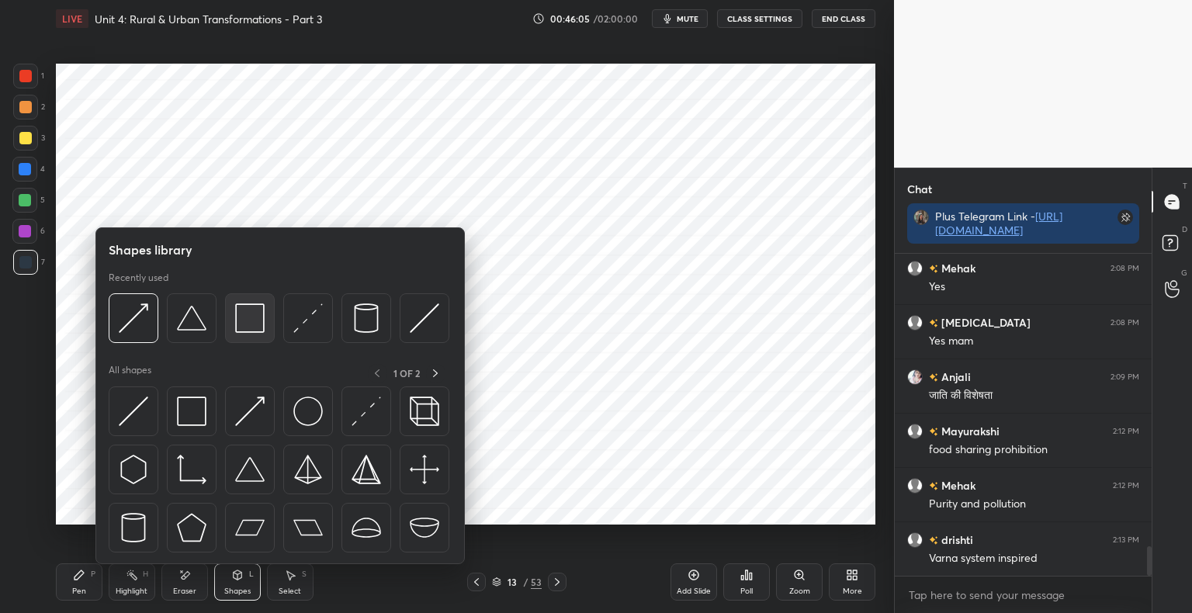
click at [246, 325] on img at bounding box center [249, 317] width 29 height 29
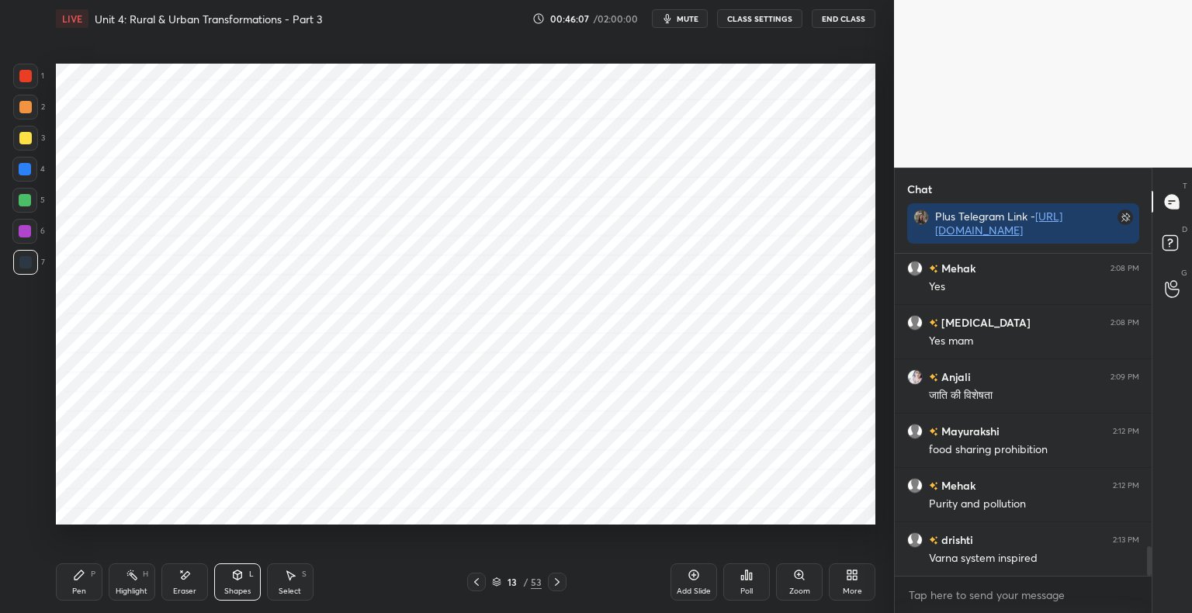
click at [29, 172] on div at bounding box center [25, 169] width 12 height 12
click at [72, 591] on div "Pen" at bounding box center [79, 592] width 14 height 8
click at [34, 272] on div at bounding box center [25, 262] width 25 height 25
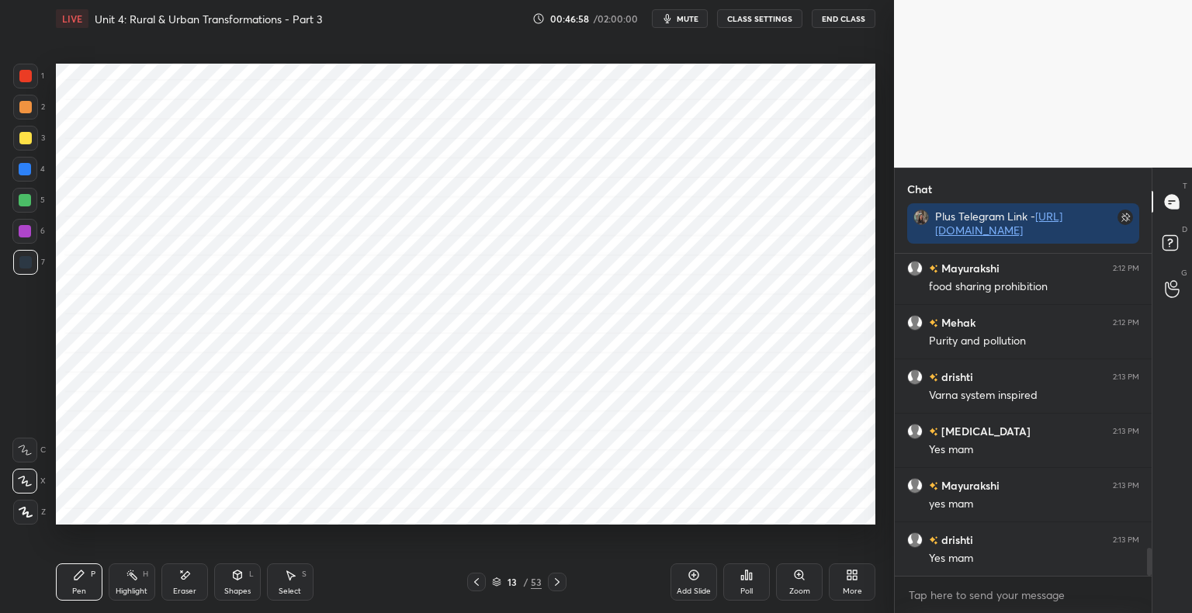
scroll to position [3435, 0]
click at [181, 585] on div "Eraser" at bounding box center [184, 581] width 47 height 37
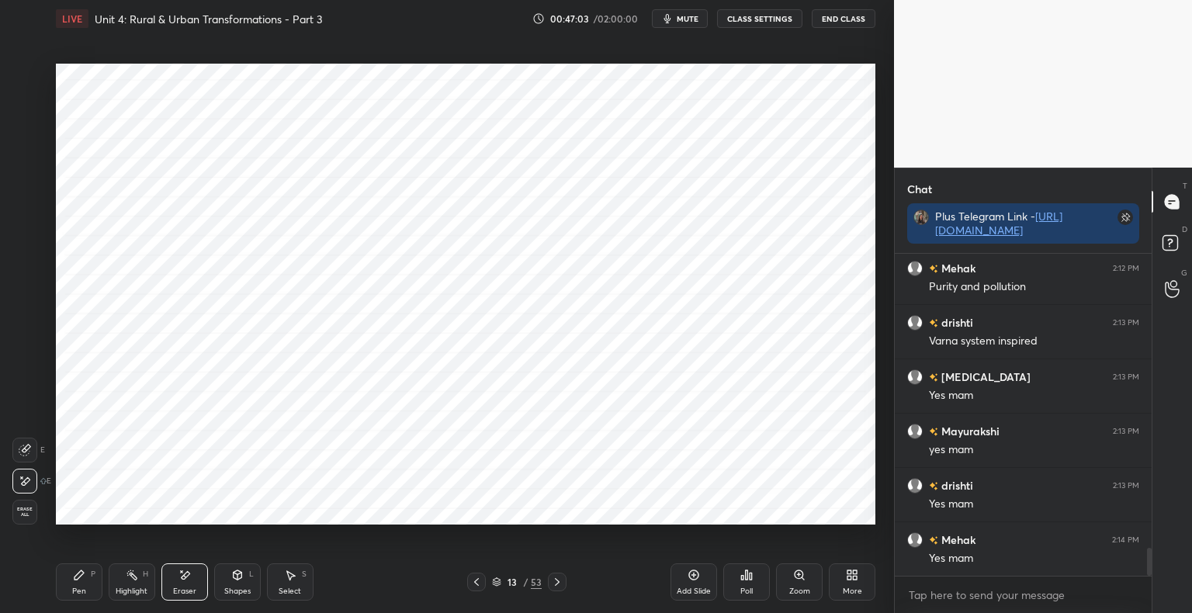
click at [37, 517] on div "Erase all" at bounding box center [26, 512] width 28 height 25
click at [478, 582] on icon at bounding box center [476, 582] width 12 height 12
click at [553, 586] on icon at bounding box center [557, 582] width 12 height 12
click at [553, 580] on icon at bounding box center [557, 582] width 12 height 12
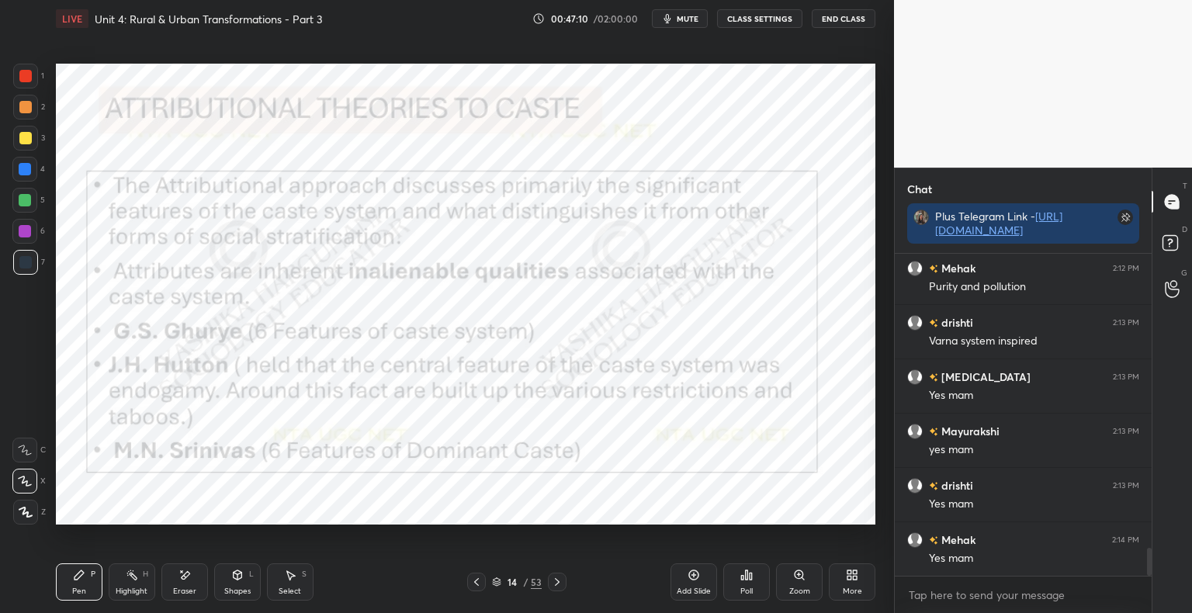
click at [480, 577] on icon at bounding box center [476, 582] width 12 height 12
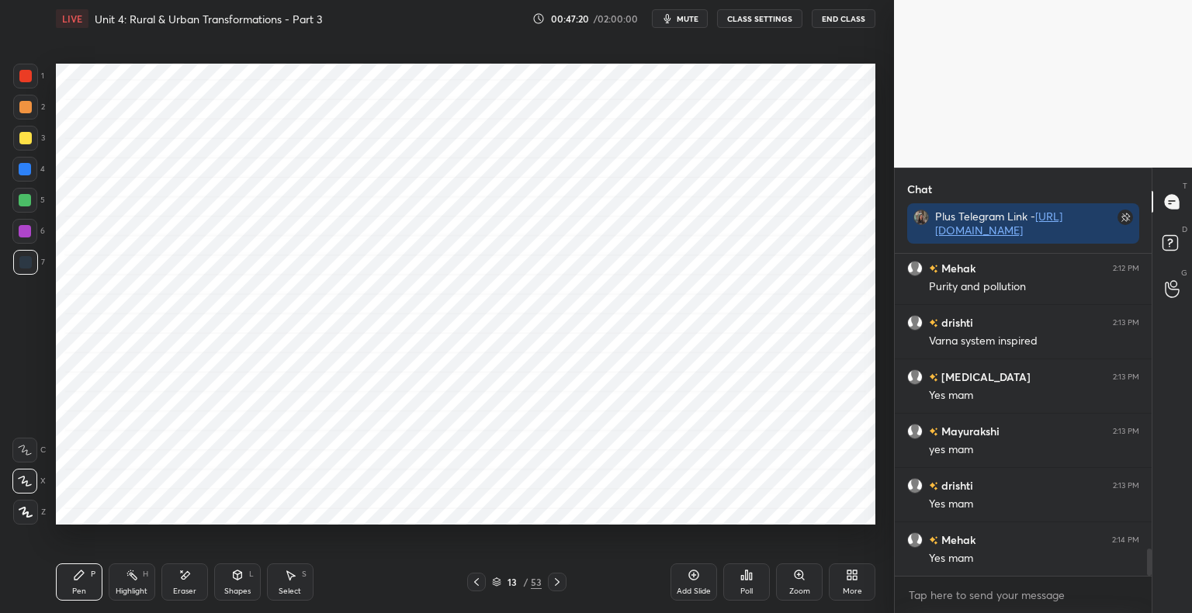
scroll to position [3531, 0]
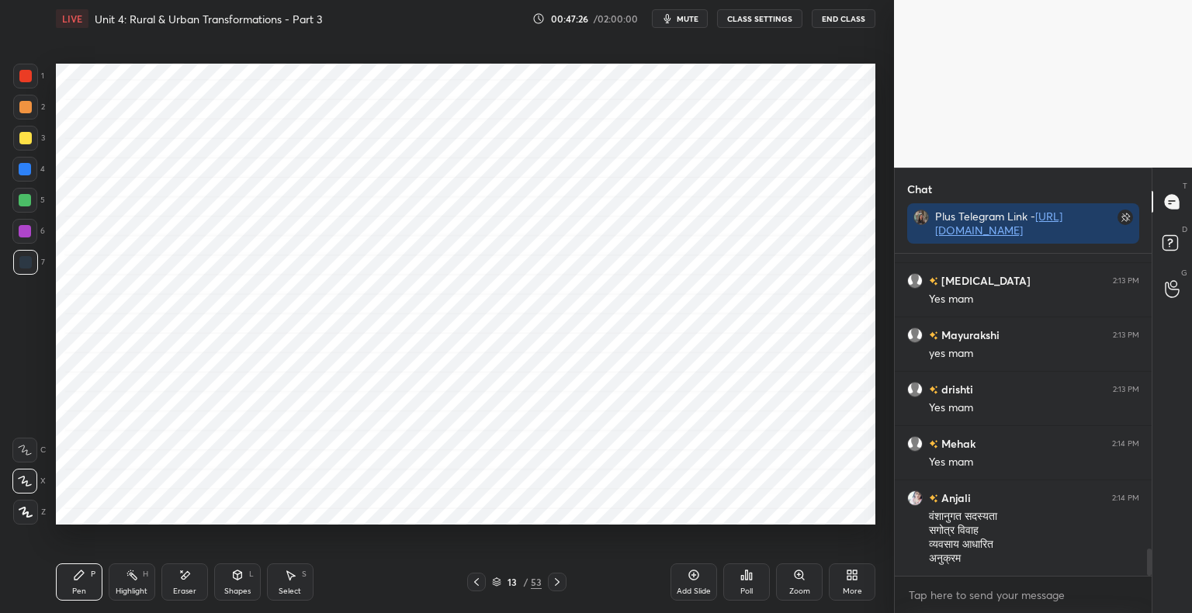
click at [497, 586] on icon at bounding box center [497, 585] width 8 height 2
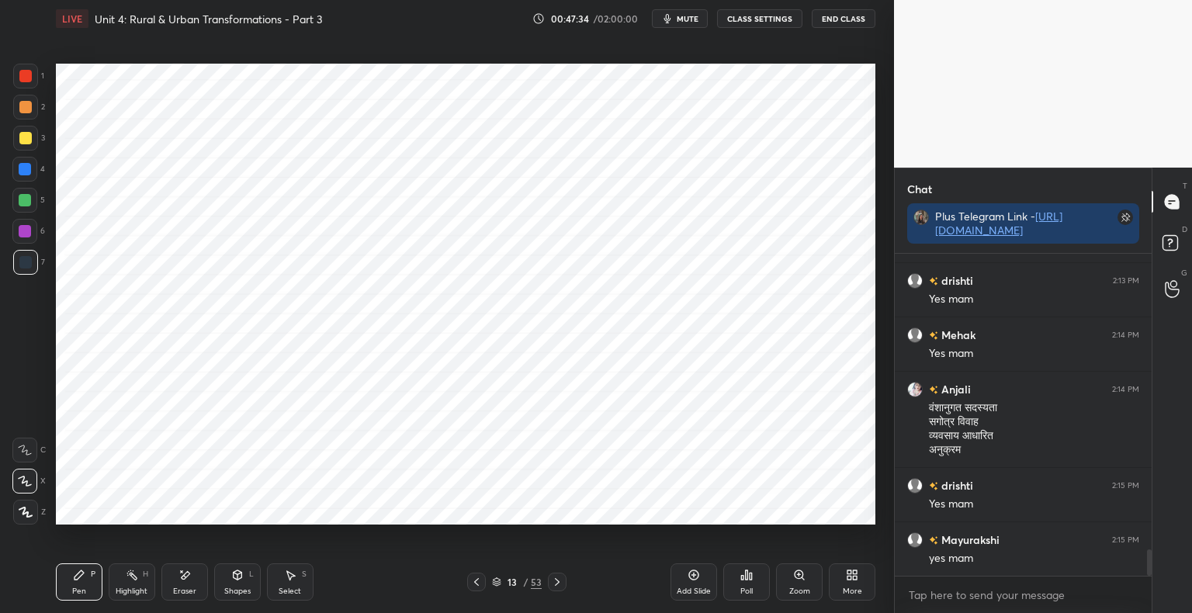
click at [26, 77] on div at bounding box center [25, 76] width 12 height 12
click at [37, 266] on div at bounding box center [25, 262] width 25 height 25
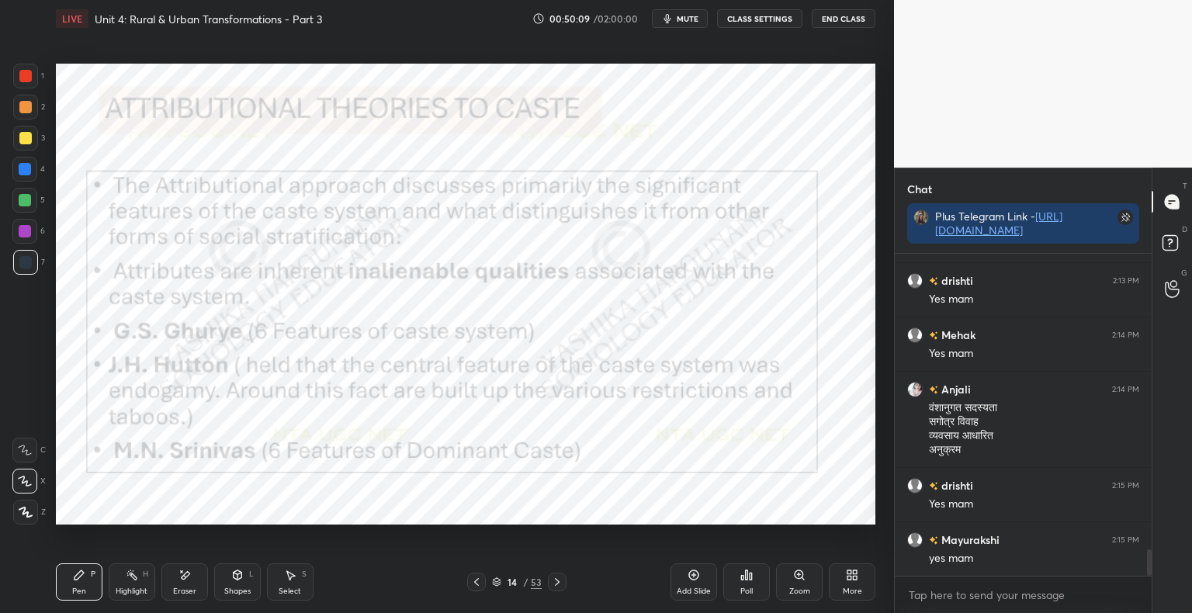
click at [481, 582] on icon at bounding box center [476, 582] width 12 height 12
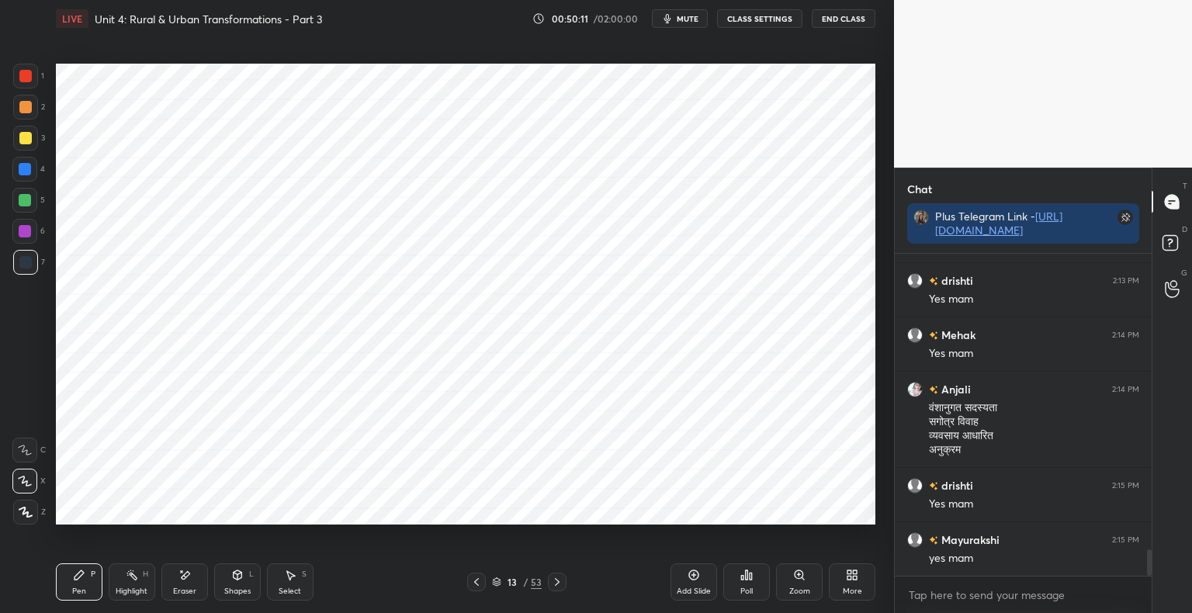
click at [702, 582] on div "Add Slide" at bounding box center [694, 581] width 47 height 37
click at [237, 586] on div "Shapes L" at bounding box center [237, 581] width 47 height 37
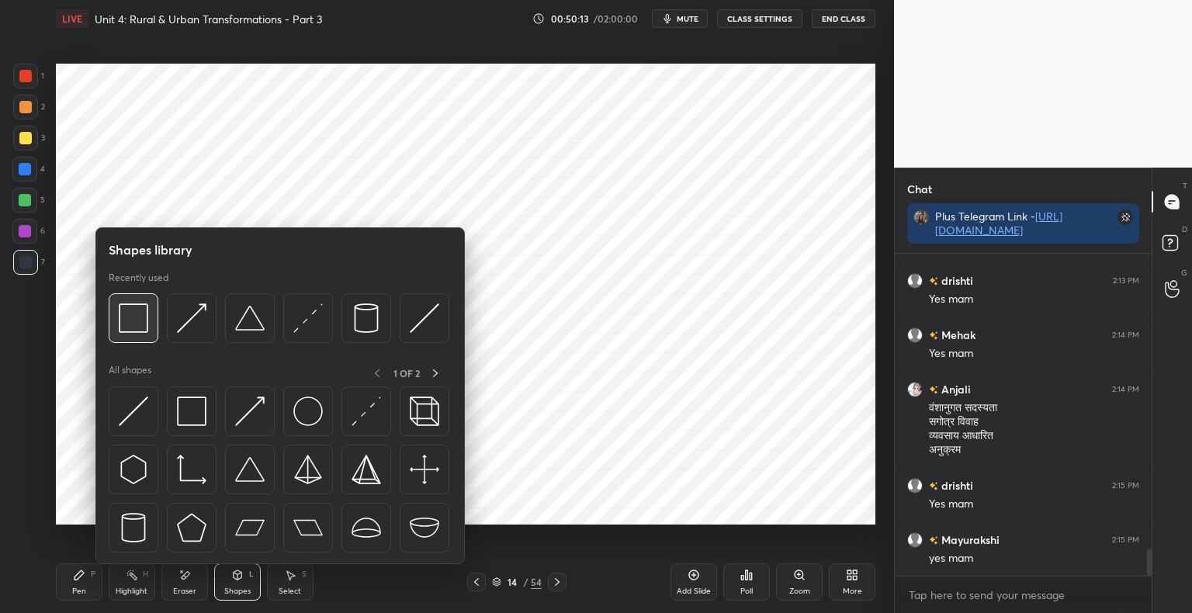
click at [144, 324] on img at bounding box center [133, 317] width 29 height 29
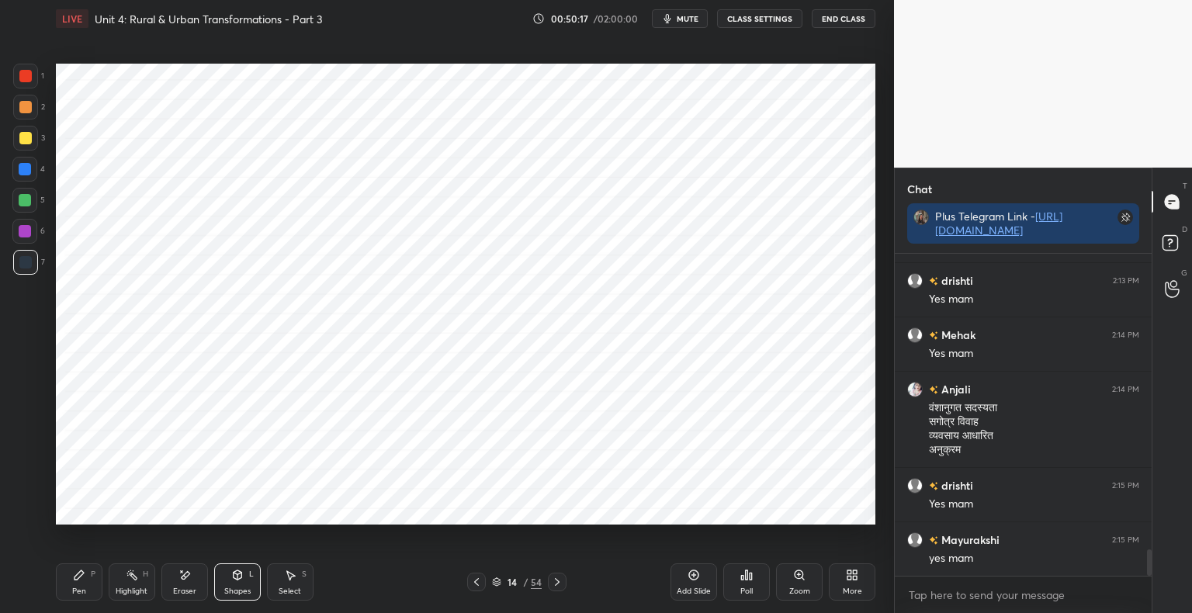
click at [89, 580] on div "Pen P" at bounding box center [79, 581] width 47 height 37
click at [26, 80] on div at bounding box center [25, 76] width 12 height 12
click at [34, 175] on div at bounding box center [24, 169] width 25 height 25
click at [29, 266] on div at bounding box center [25, 262] width 12 height 12
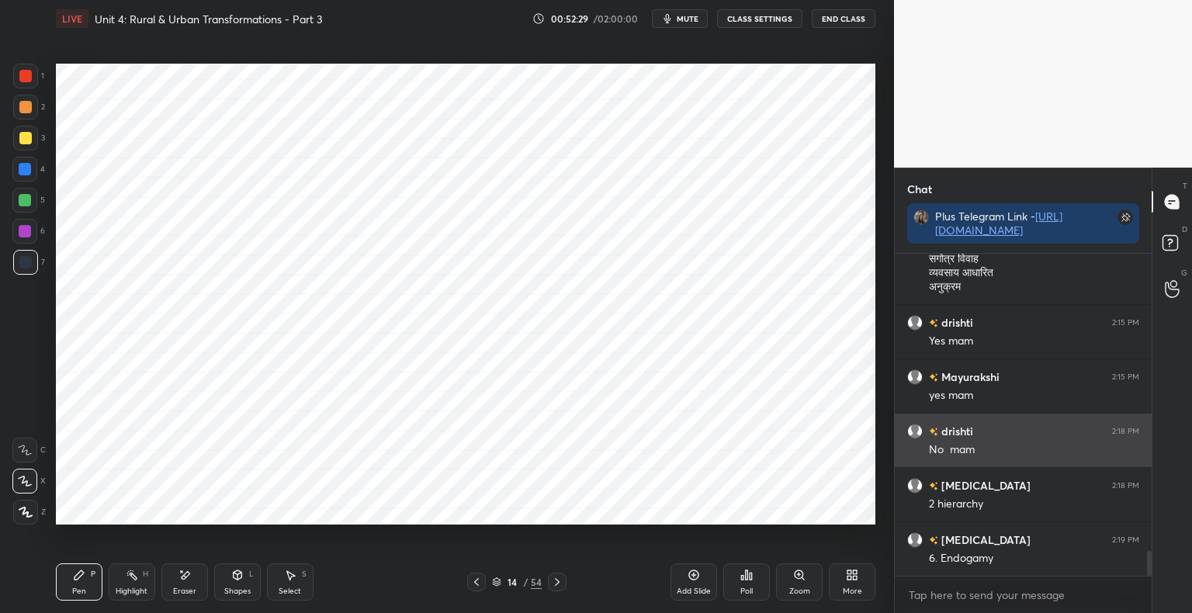
scroll to position [3857, 0]
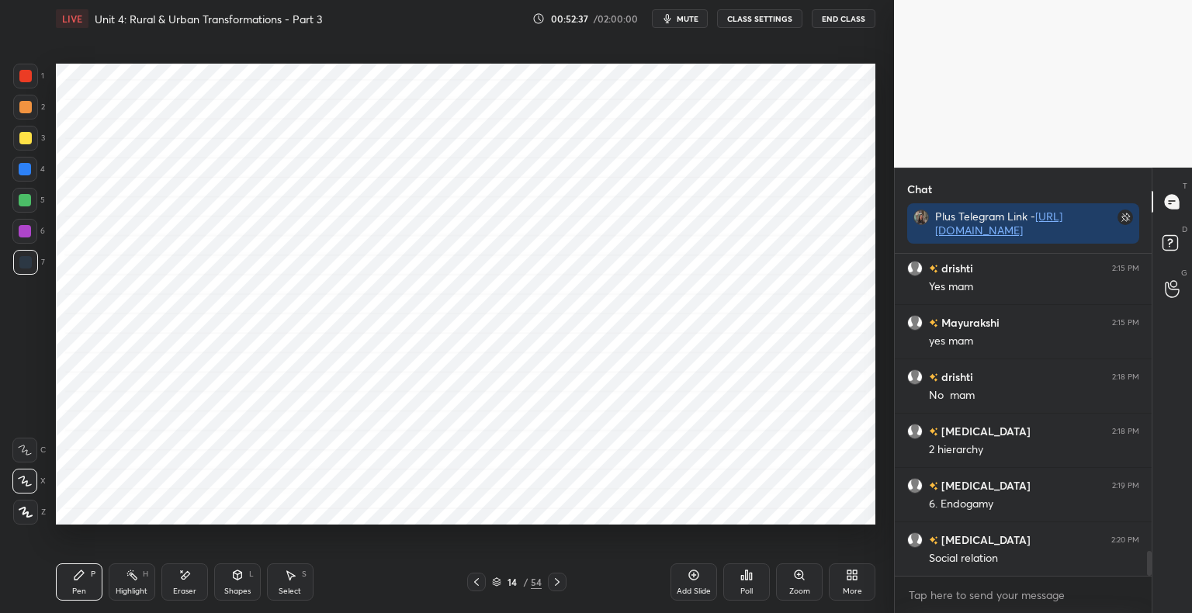
click at [234, 581] on icon at bounding box center [237, 575] width 12 height 12
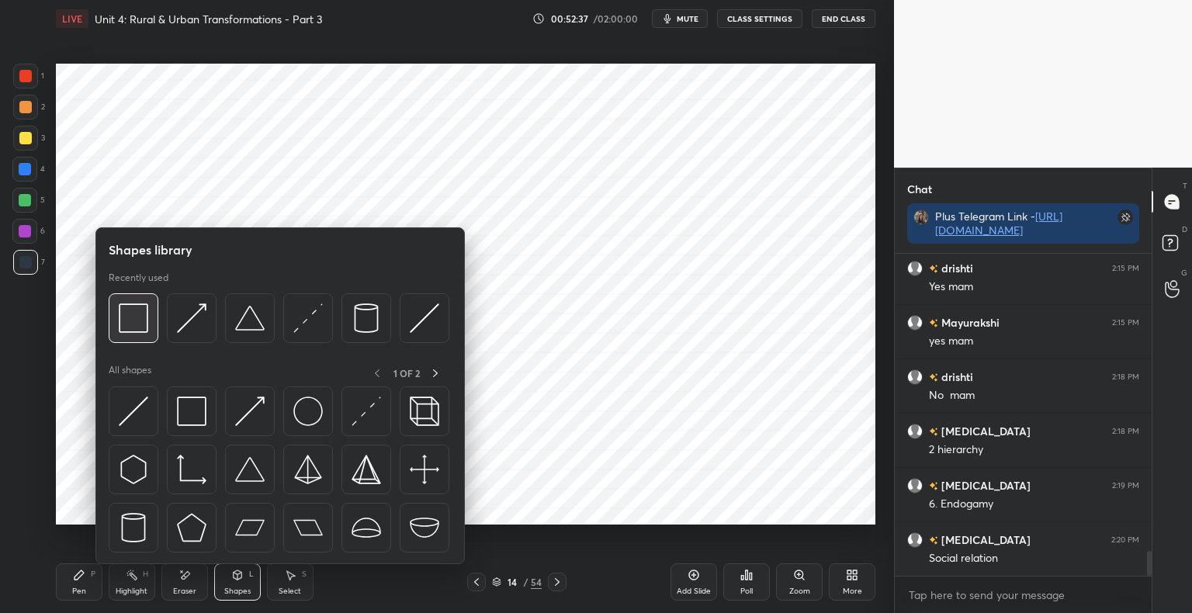
click at [124, 315] on img at bounding box center [133, 317] width 29 height 29
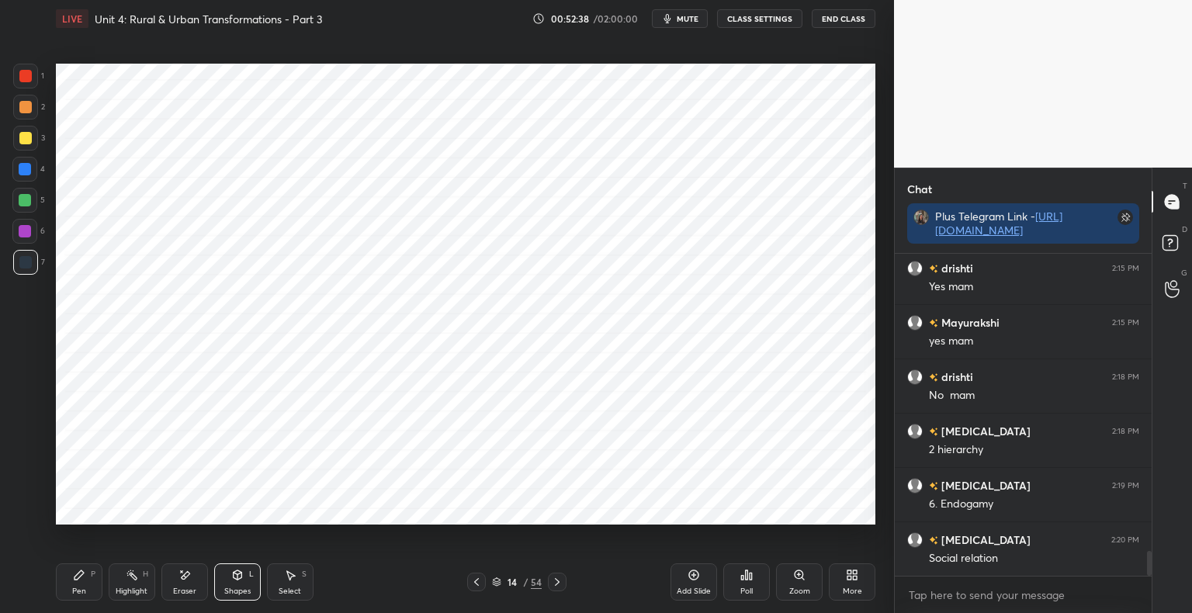
click at [29, 172] on div at bounding box center [25, 169] width 12 height 12
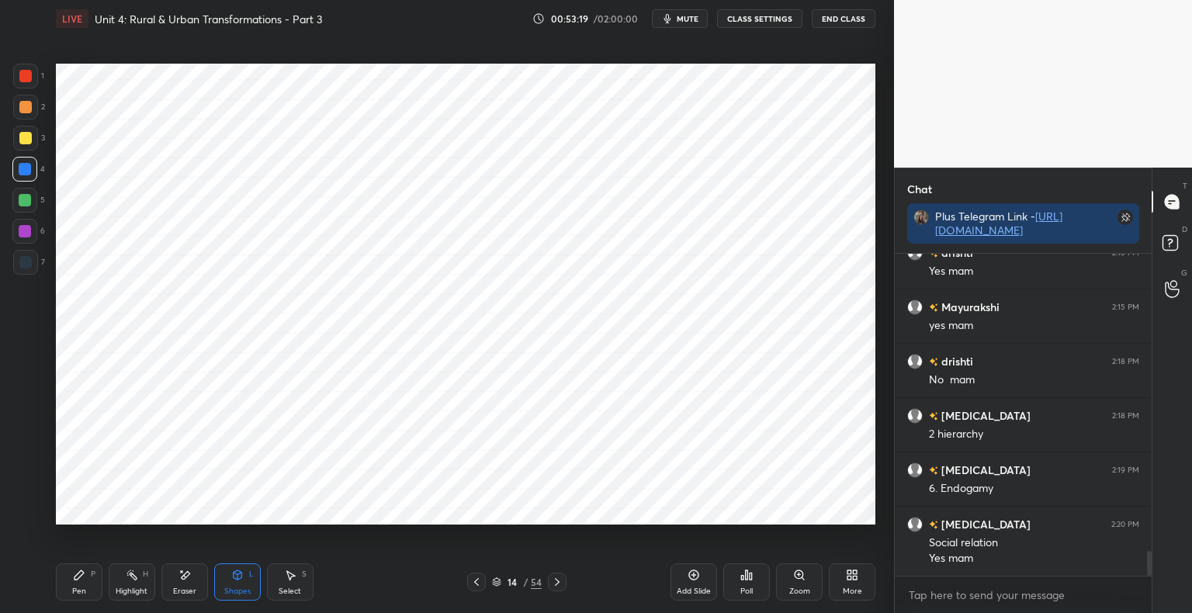
click at [686, 21] on span "mute" at bounding box center [688, 18] width 22 height 11
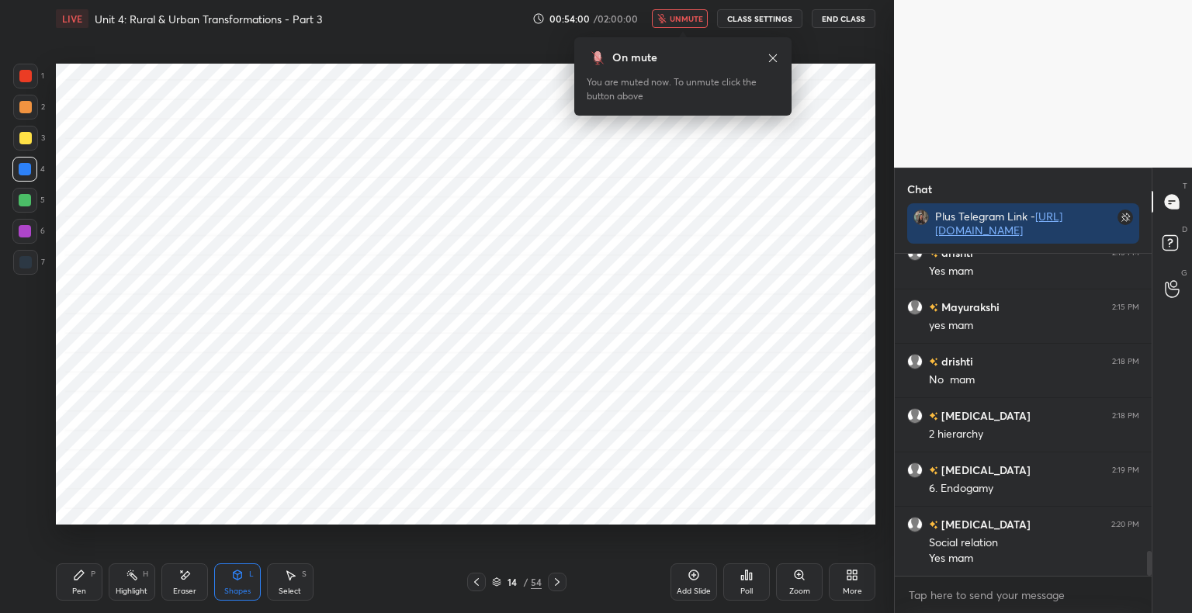
click at [686, 21] on span "unmute" at bounding box center [686, 18] width 33 height 11
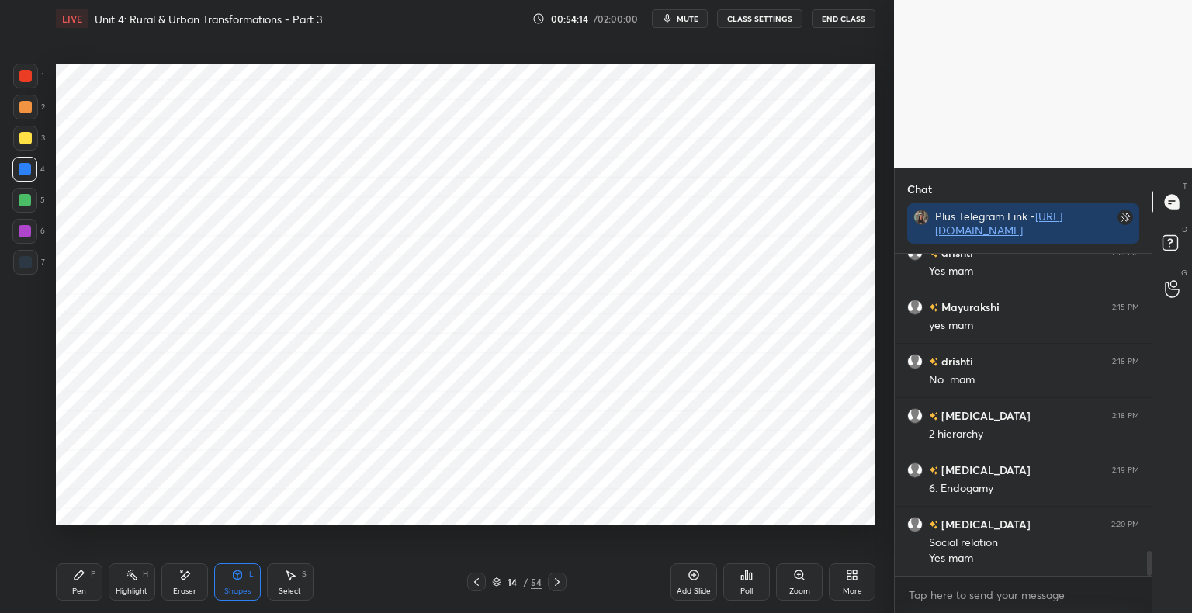
scroll to position [3927, 0]
click at [88, 578] on div "Pen P" at bounding box center [79, 581] width 47 height 37
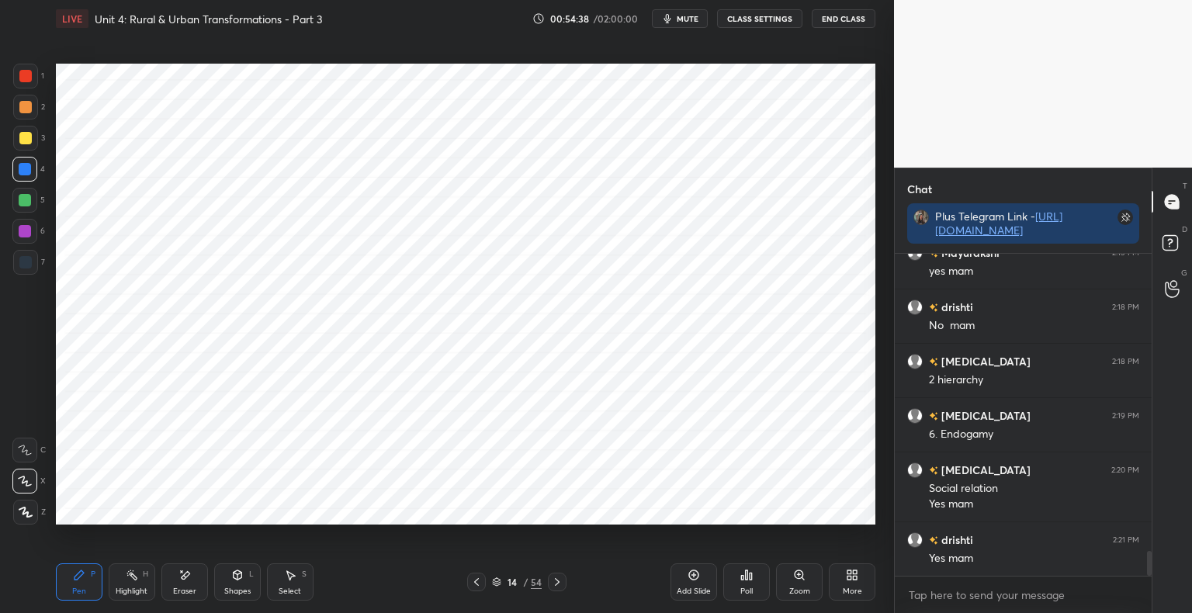
click at [33, 80] on div at bounding box center [25, 76] width 25 height 25
click at [25, 233] on div at bounding box center [25, 231] width 12 height 12
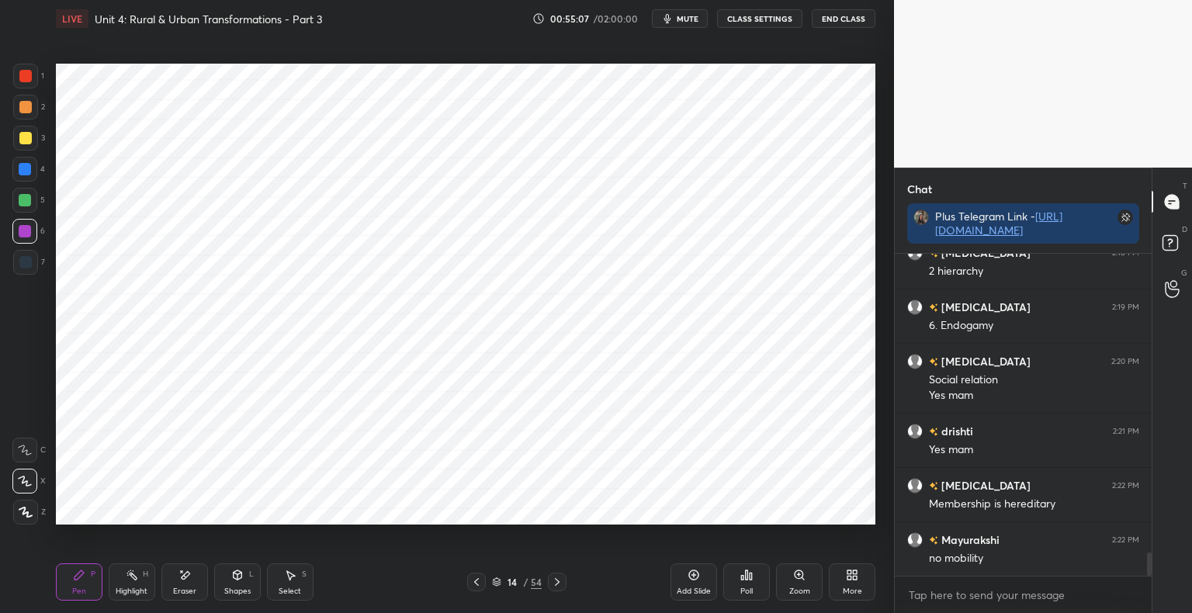
scroll to position [4090, 0]
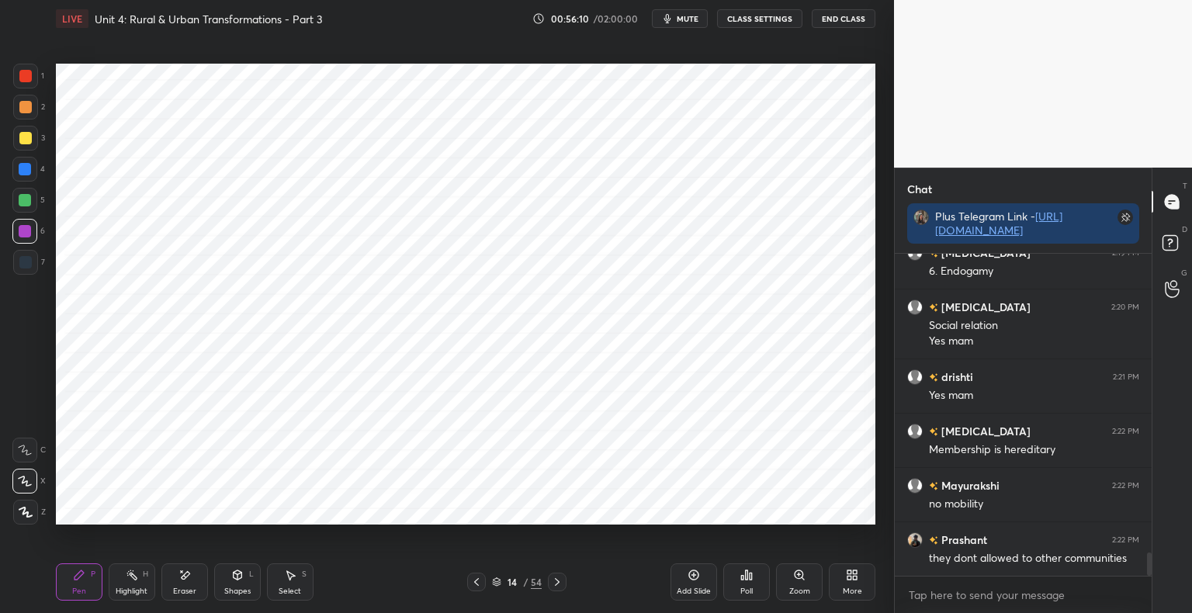
click at [185, 584] on div "Eraser" at bounding box center [184, 581] width 47 height 37
click at [76, 584] on div "Pen P" at bounding box center [79, 581] width 47 height 37
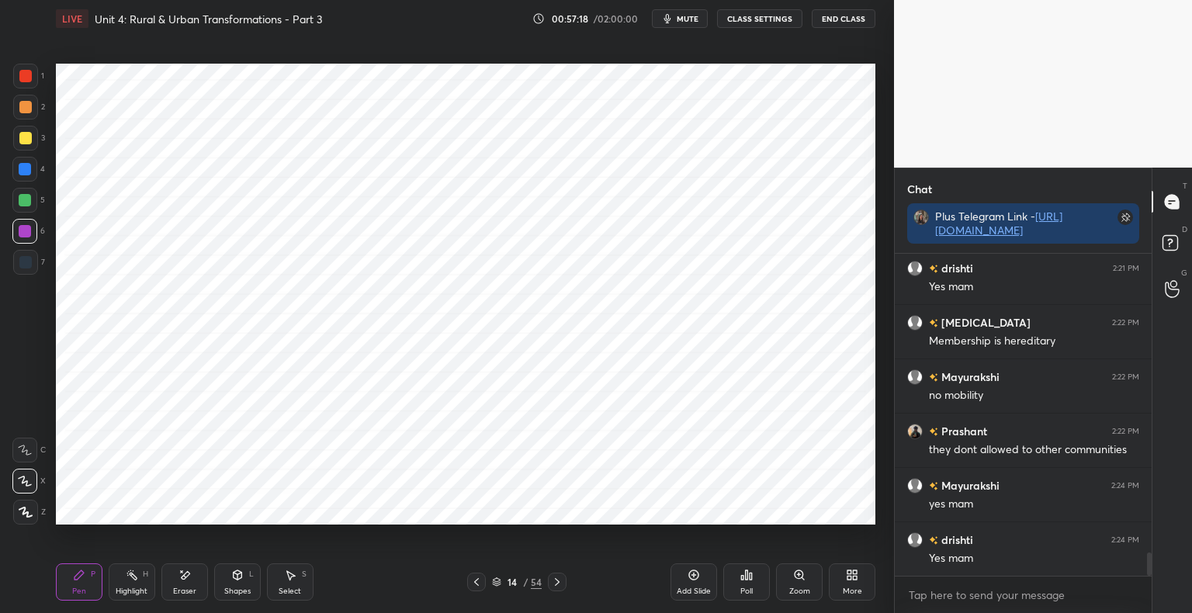
scroll to position [4253, 0]
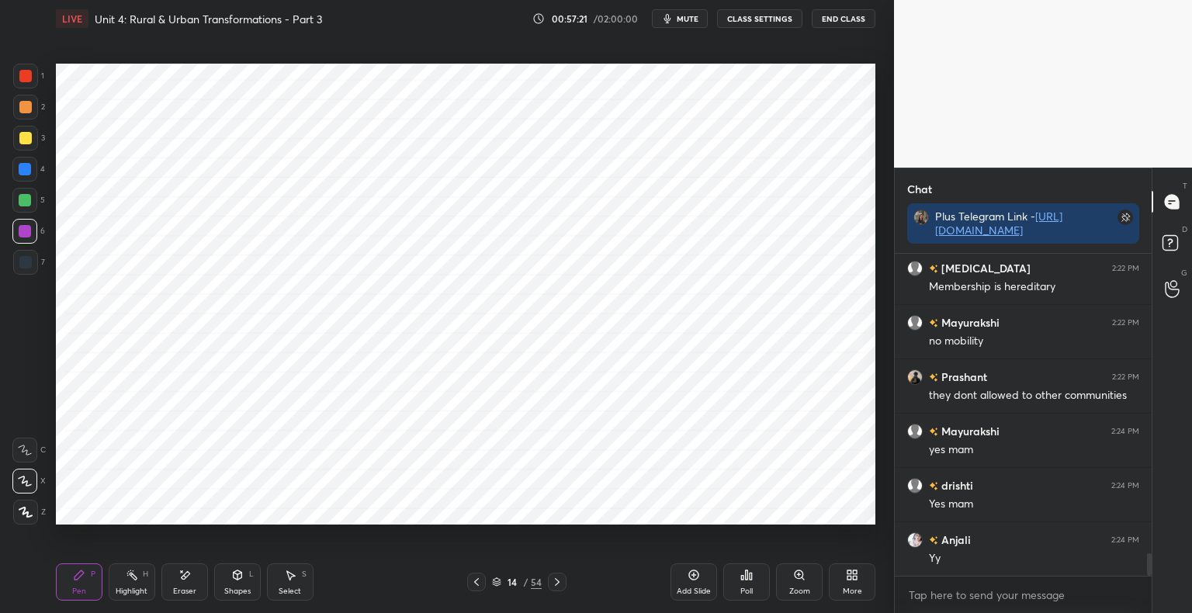
click at [560, 584] on icon at bounding box center [557, 582] width 12 height 12
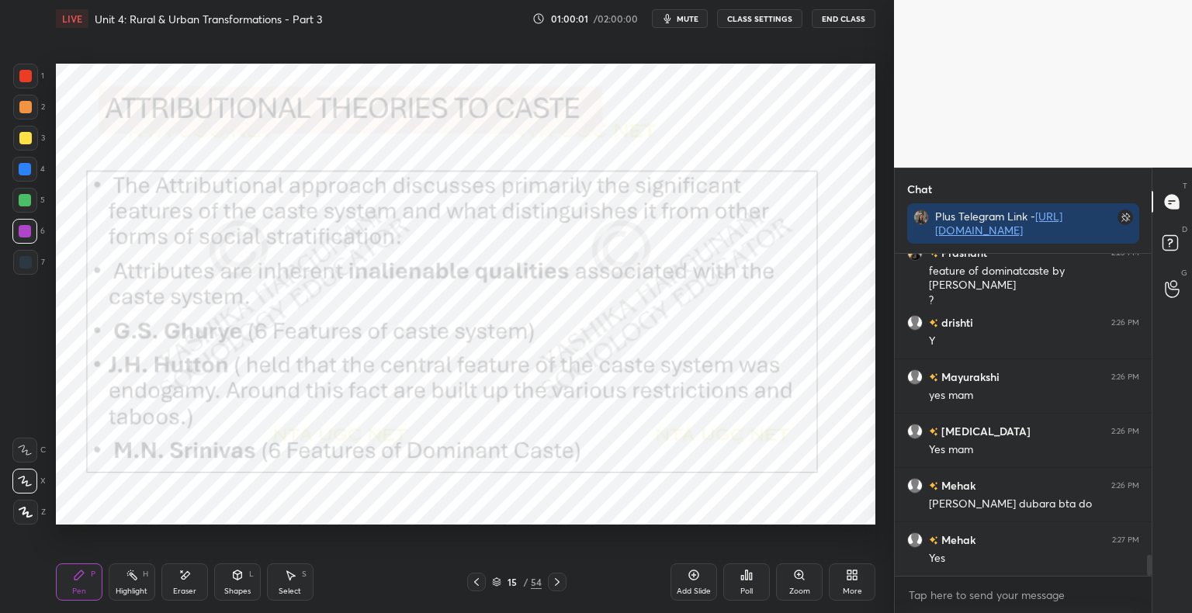
scroll to position [4649, 0]
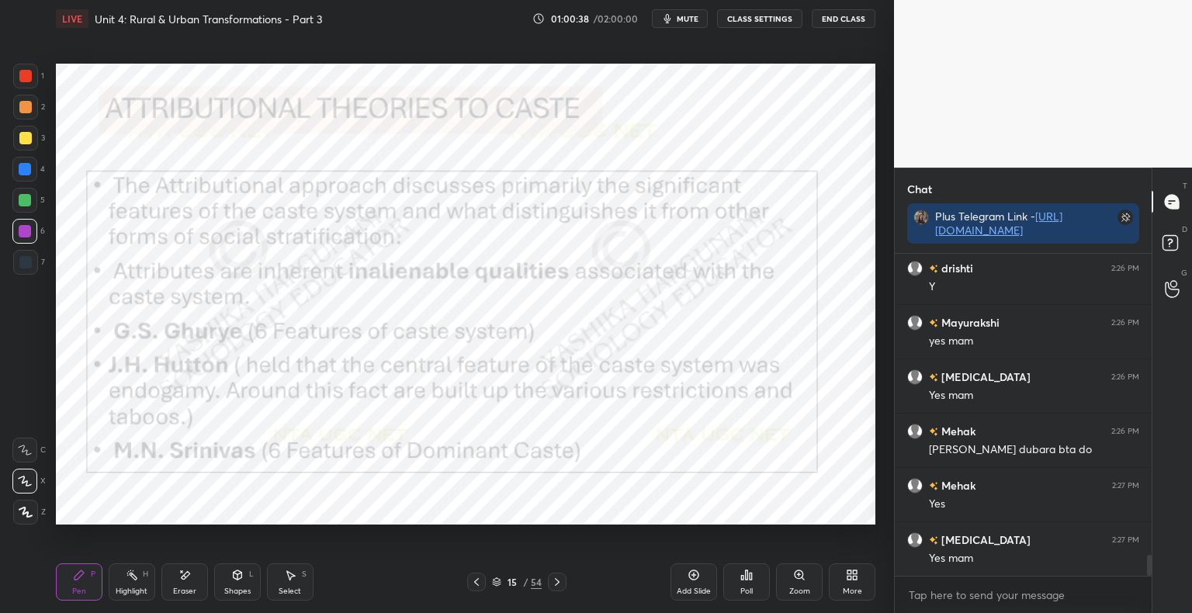
click at [563, 581] on div at bounding box center [557, 582] width 19 height 19
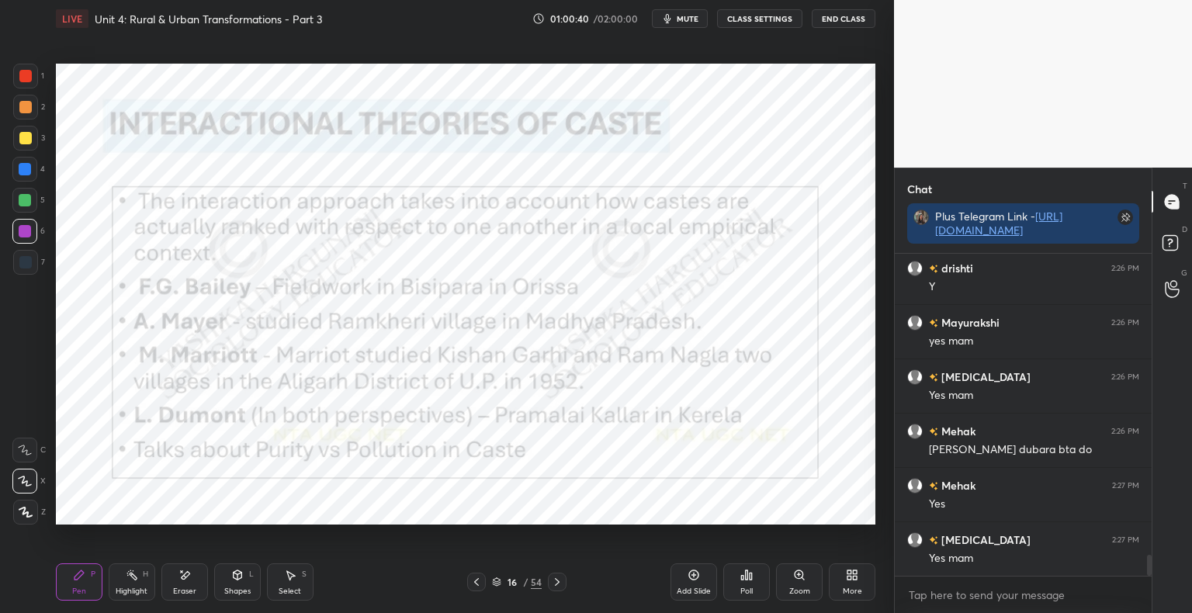
click at [475, 582] on icon at bounding box center [476, 582] width 5 height 8
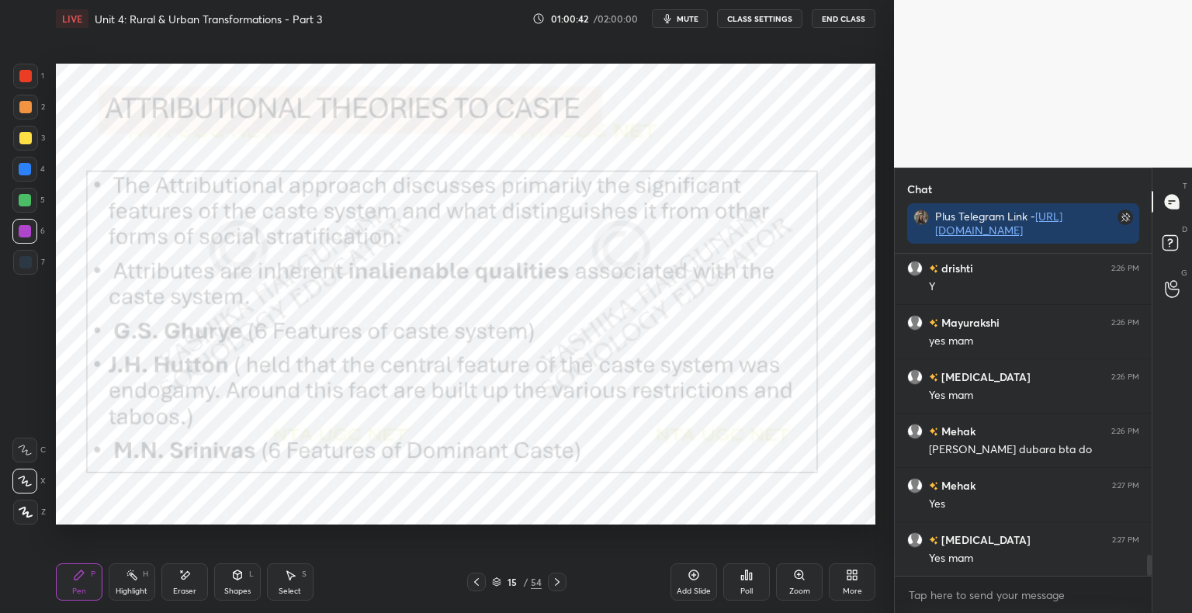
click at [480, 584] on icon at bounding box center [476, 582] width 12 height 12
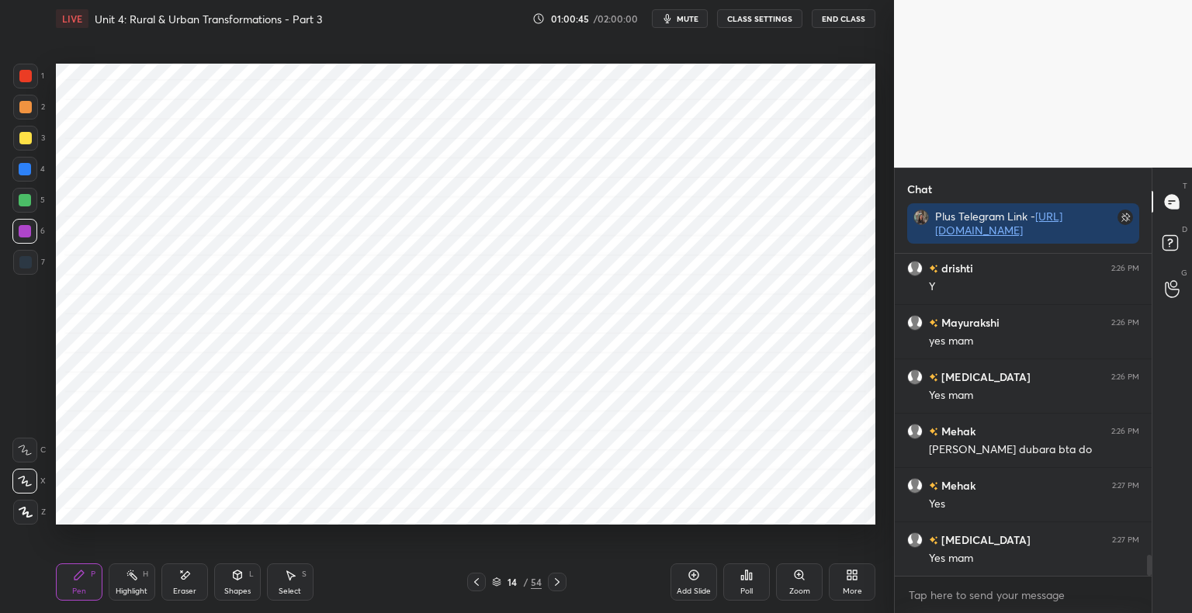
click at [694, 582] on div "Add Slide" at bounding box center [694, 581] width 47 height 37
click at [237, 590] on div "Shapes" at bounding box center [237, 592] width 26 height 8
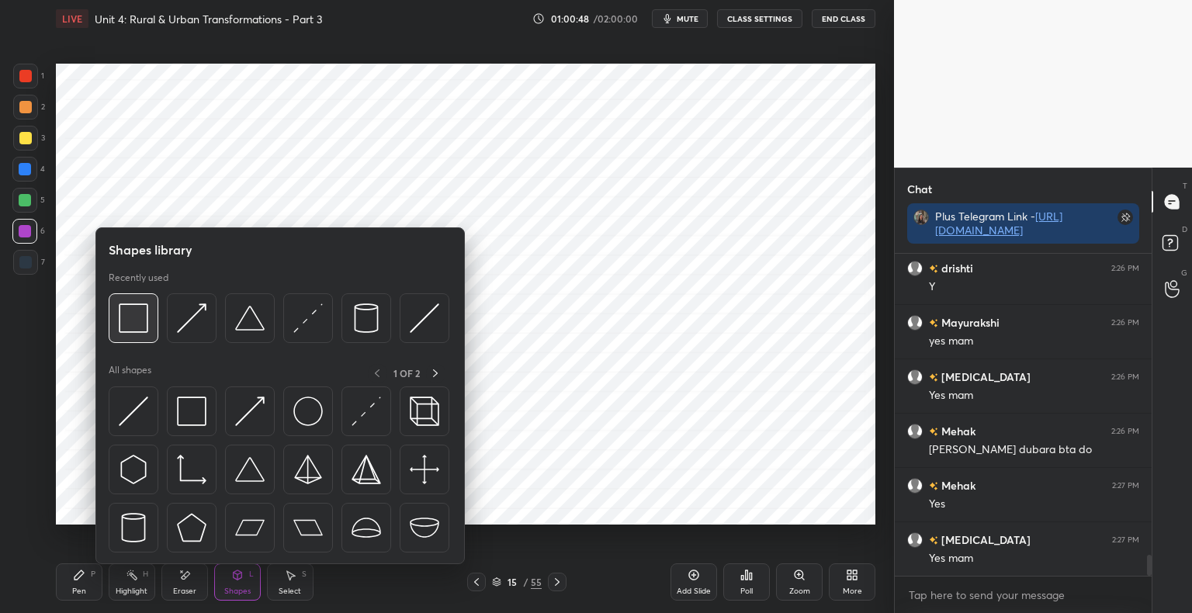
click at [139, 293] on div at bounding box center [134, 318] width 50 height 50
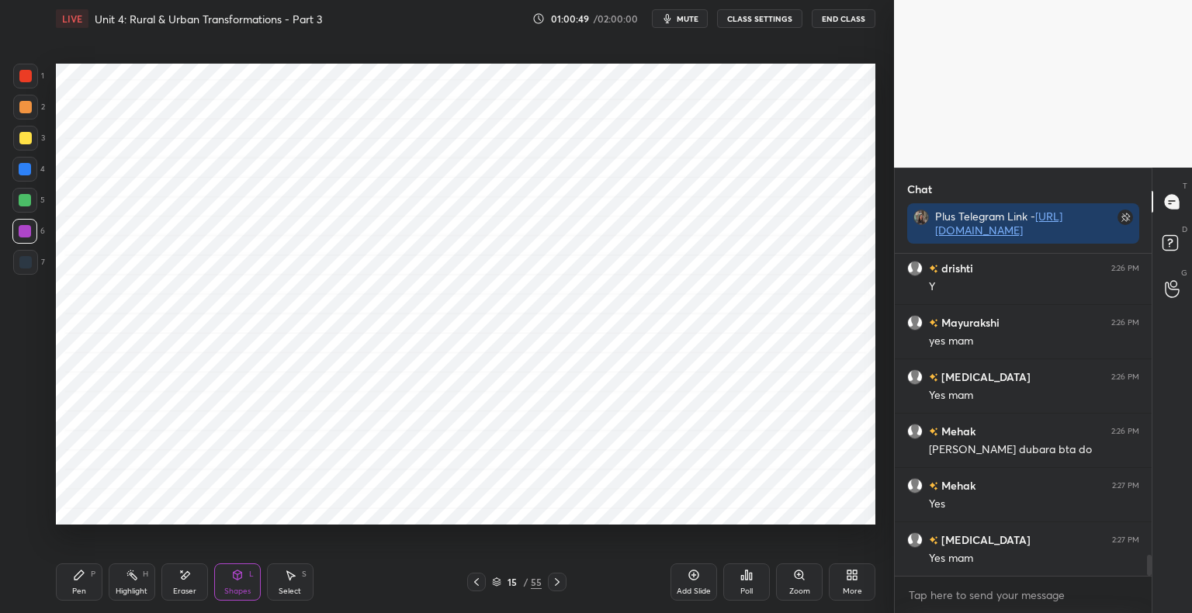
click at [239, 598] on div "Shapes L" at bounding box center [237, 581] width 47 height 37
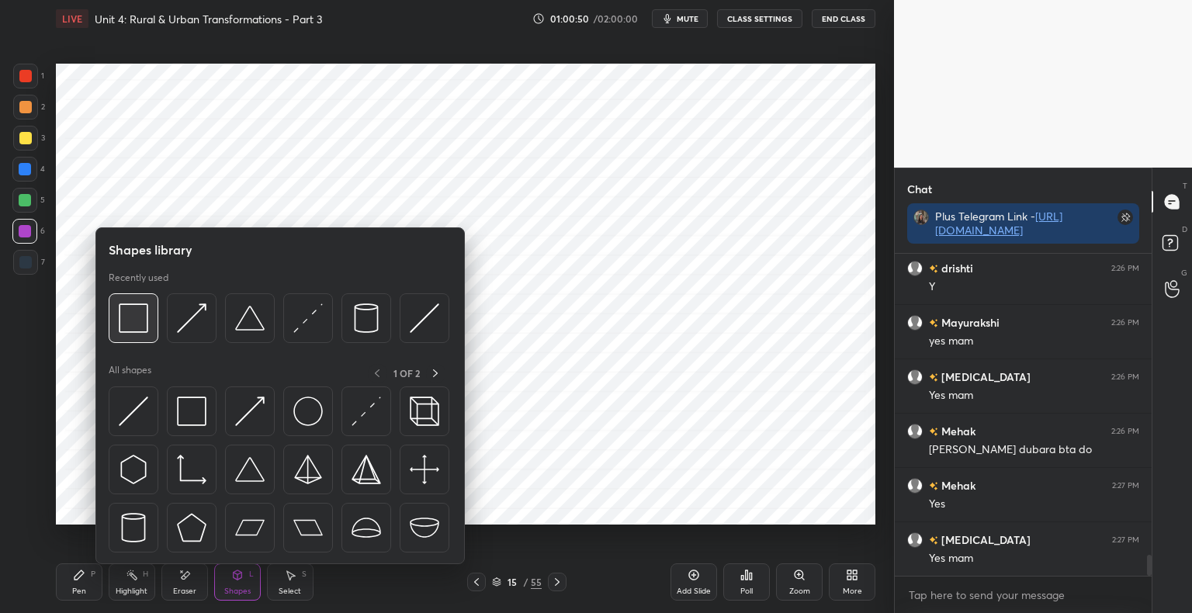
click at [143, 317] on img at bounding box center [133, 317] width 29 height 29
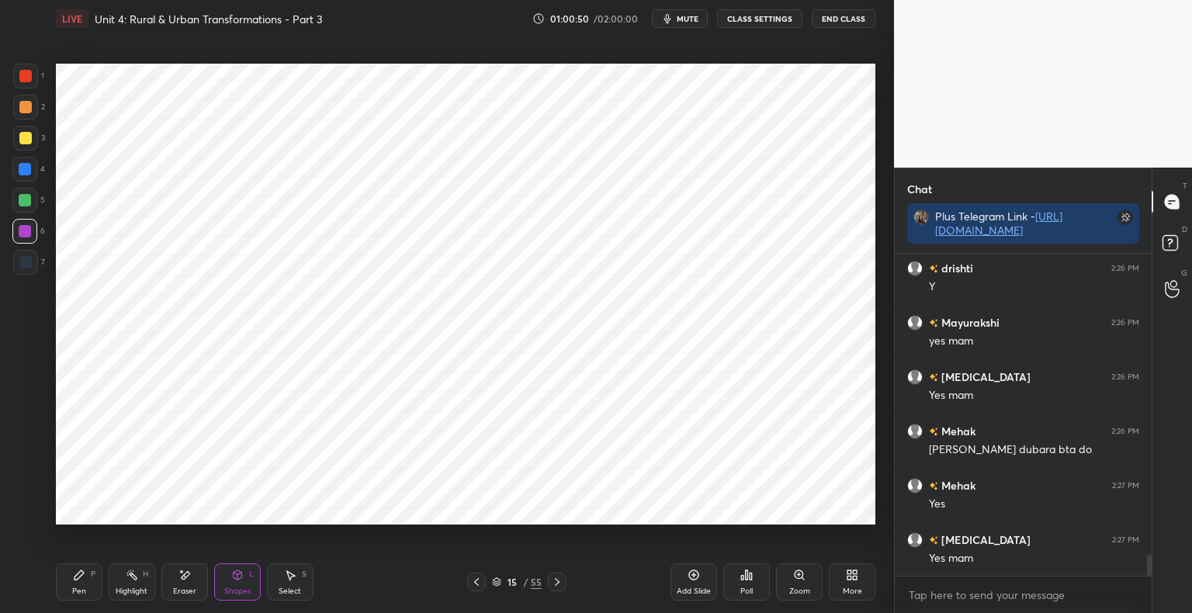
click at [23, 261] on div at bounding box center [25, 262] width 12 height 12
click at [80, 571] on icon at bounding box center [79, 574] width 9 height 9
click at [26, 73] on div at bounding box center [25, 76] width 12 height 12
click at [36, 272] on div at bounding box center [25, 262] width 25 height 25
click at [23, 170] on div at bounding box center [25, 169] width 12 height 12
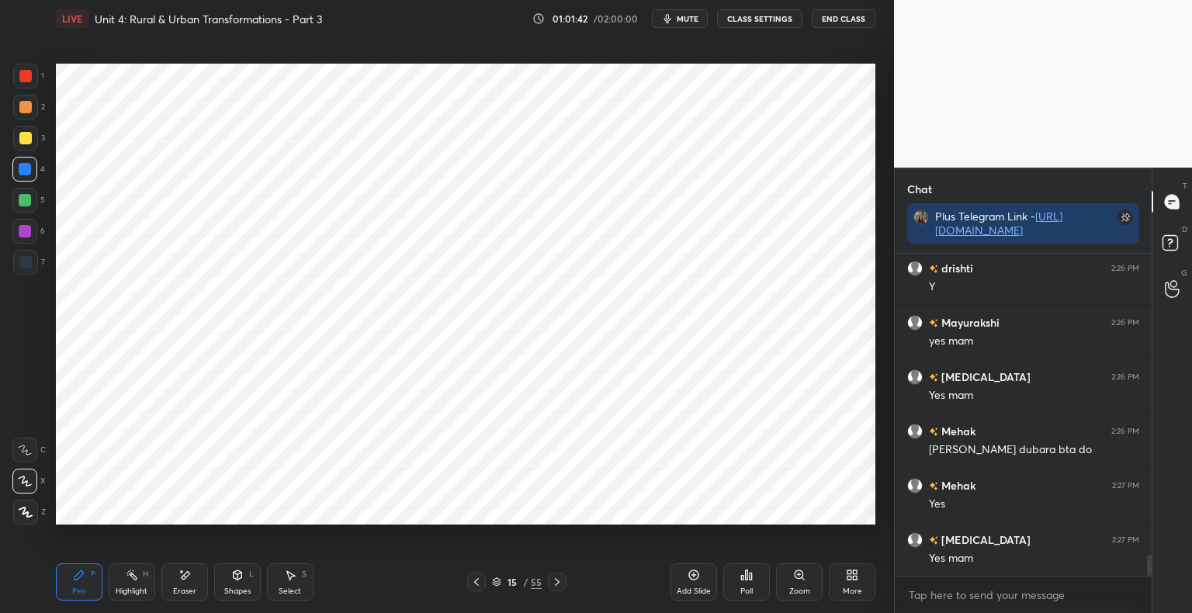
click at [31, 261] on div at bounding box center [25, 262] width 12 height 12
click at [196, 589] on div "Eraser" at bounding box center [184, 592] width 23 height 8
click at [90, 584] on div "Pen P" at bounding box center [79, 581] width 47 height 37
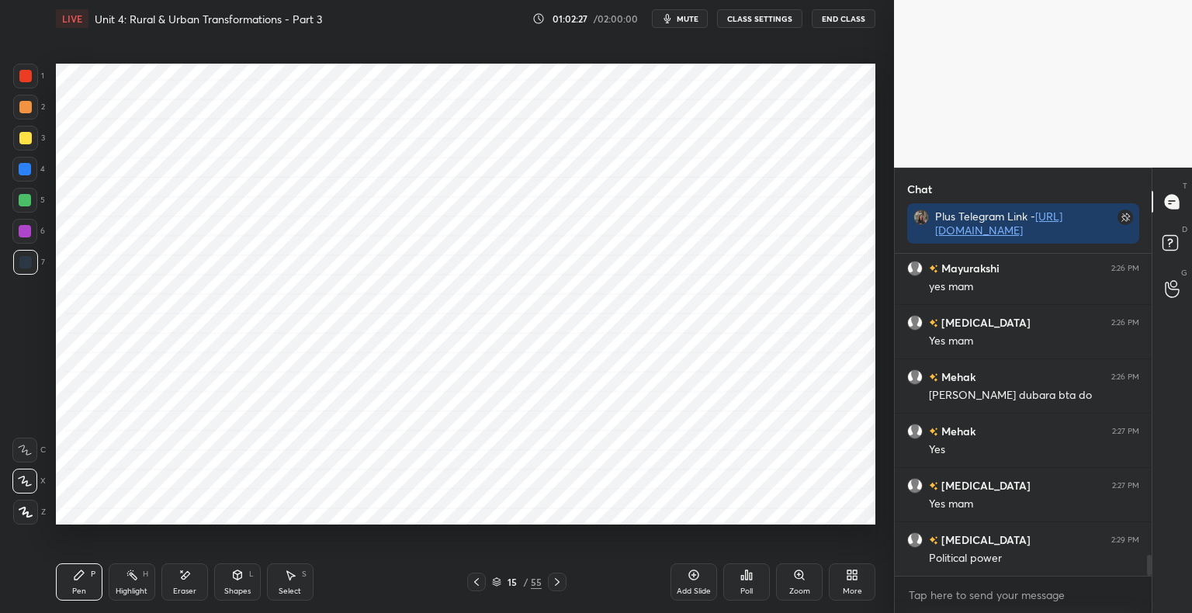
scroll to position [4758, 0]
click at [239, 591] on div "Shapes" at bounding box center [237, 592] width 26 height 8
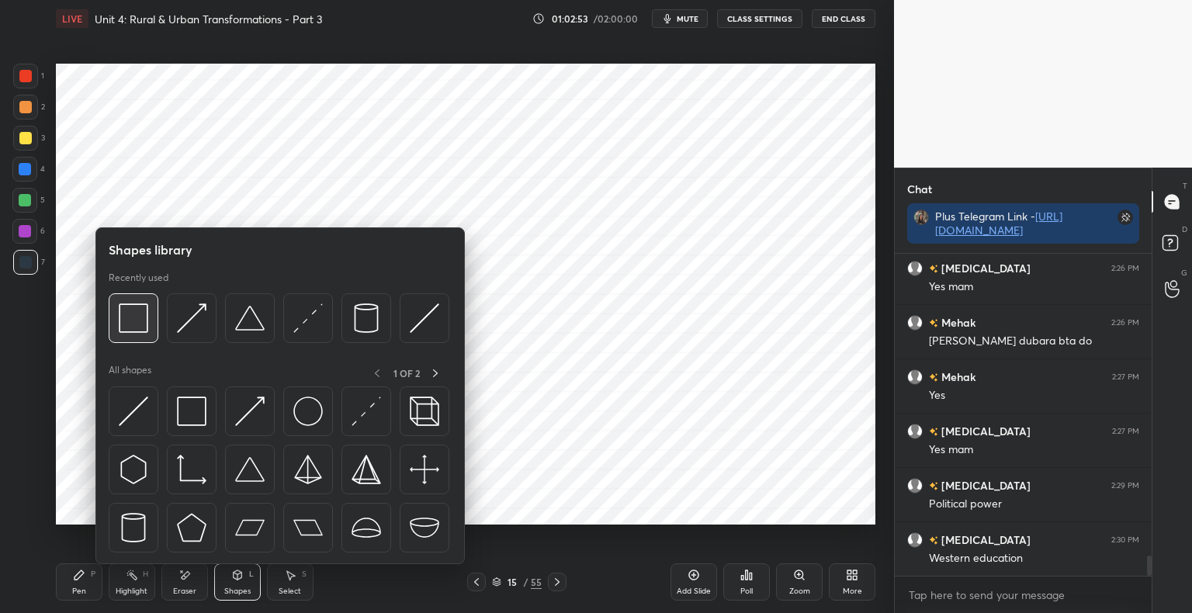
click at [137, 331] on img at bounding box center [133, 317] width 29 height 29
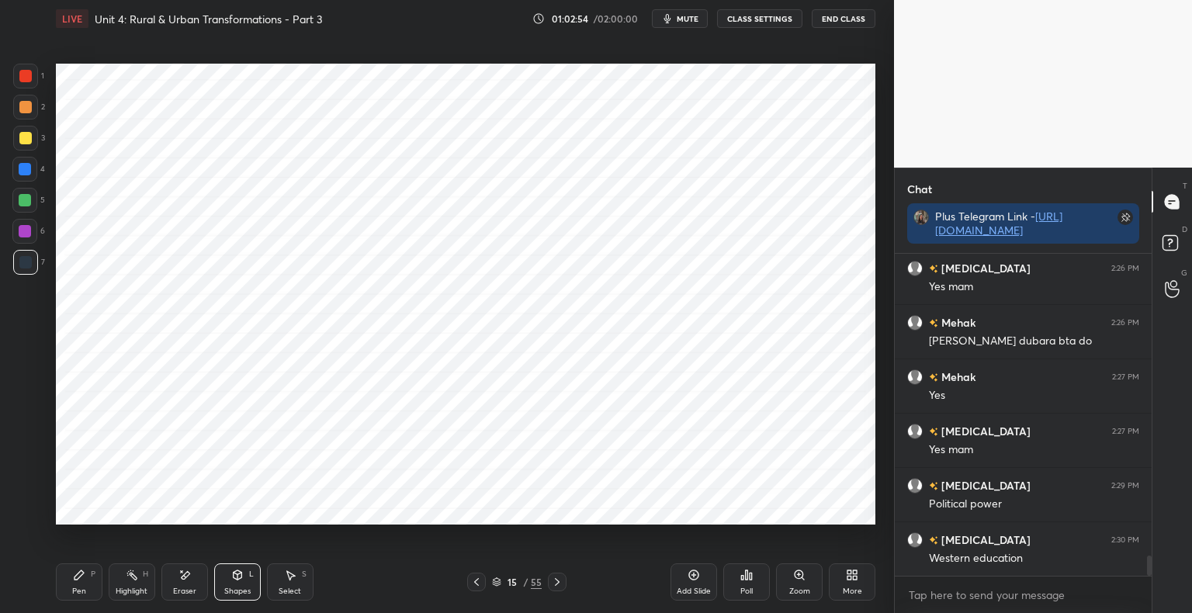
click at [25, 175] on div at bounding box center [25, 169] width 12 height 12
click at [472, 588] on div at bounding box center [476, 582] width 19 height 19
click at [481, 585] on icon at bounding box center [476, 582] width 12 height 12
click at [550, 589] on div at bounding box center [557, 582] width 19 height 19
click at [555, 586] on icon at bounding box center [557, 582] width 5 height 8
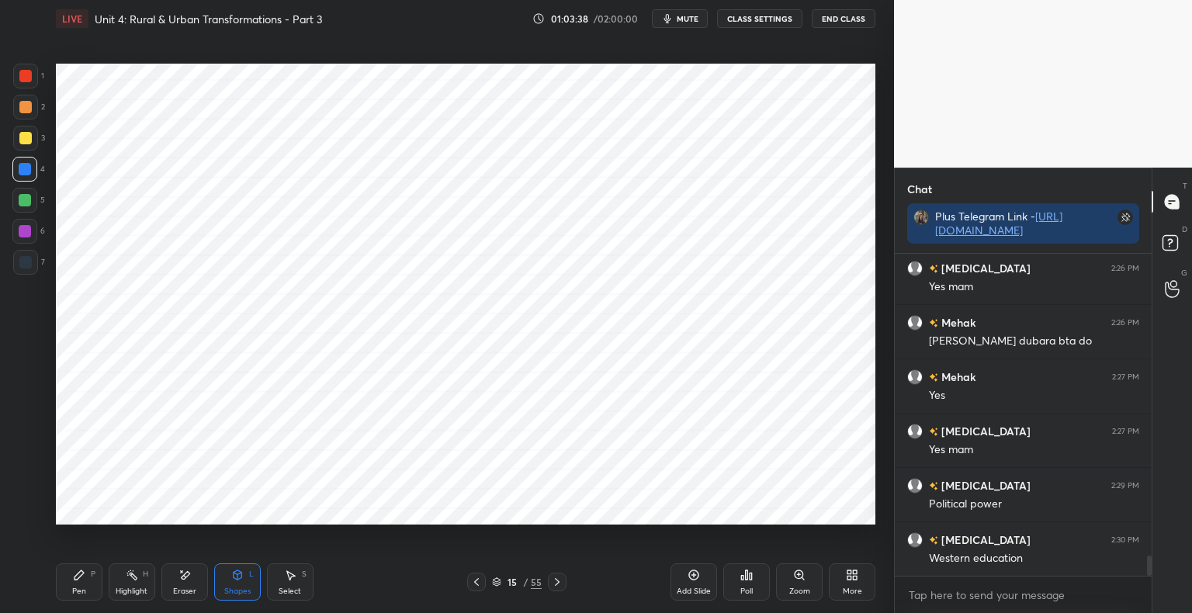
click at [556, 587] on icon at bounding box center [557, 582] width 12 height 12
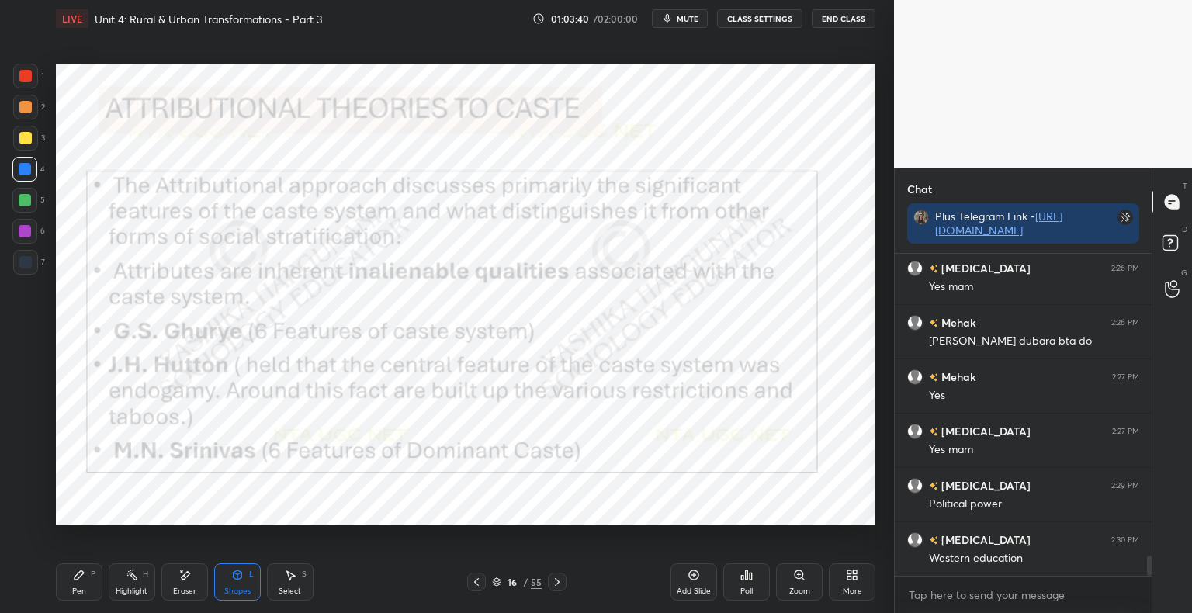
click at [76, 584] on div "Pen P" at bounding box center [79, 581] width 47 height 37
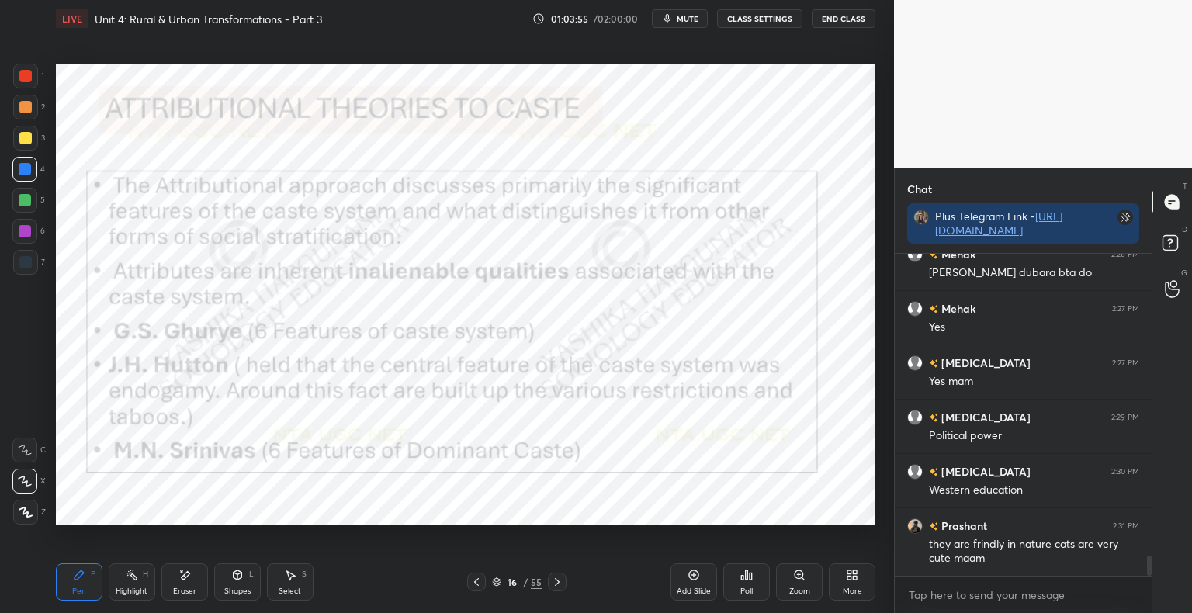
click at [29, 269] on div at bounding box center [25, 262] width 25 height 25
click at [558, 582] on icon at bounding box center [557, 582] width 12 height 12
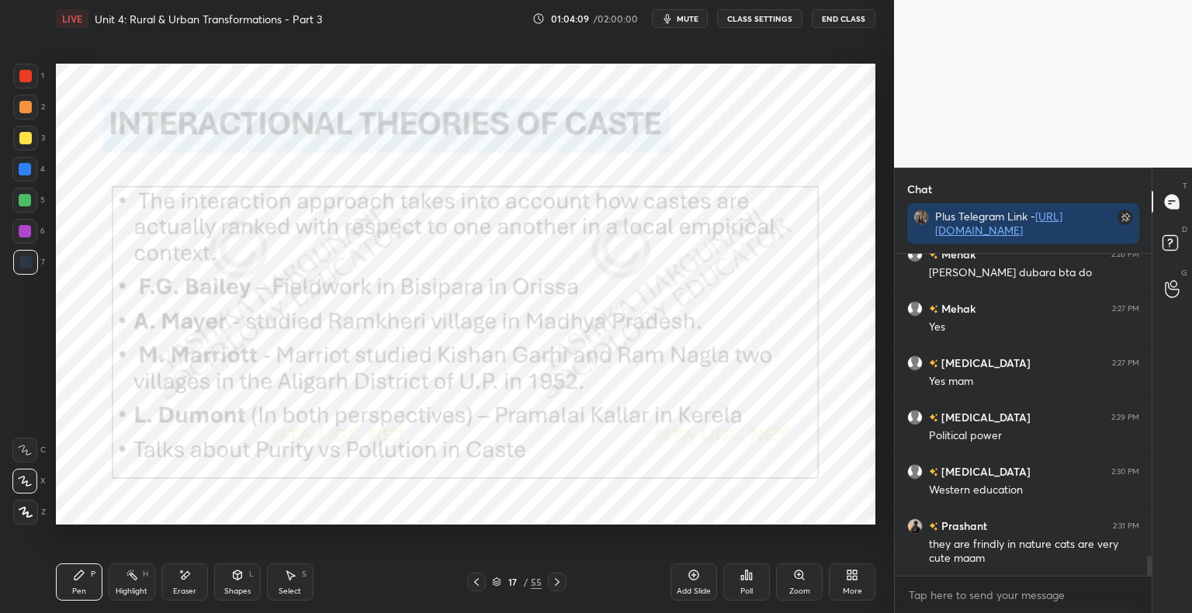
click at [475, 582] on icon at bounding box center [476, 582] width 5 height 8
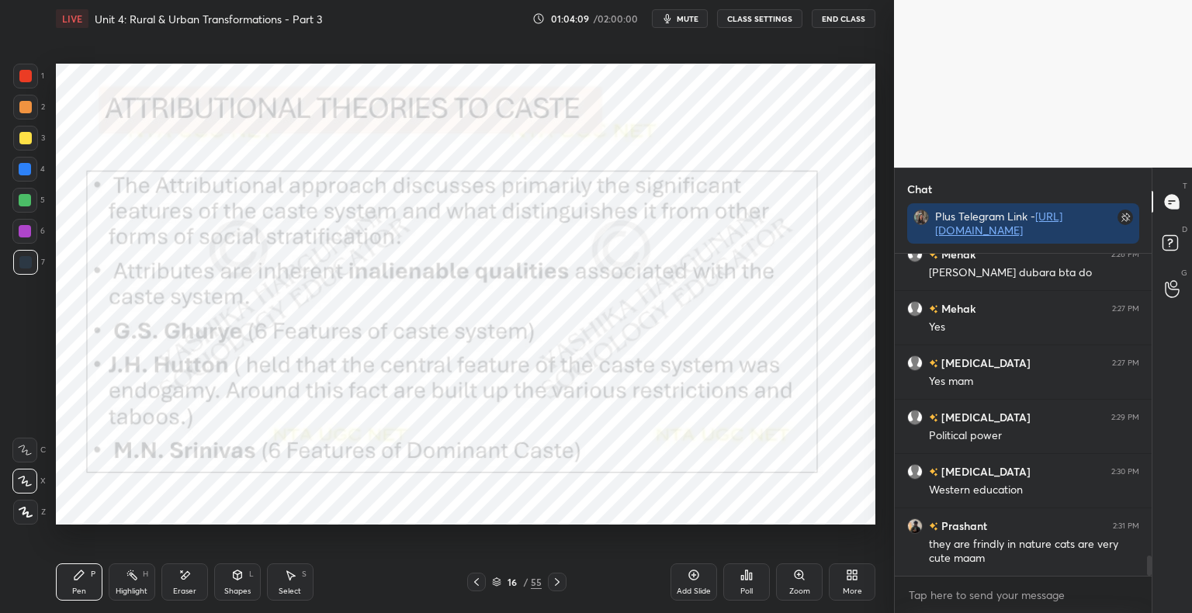
click at [477, 582] on icon at bounding box center [476, 582] width 12 height 12
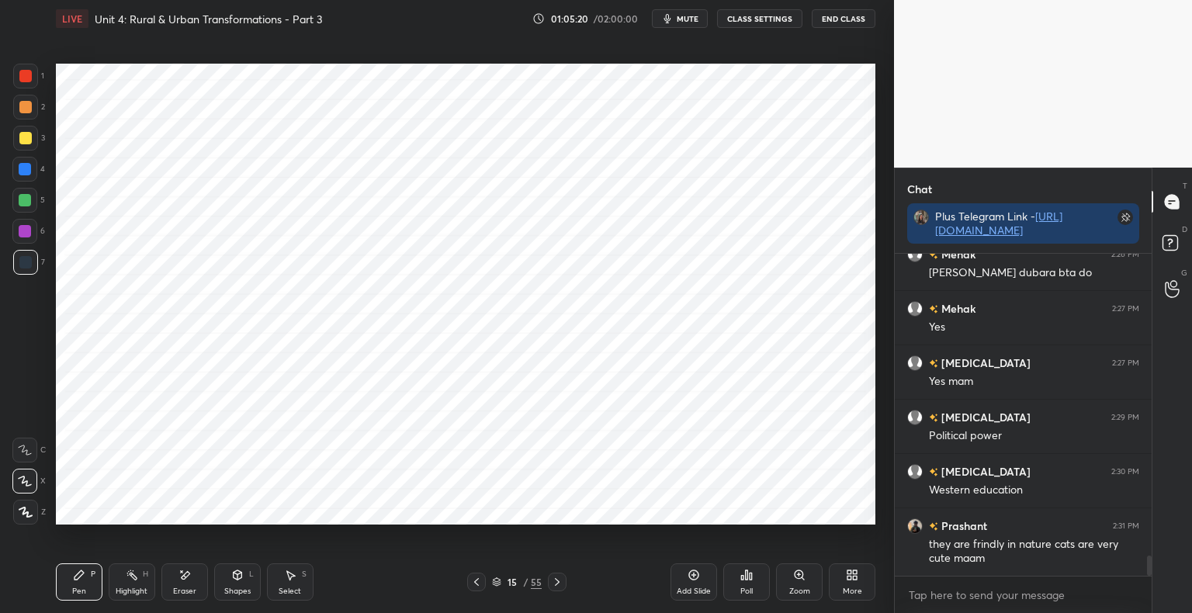
click at [29, 81] on div at bounding box center [25, 76] width 12 height 12
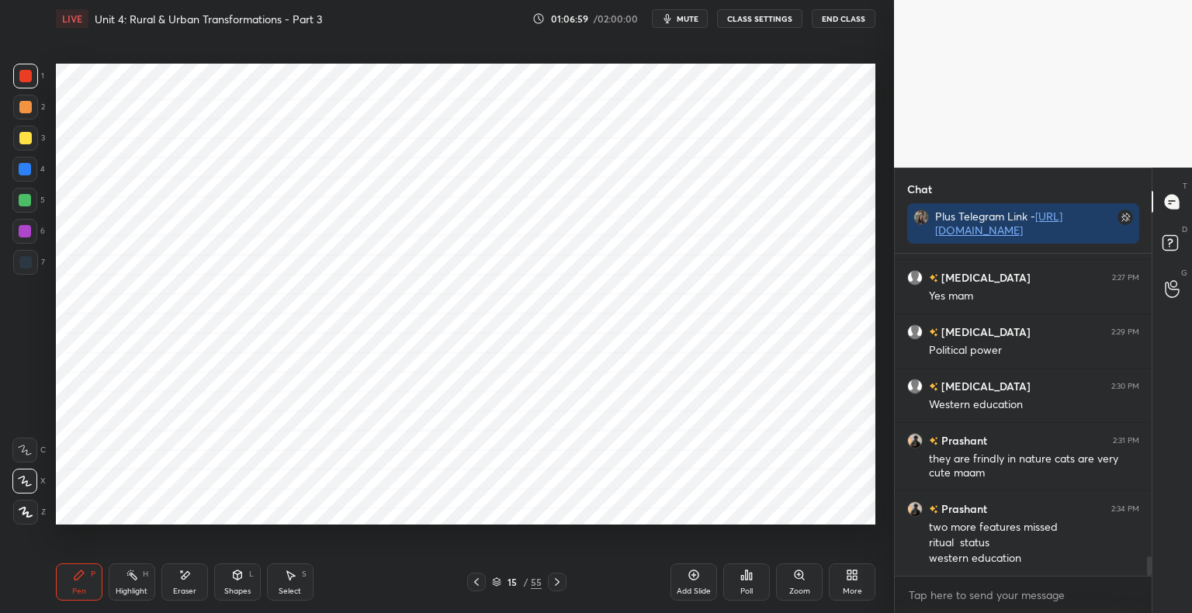
scroll to position [4966, 0]
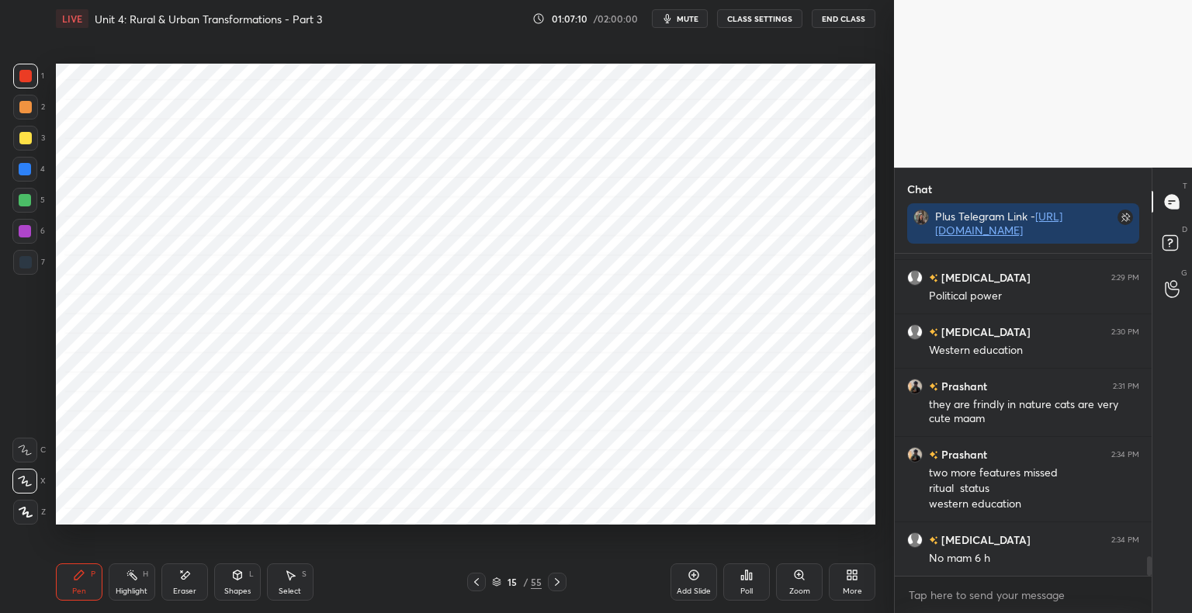
click at [698, 585] on div "Add Slide" at bounding box center [694, 581] width 47 height 37
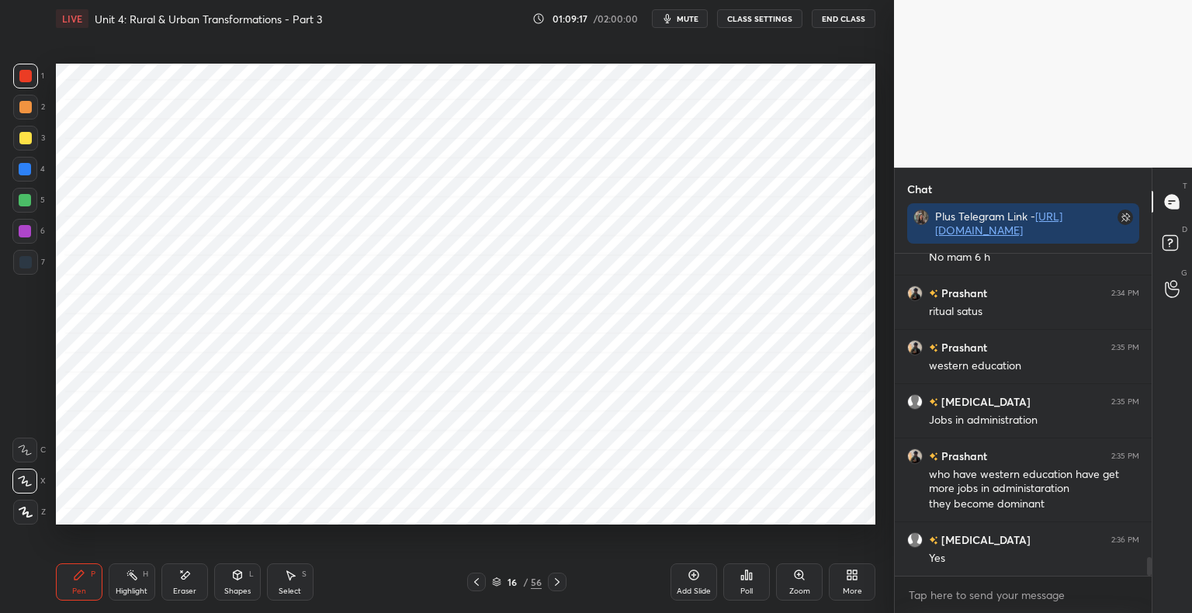
scroll to position [5282, 0]
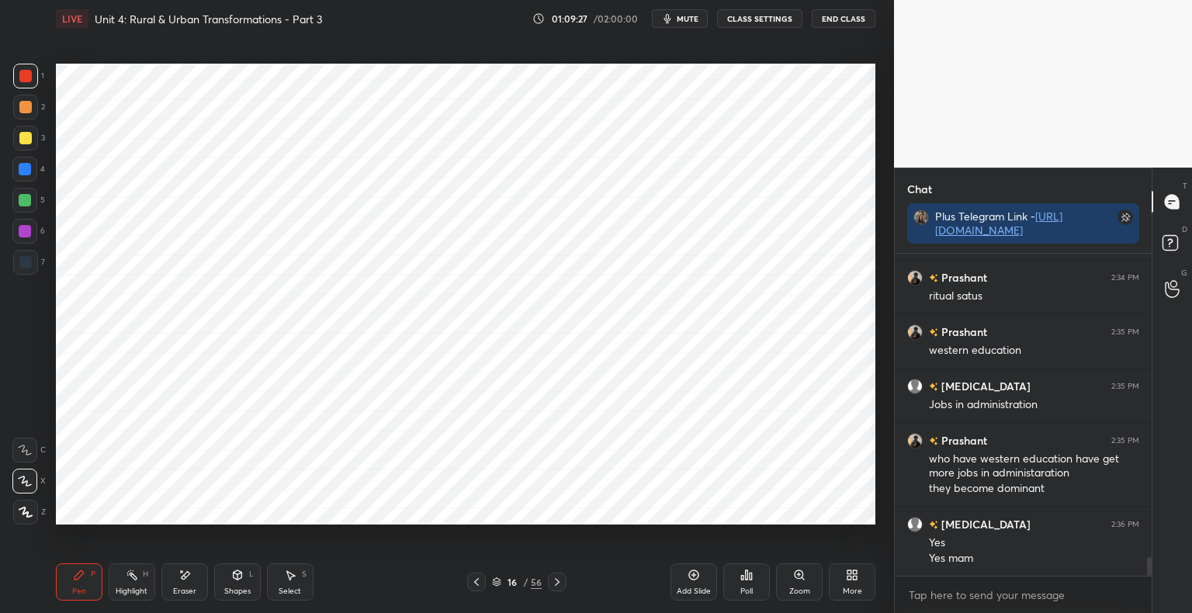
click at [559, 583] on icon at bounding box center [557, 582] width 12 height 12
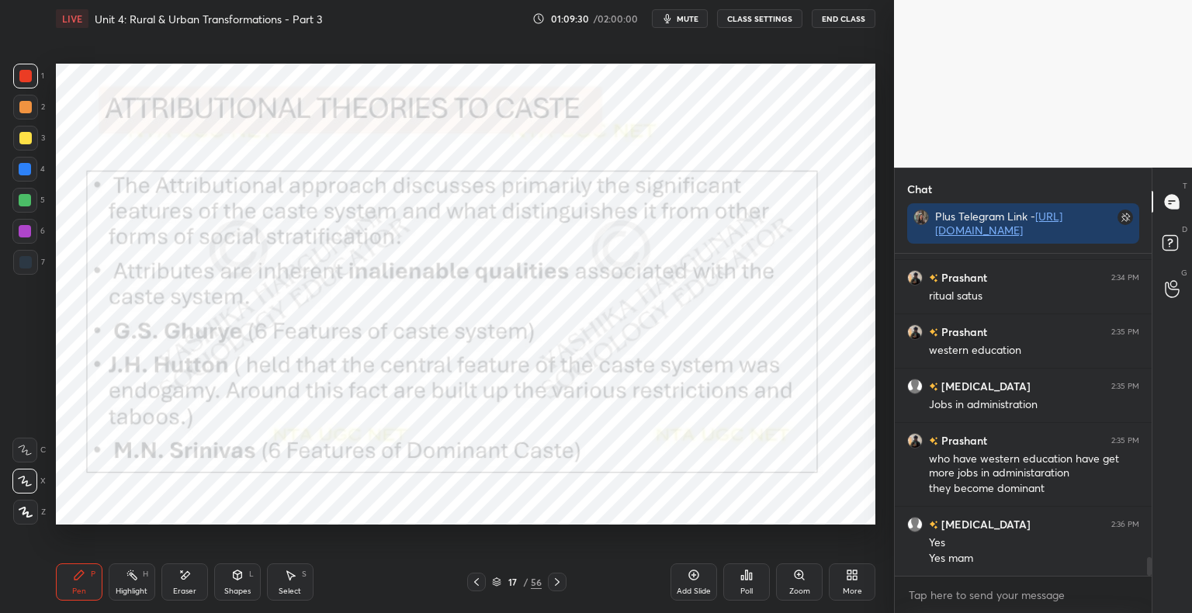
click at [190, 582] on icon at bounding box center [185, 575] width 12 height 13
click at [32, 517] on span "Erase all" at bounding box center [24, 512] width 23 height 11
click at [559, 584] on icon at bounding box center [557, 582] width 12 height 12
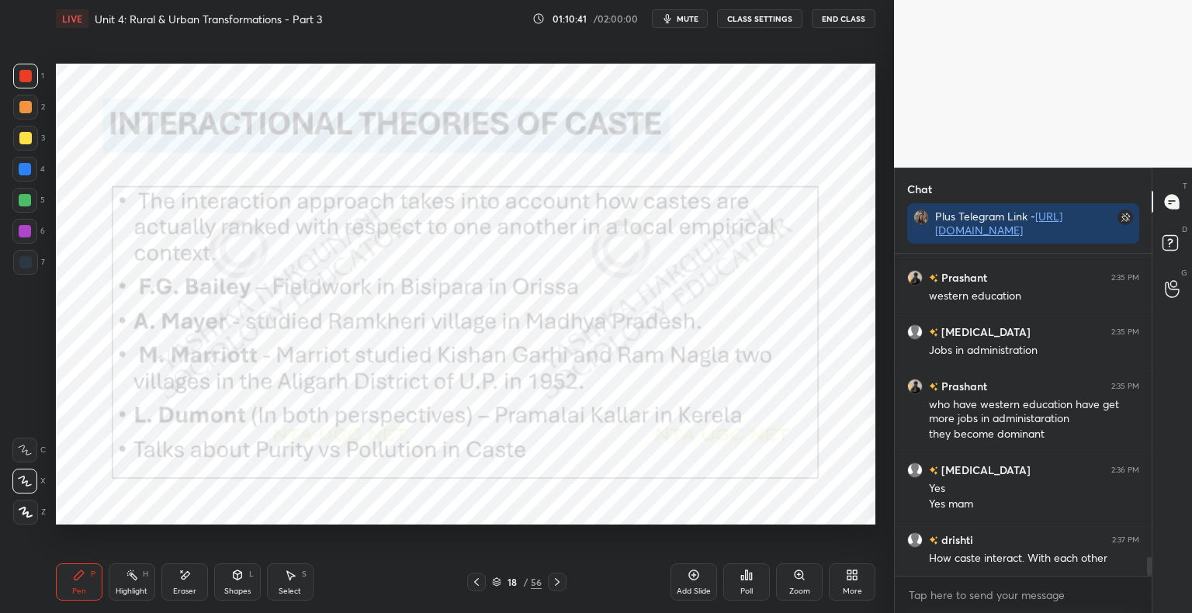
scroll to position [5405, 0]
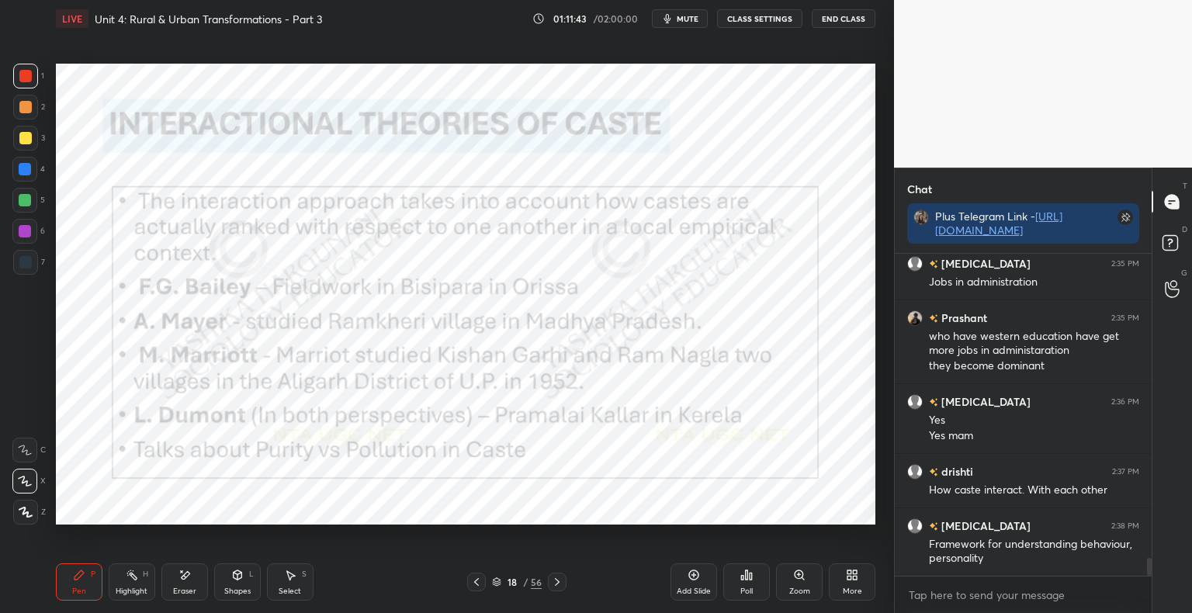
click at [240, 574] on icon at bounding box center [238, 574] width 9 height 2
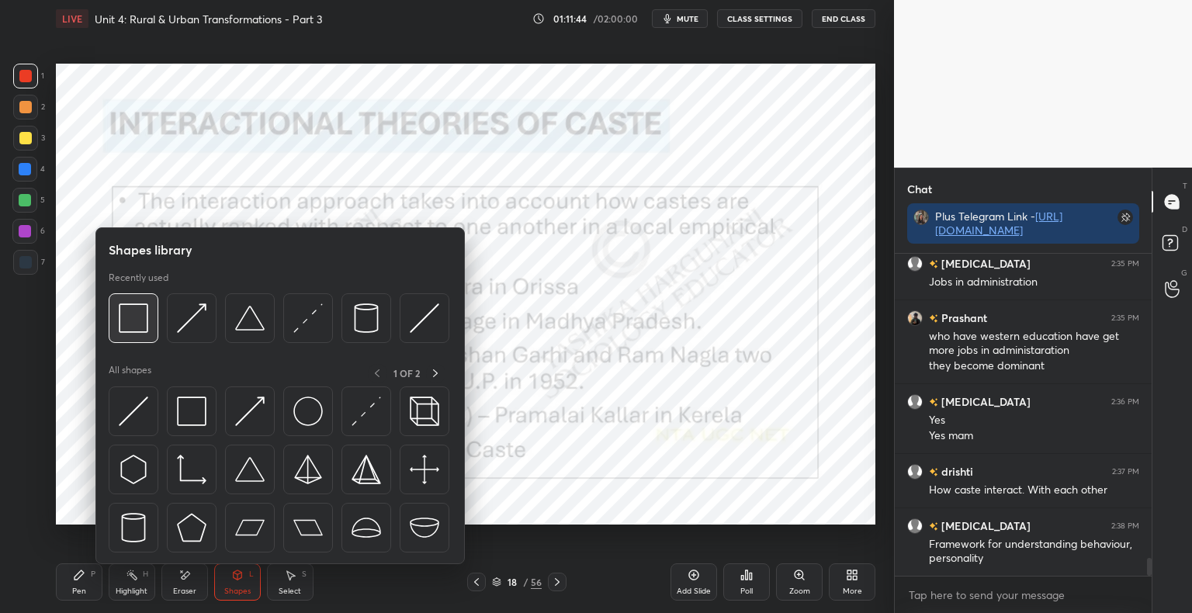
click at [143, 328] on img at bounding box center [133, 317] width 29 height 29
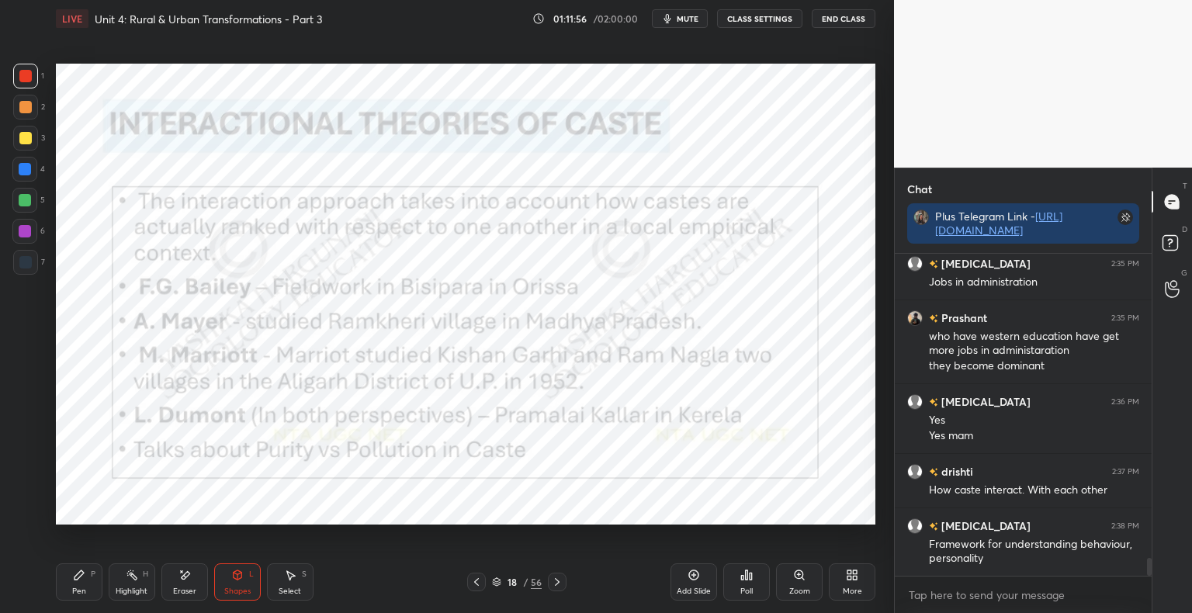
click at [476, 584] on icon at bounding box center [476, 582] width 5 height 8
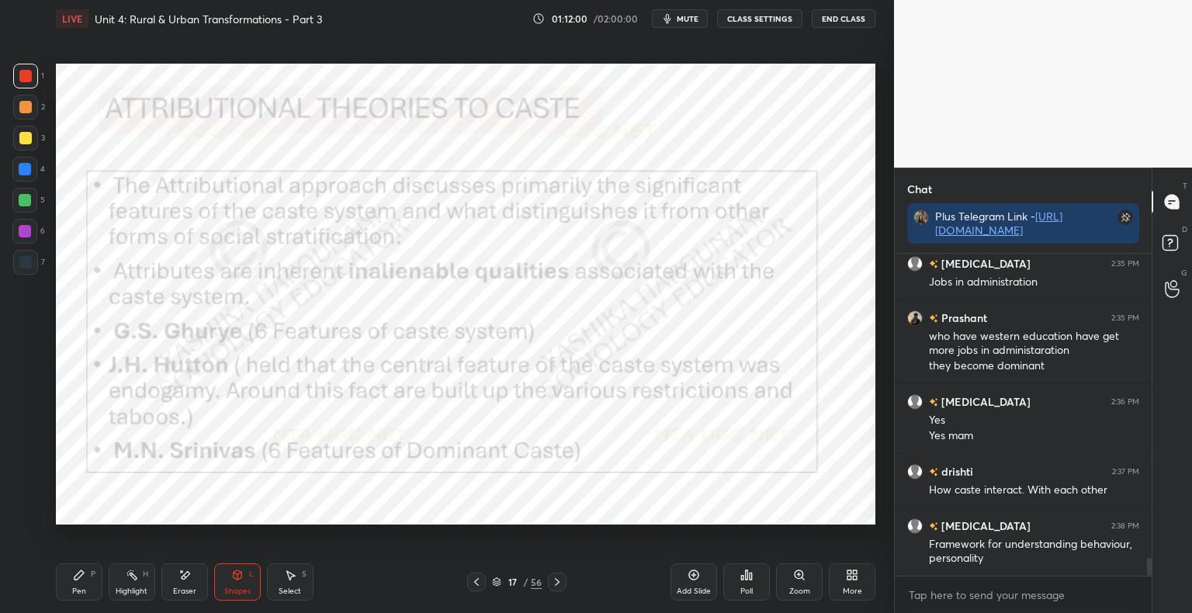
click at [563, 579] on icon at bounding box center [557, 582] width 12 height 12
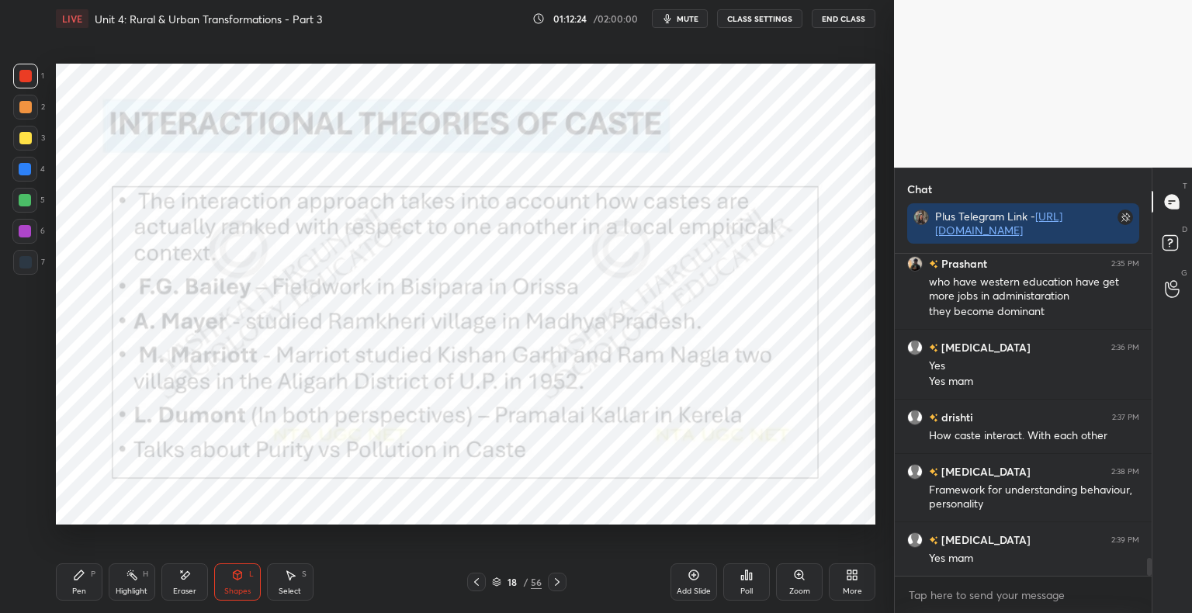
scroll to position [5513, 0]
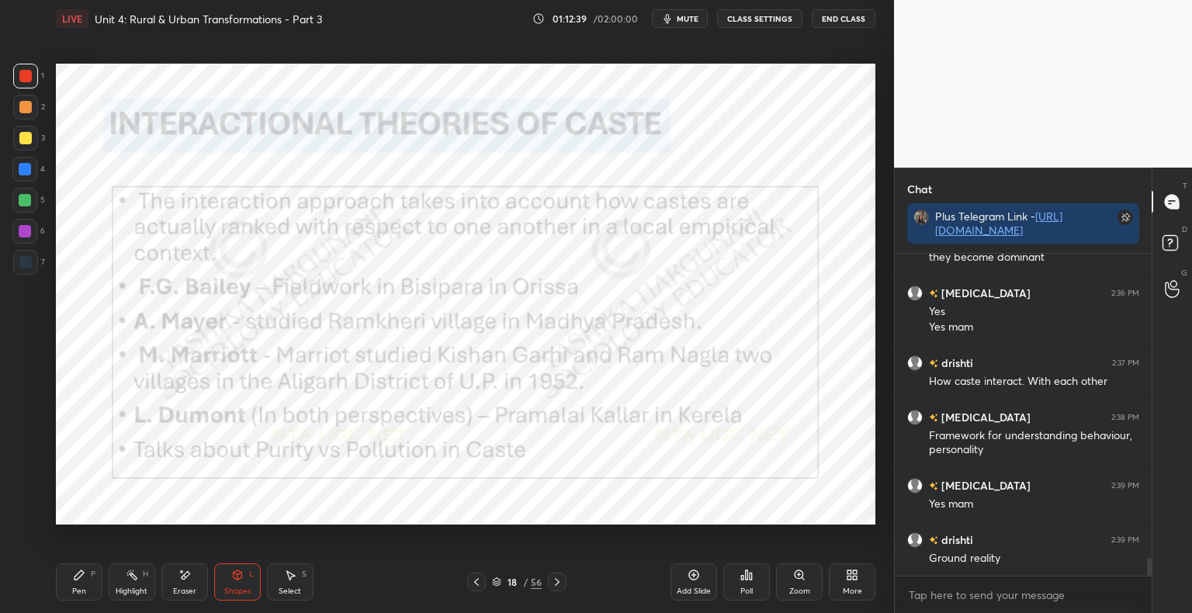
click at [692, 584] on div "Add Slide" at bounding box center [694, 581] width 47 height 37
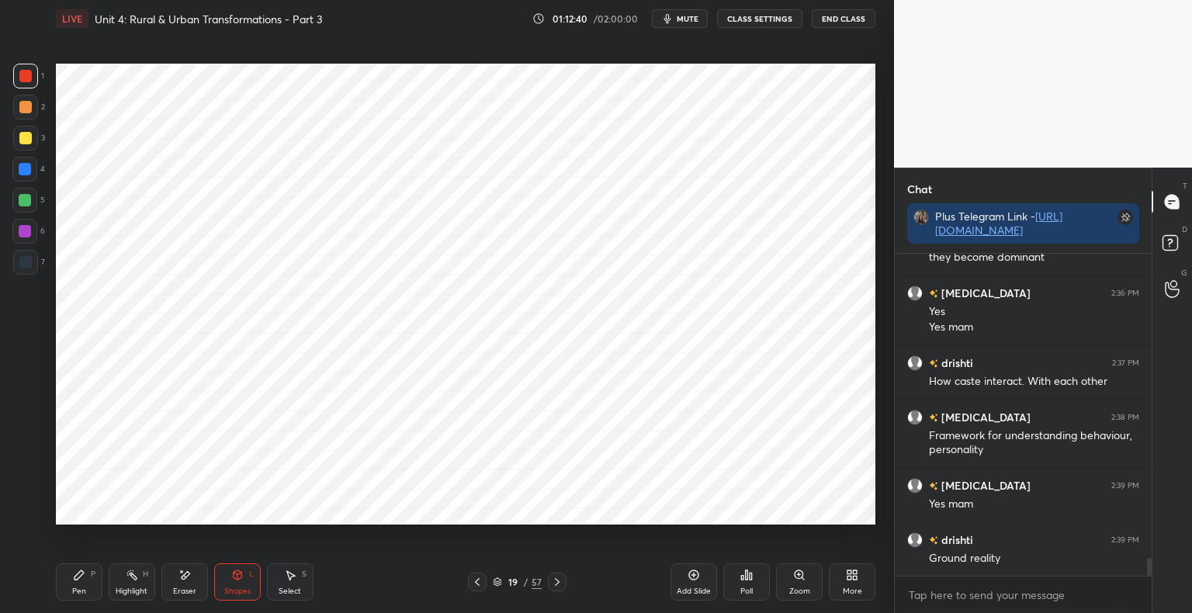
click at [244, 590] on div "Shapes" at bounding box center [237, 592] width 26 height 8
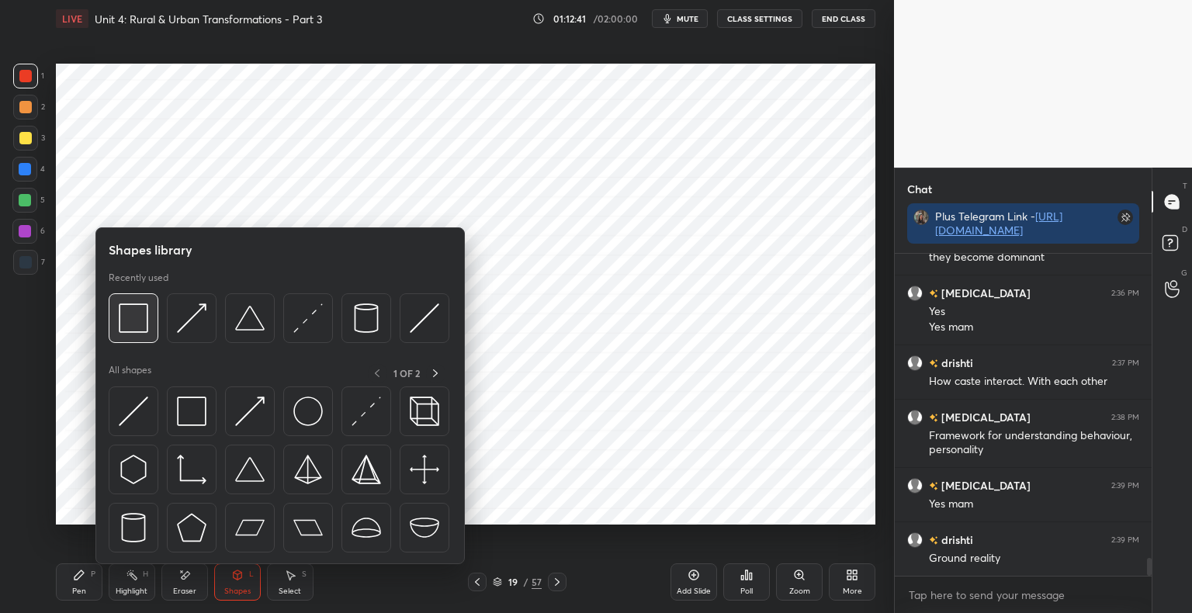
click at [120, 324] on img at bounding box center [133, 317] width 29 height 29
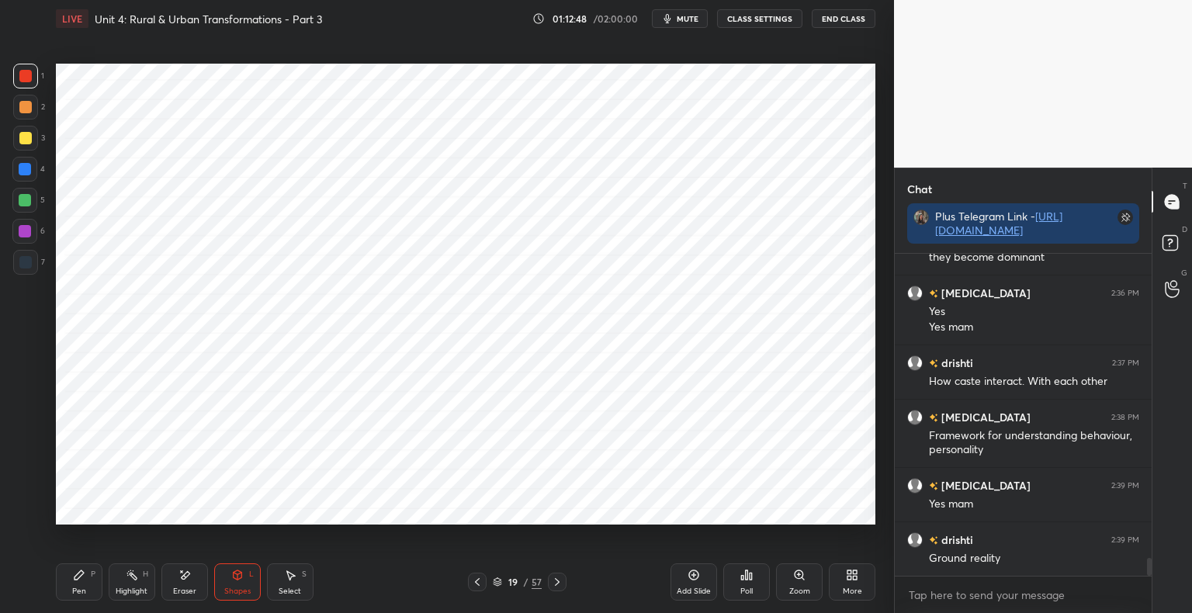
click at [90, 588] on div "Pen P" at bounding box center [79, 581] width 47 height 37
click at [31, 270] on div at bounding box center [25, 262] width 25 height 25
click at [473, 582] on icon at bounding box center [477, 582] width 12 height 12
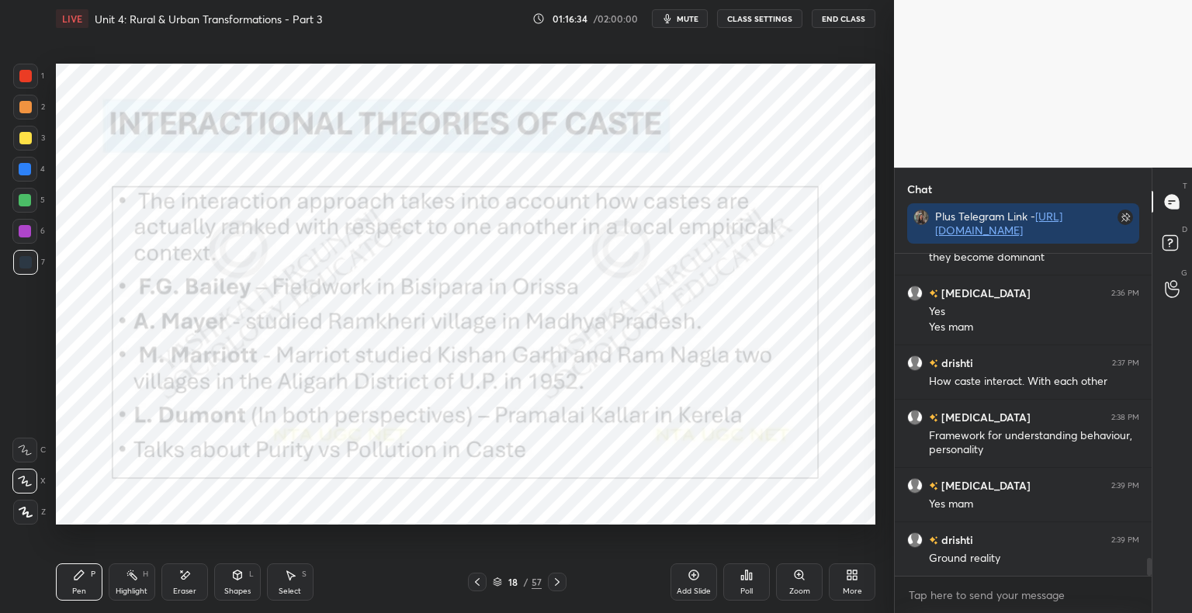
click at [563, 586] on div at bounding box center [557, 582] width 19 height 19
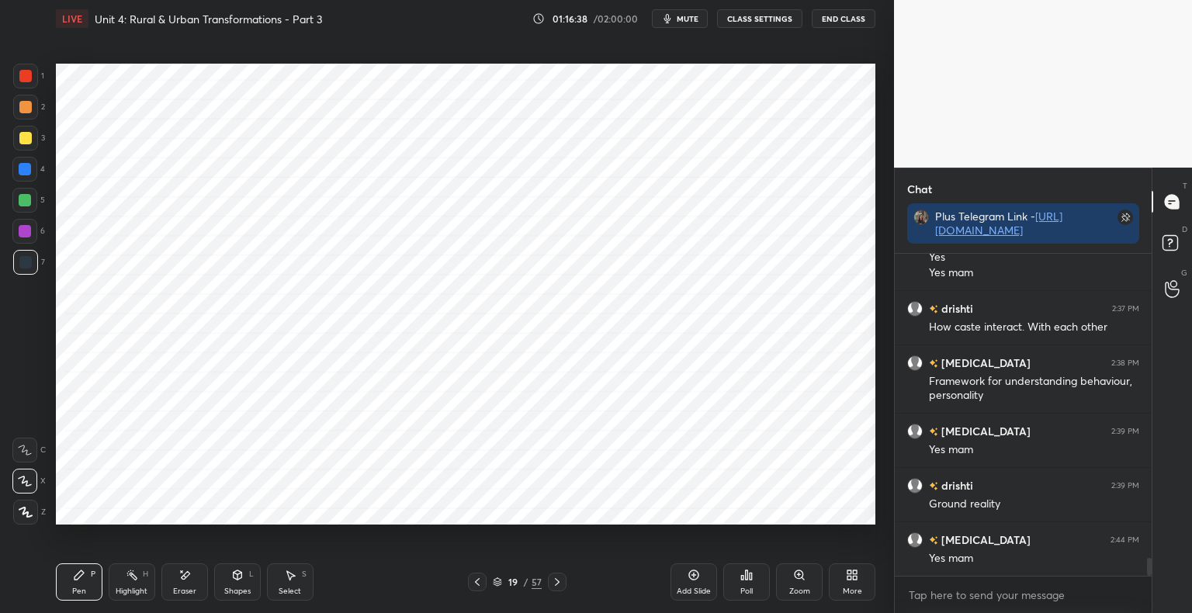
scroll to position [5622, 0]
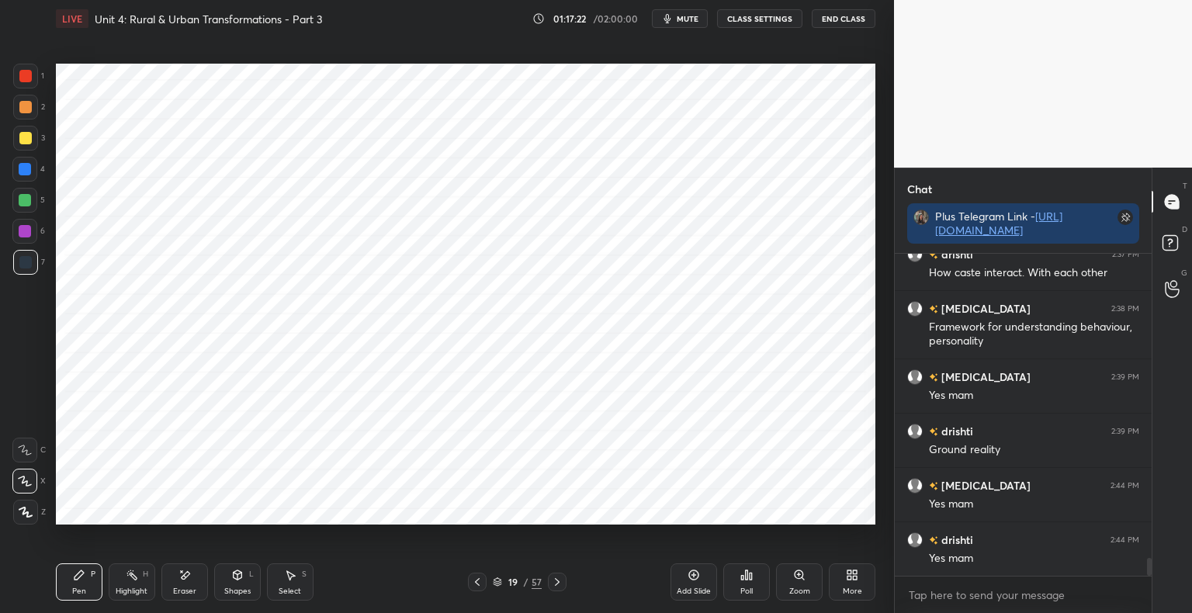
click at [234, 583] on div "Shapes L" at bounding box center [237, 581] width 47 height 37
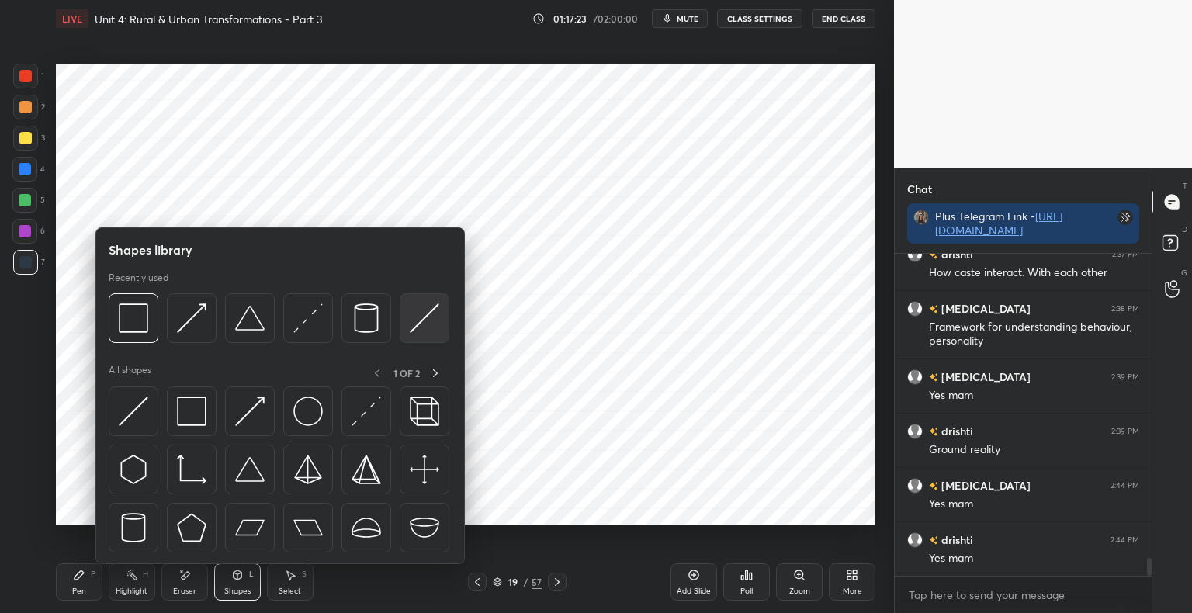
click at [420, 328] on img at bounding box center [424, 317] width 29 height 29
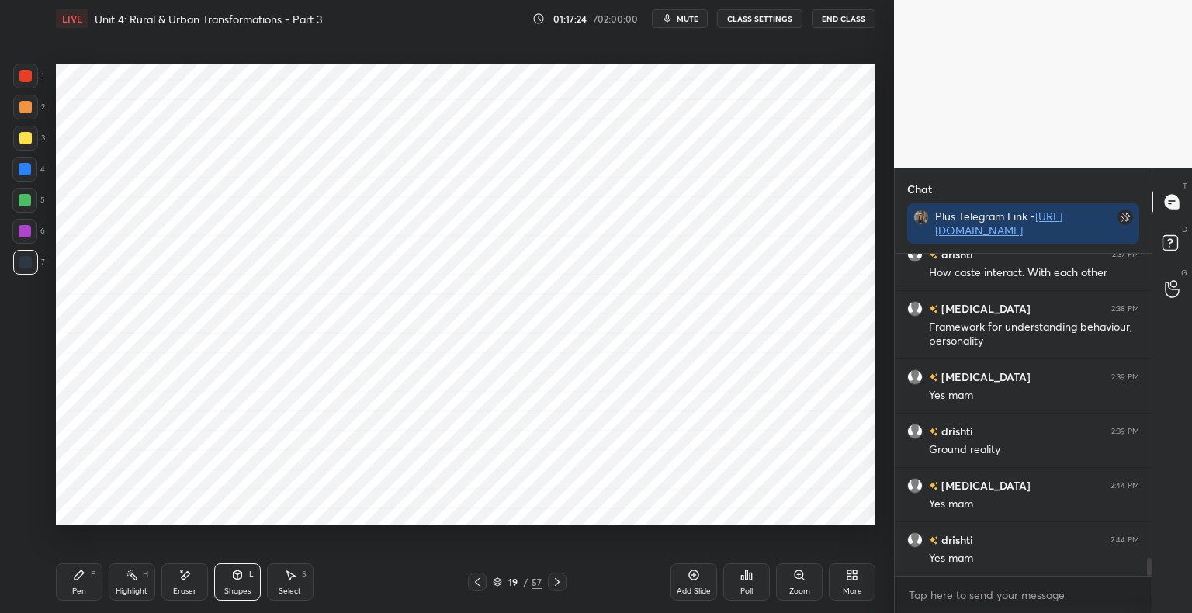
click at [30, 176] on div at bounding box center [24, 169] width 25 height 25
click at [85, 570] on icon at bounding box center [79, 575] width 12 height 12
click at [29, 272] on div at bounding box center [25, 262] width 25 height 25
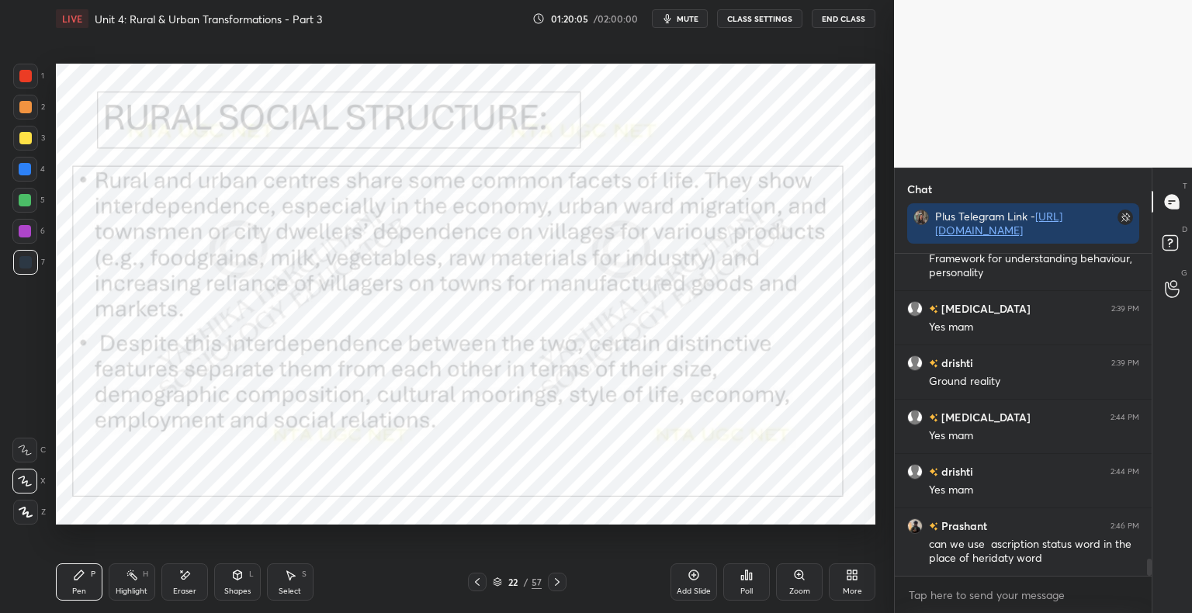
scroll to position [5745, 0]
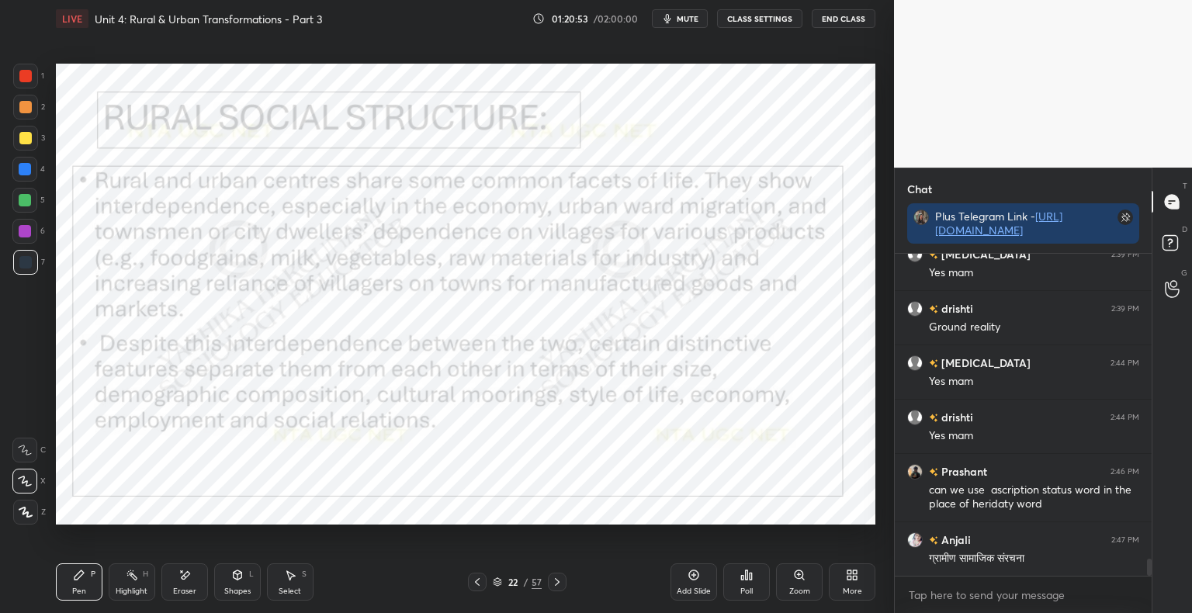
click at [556, 583] on icon at bounding box center [557, 582] width 12 height 12
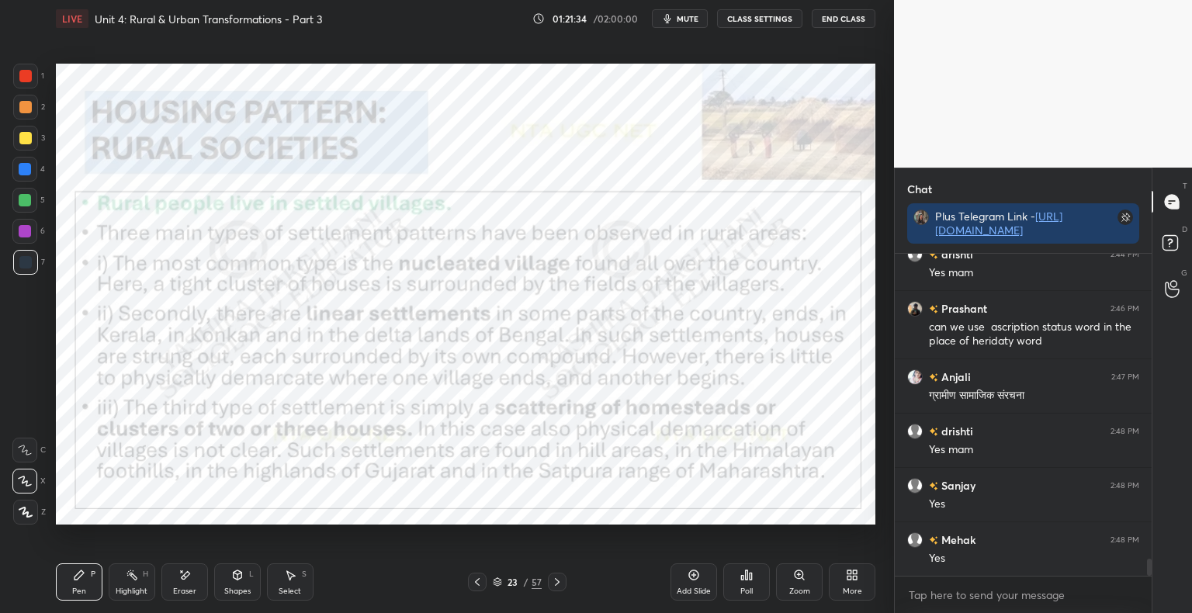
scroll to position [5962, 0]
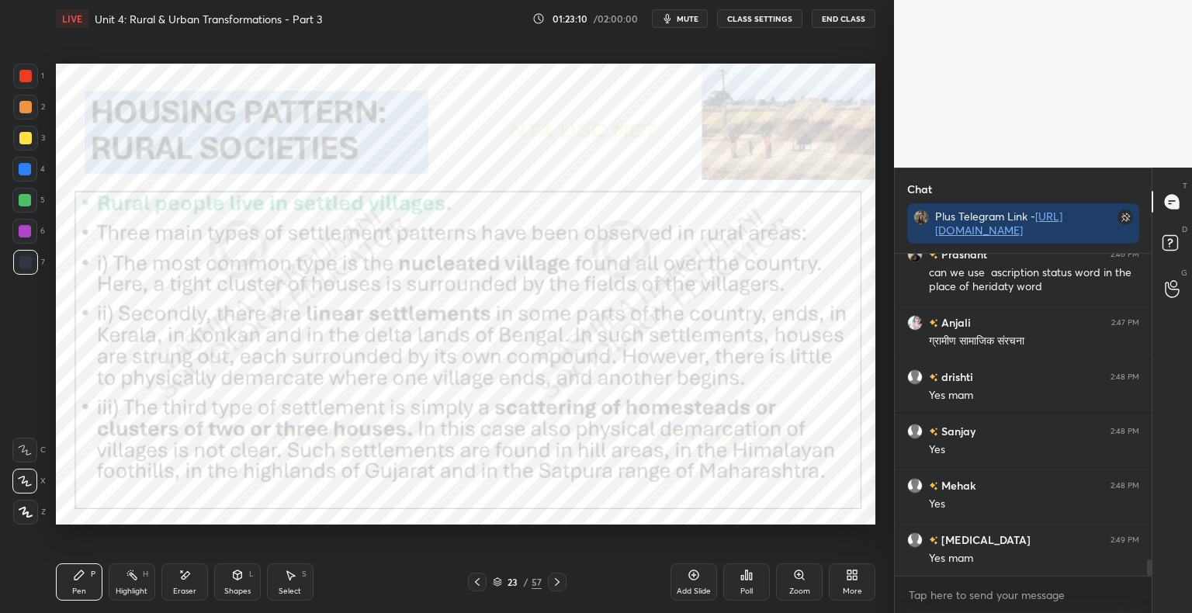
click at [237, 589] on div "Shapes" at bounding box center [237, 592] width 26 height 8
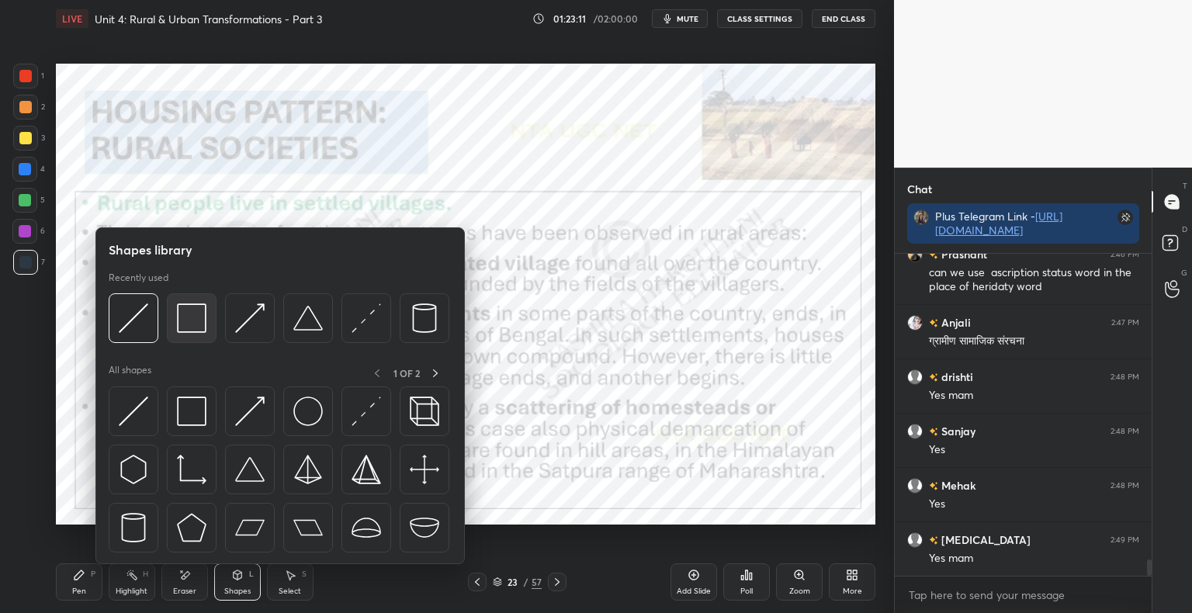
click at [187, 322] on img at bounding box center [191, 317] width 29 height 29
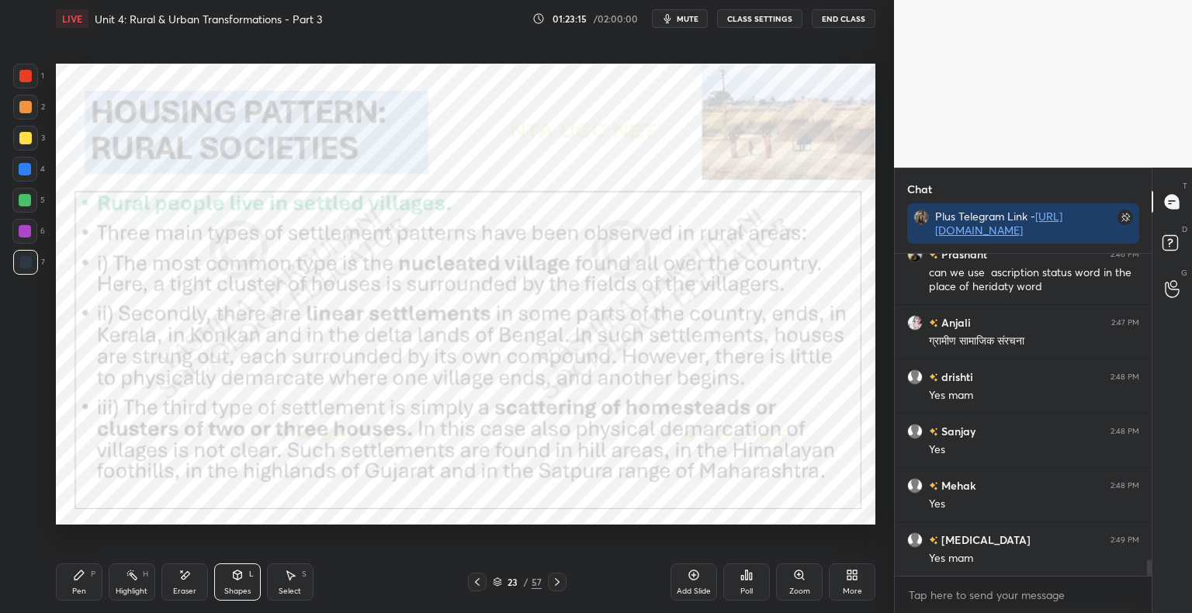
click at [30, 79] on div at bounding box center [25, 76] width 12 height 12
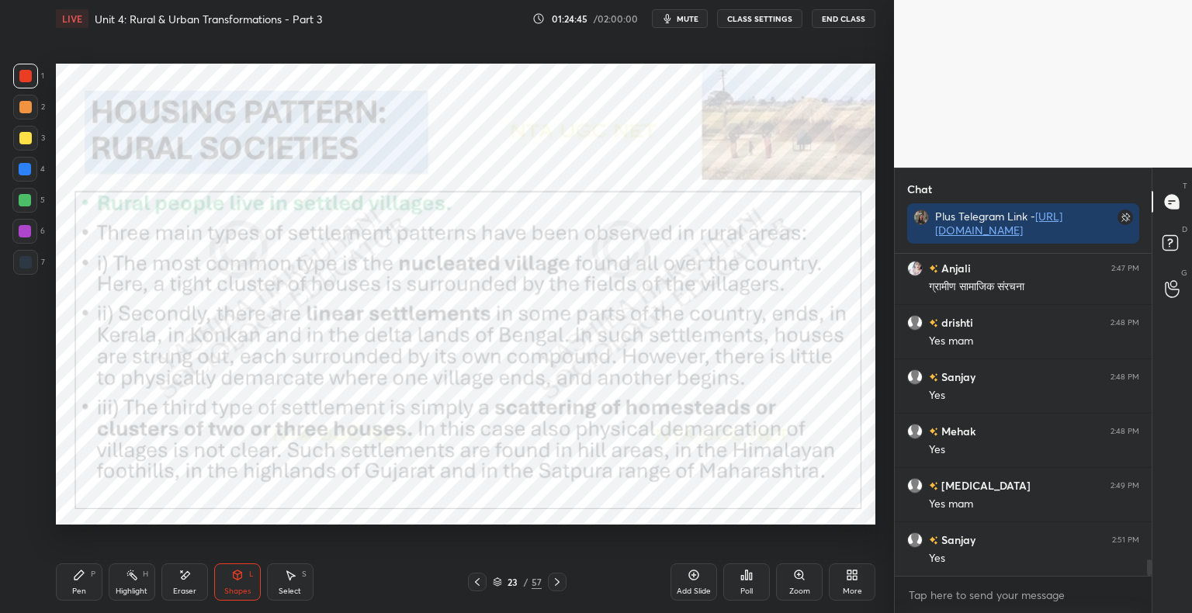
click at [92, 581] on div "Pen P" at bounding box center [79, 581] width 47 height 37
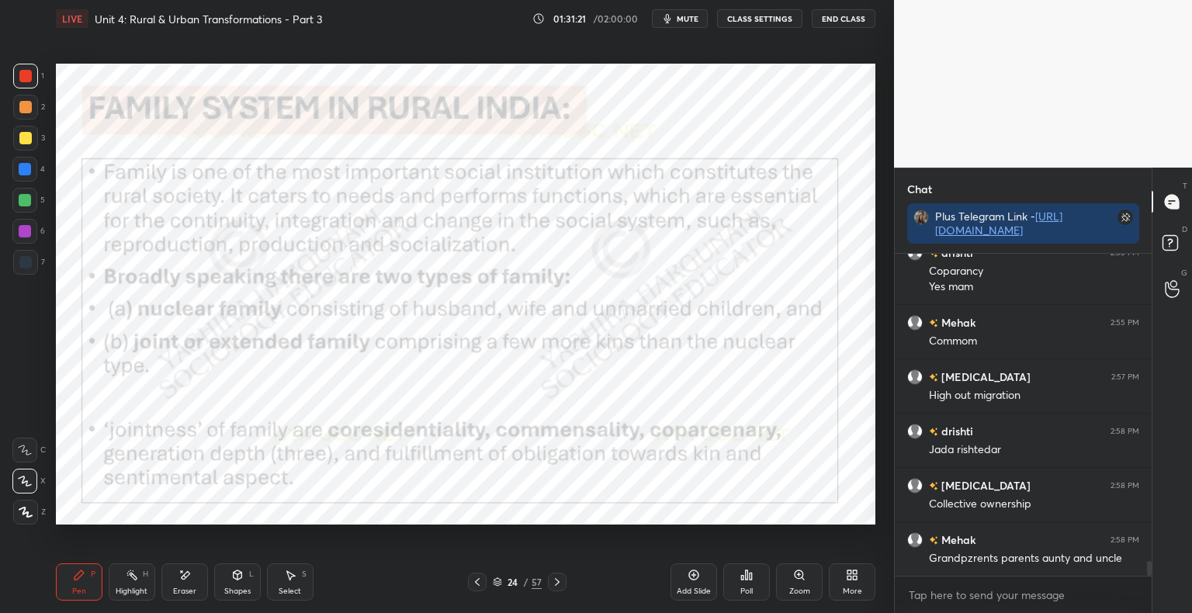
scroll to position [6792, 0]
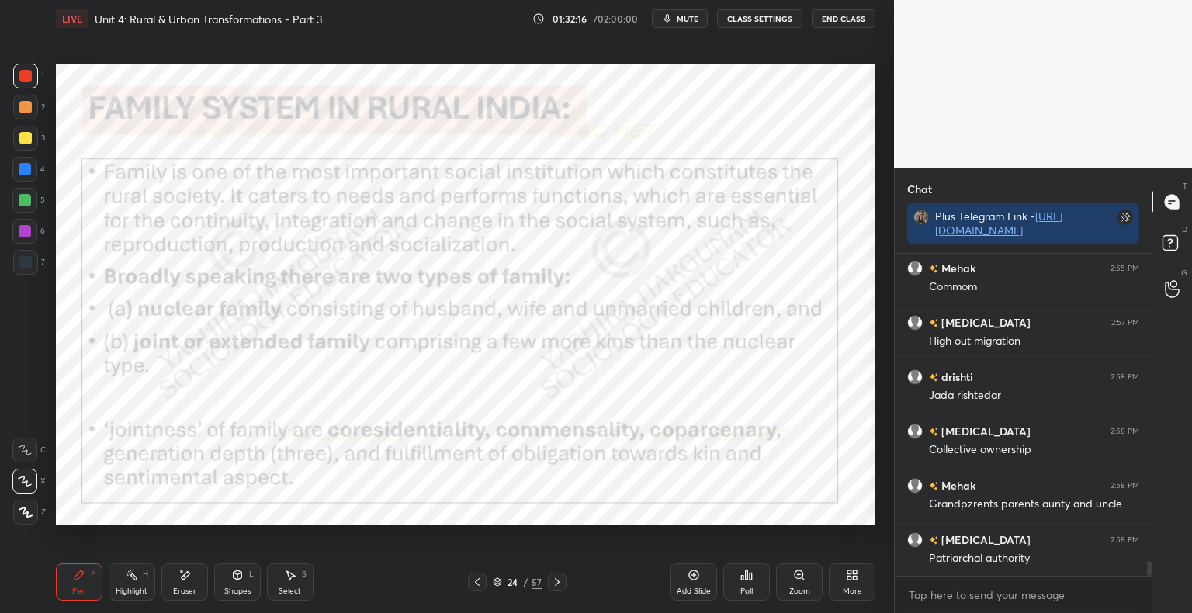
click at [562, 584] on icon at bounding box center [557, 582] width 12 height 12
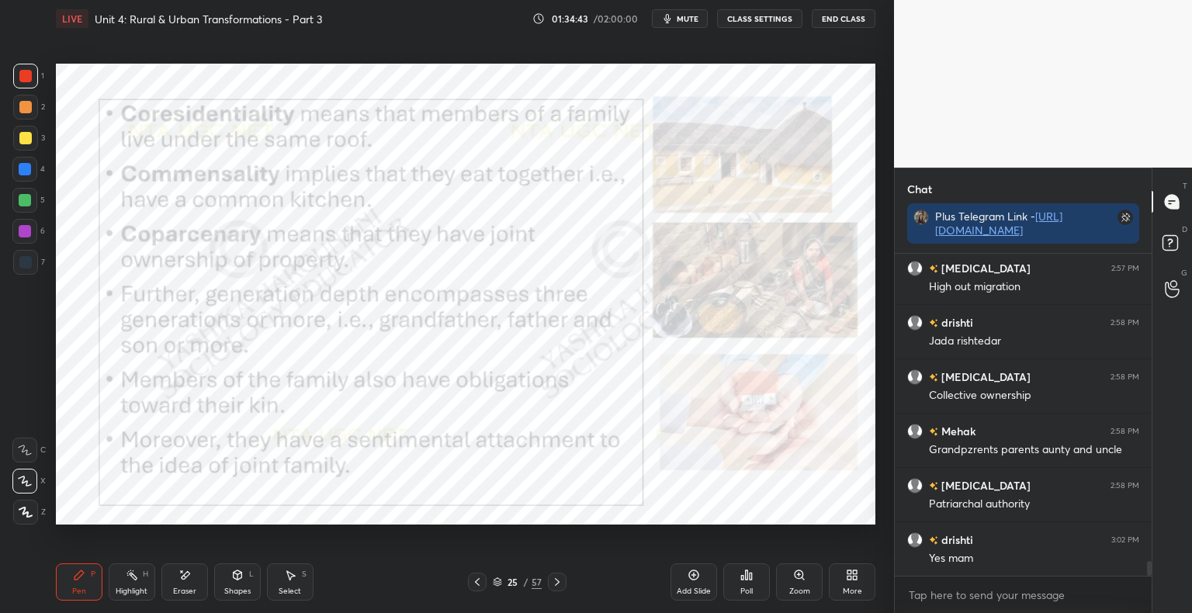
scroll to position [6901, 0]
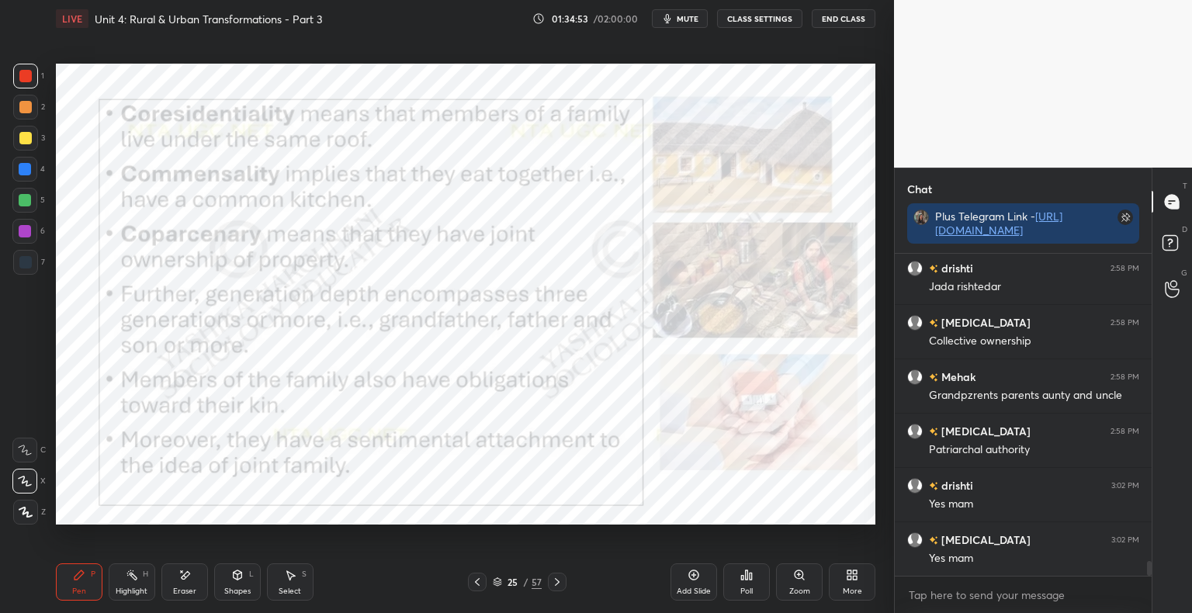
click at [497, 582] on icon at bounding box center [497, 581] width 9 height 9
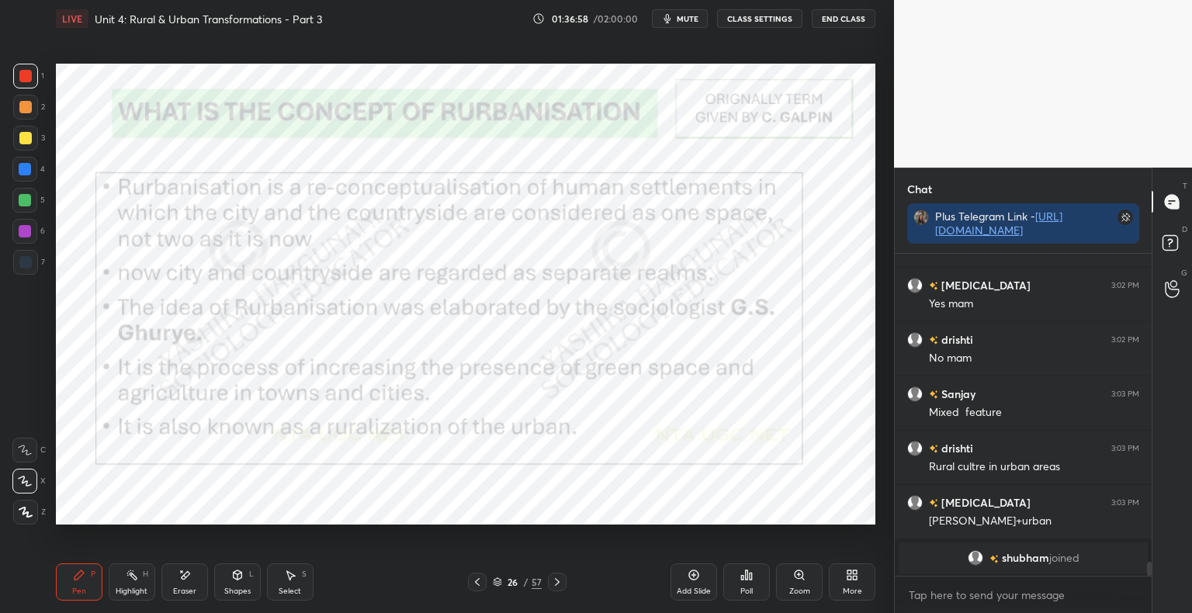
scroll to position [5690, 0]
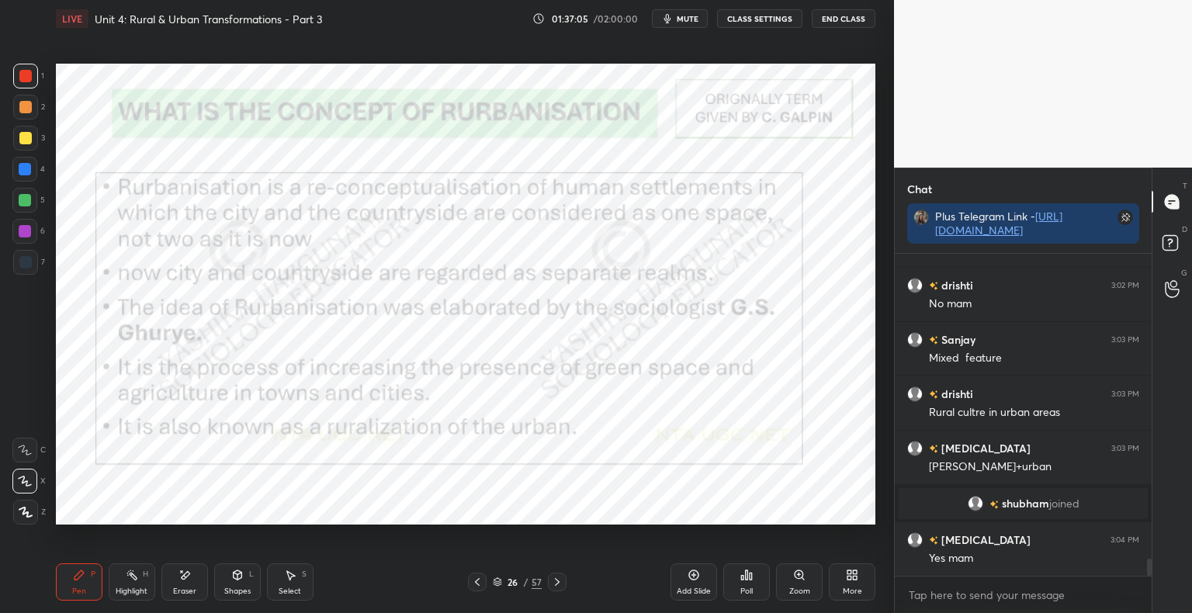
click at [692, 586] on div "Add Slide" at bounding box center [694, 581] width 47 height 37
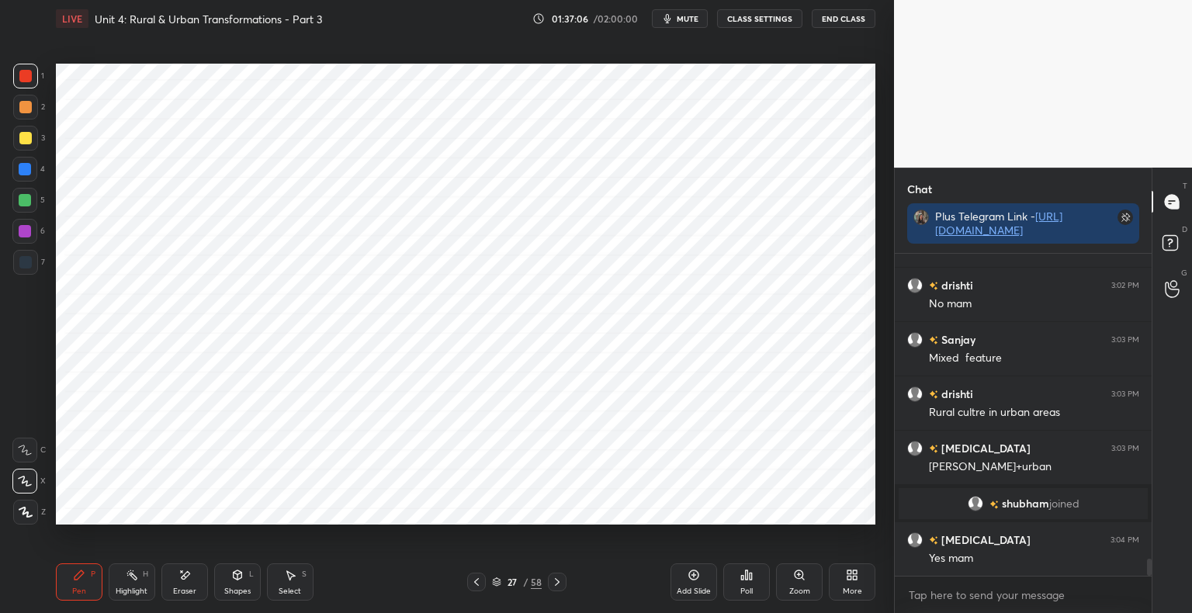
click at [251, 591] on div "Shapes L" at bounding box center [237, 581] width 47 height 37
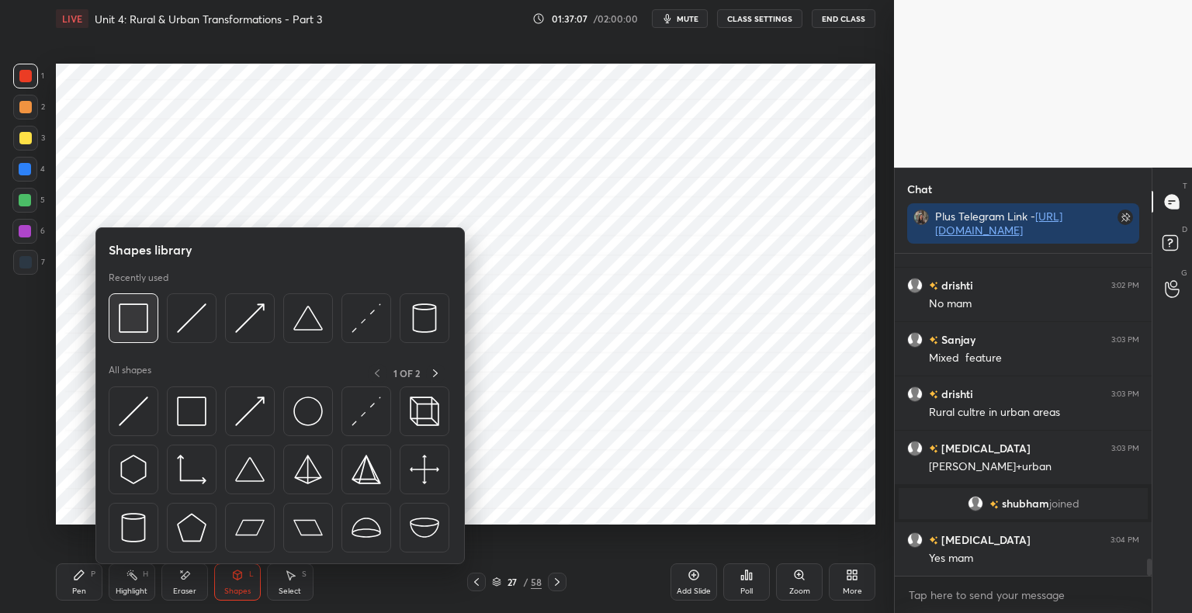
click at [136, 333] on img at bounding box center [133, 317] width 29 height 29
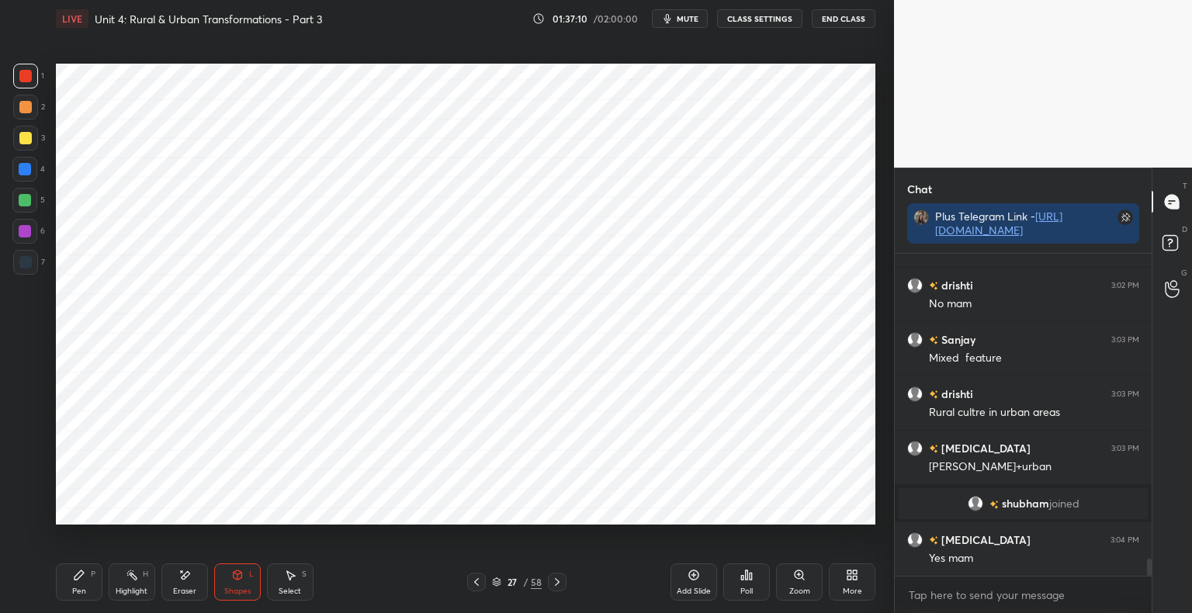
click at [83, 591] on div "Pen" at bounding box center [79, 592] width 14 height 8
click at [31, 275] on div "7" at bounding box center [29, 265] width 32 height 31
click at [487, 584] on div "27 / 58" at bounding box center [516, 582] width 99 height 19
click at [248, 581] on div "Shapes L" at bounding box center [237, 581] width 47 height 37
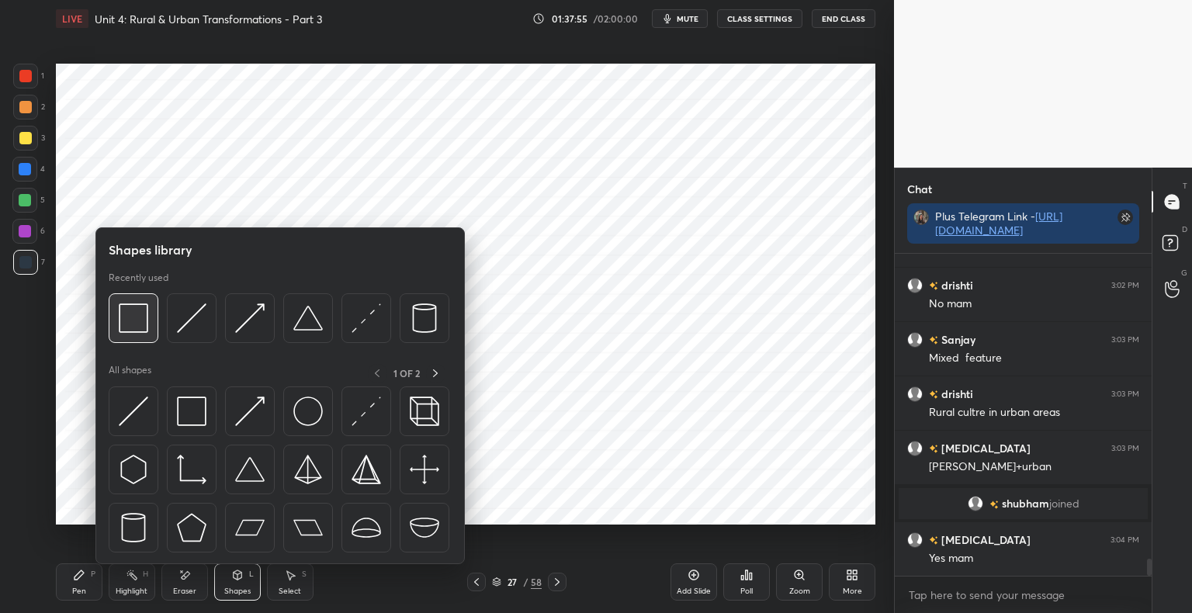
click at [144, 324] on img at bounding box center [133, 317] width 29 height 29
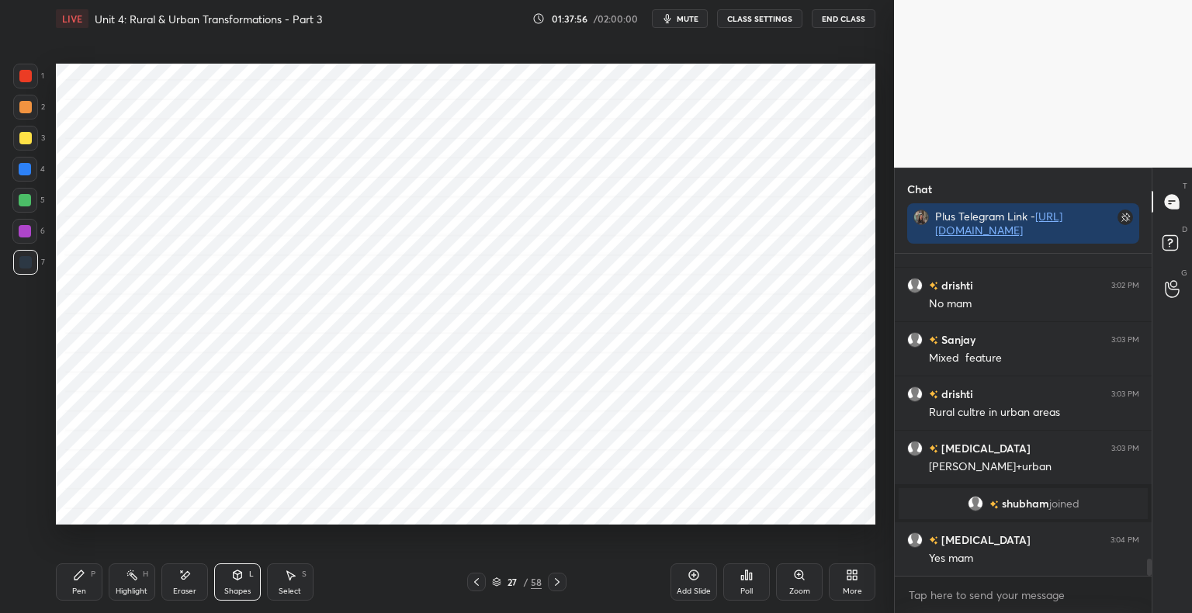
click at [25, 170] on div at bounding box center [25, 169] width 12 height 12
click at [478, 581] on icon at bounding box center [476, 582] width 12 height 12
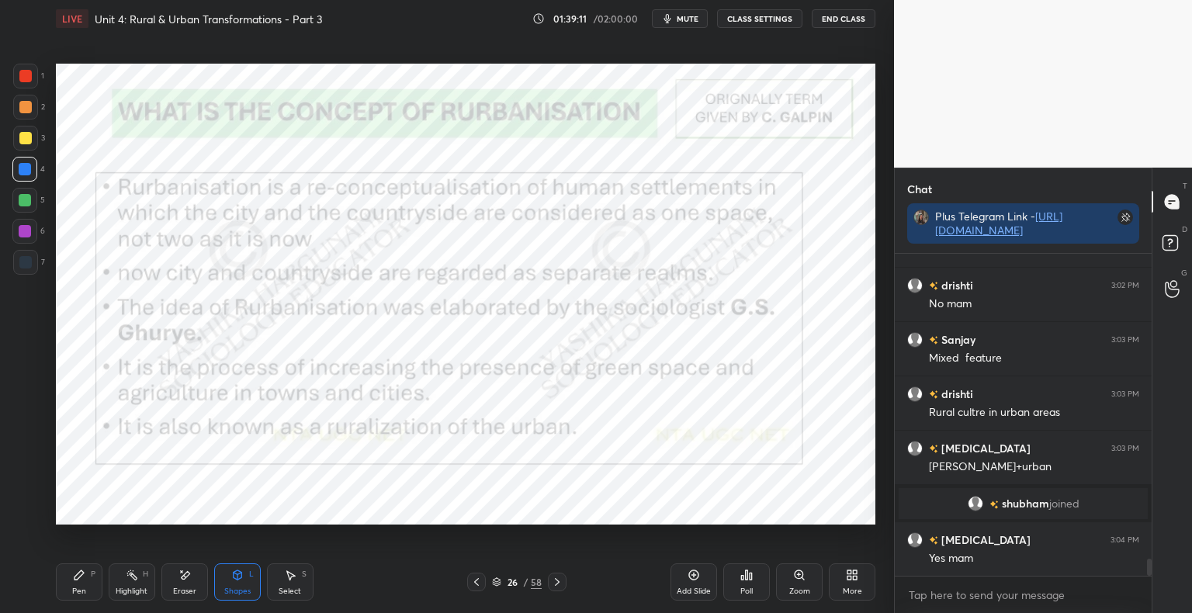
scroll to position [5745, 0]
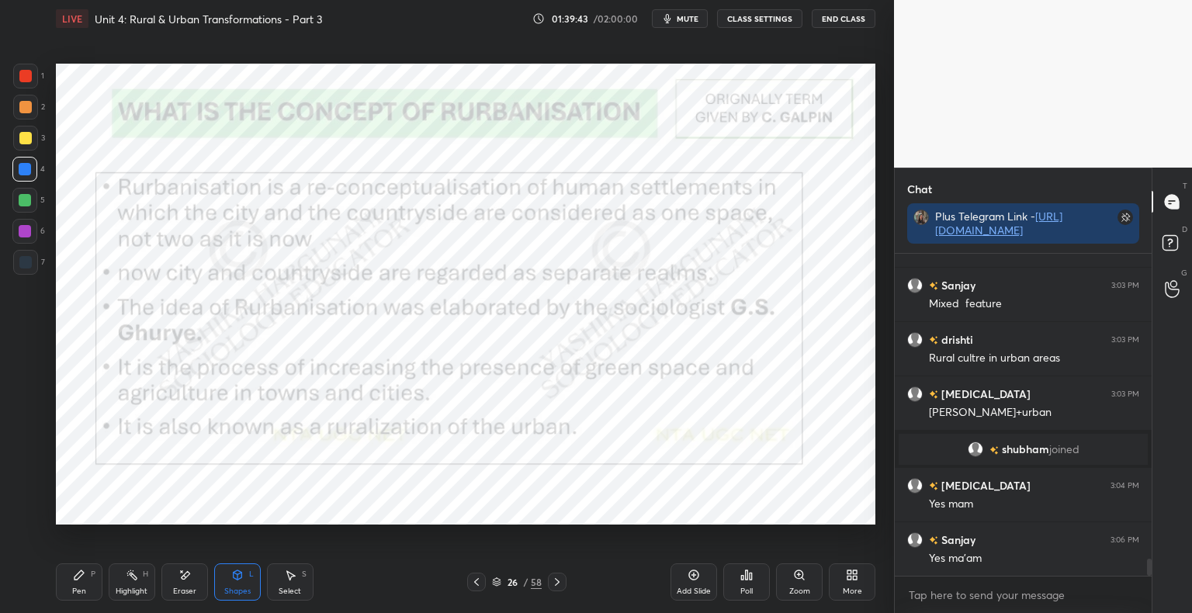
click at [33, 79] on div at bounding box center [25, 76] width 25 height 25
click at [81, 582] on div "Pen P" at bounding box center [79, 581] width 47 height 37
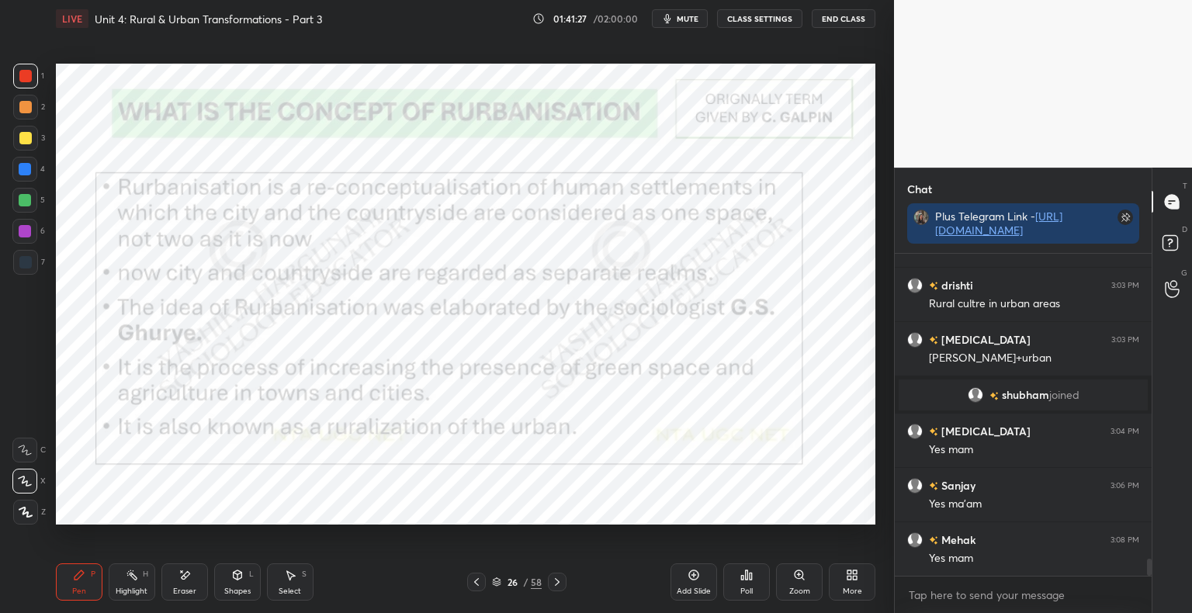
scroll to position [5853, 0]
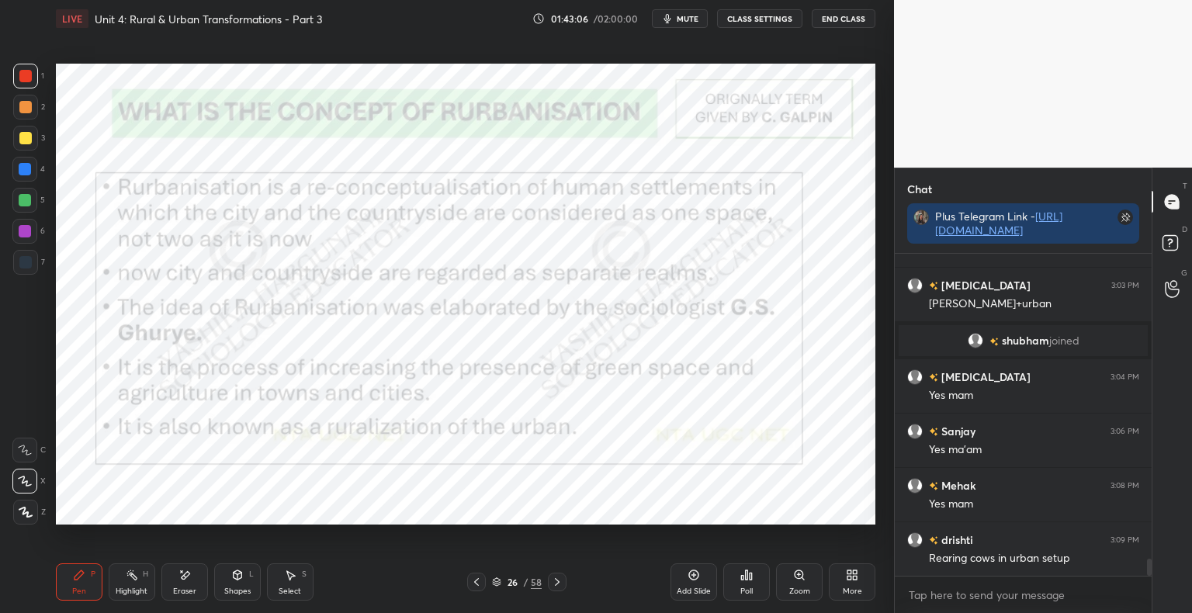
click at [556, 584] on icon at bounding box center [557, 582] width 12 height 12
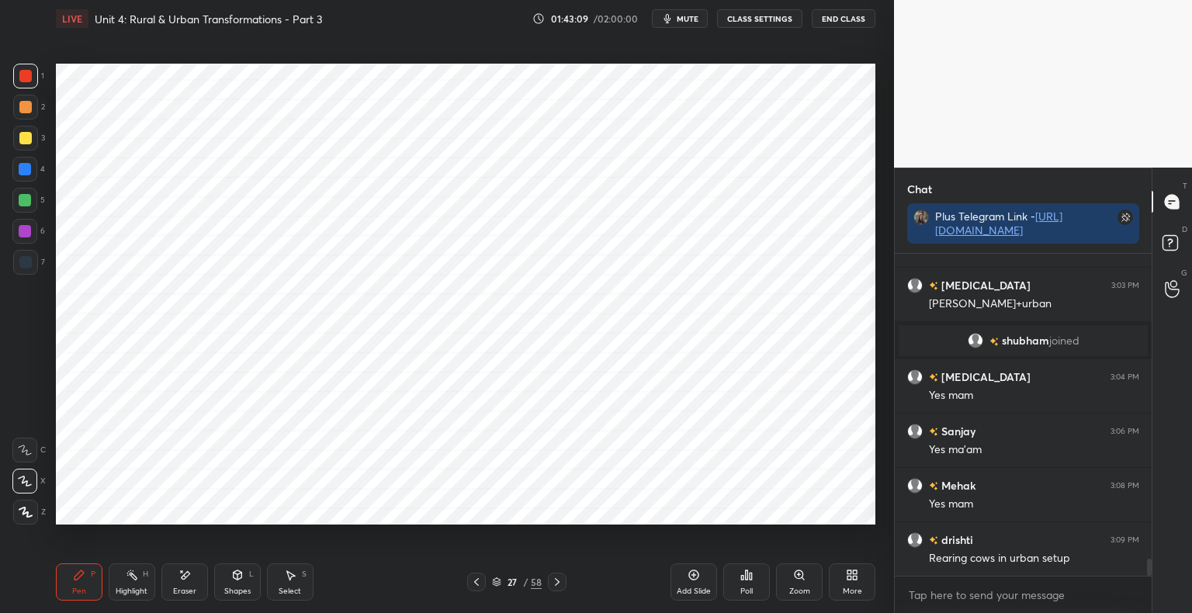
click at [561, 576] on div at bounding box center [557, 582] width 19 height 19
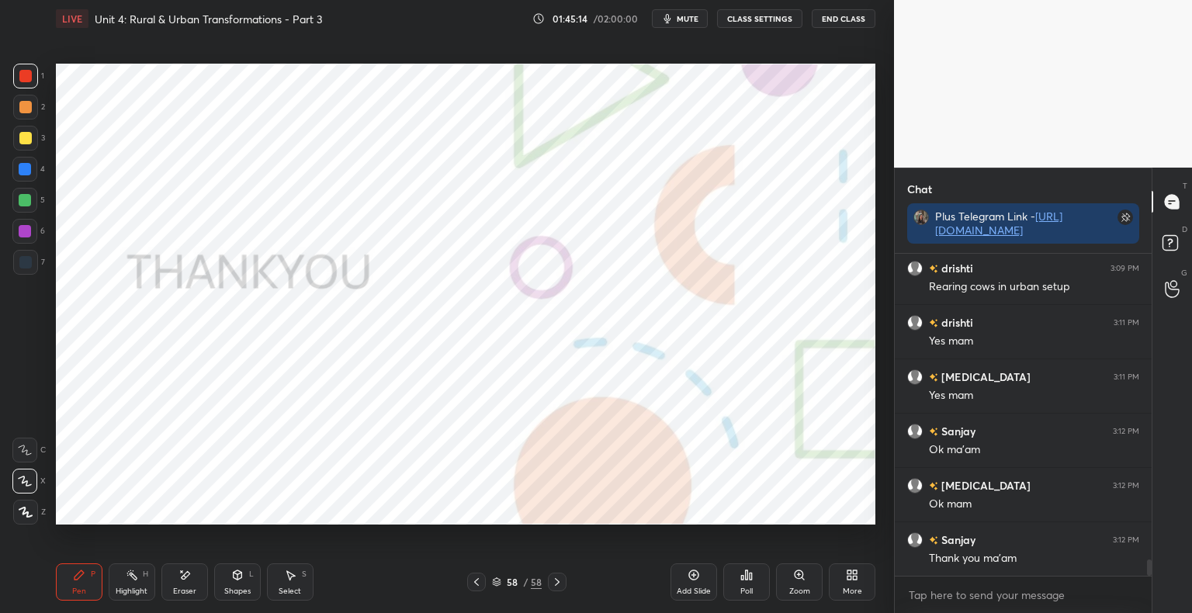
scroll to position [6179, 0]
click at [834, 16] on button "End Class" at bounding box center [844, 18] width 64 height 19
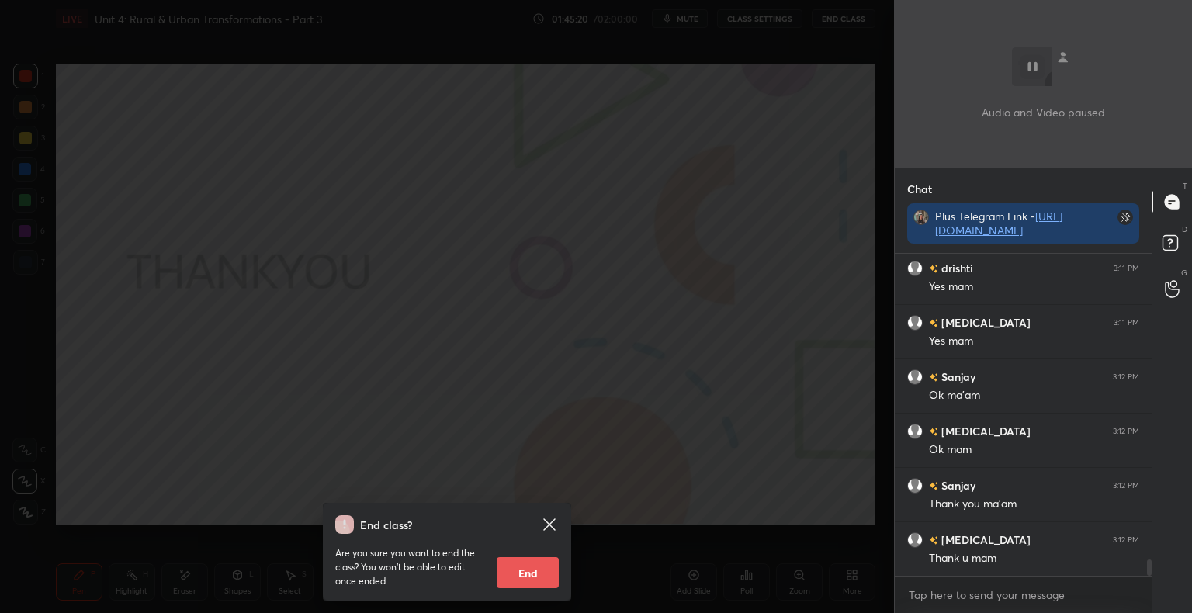
scroll to position [6234, 0]
click at [520, 576] on button "End" at bounding box center [528, 572] width 62 height 31
type textarea "x"
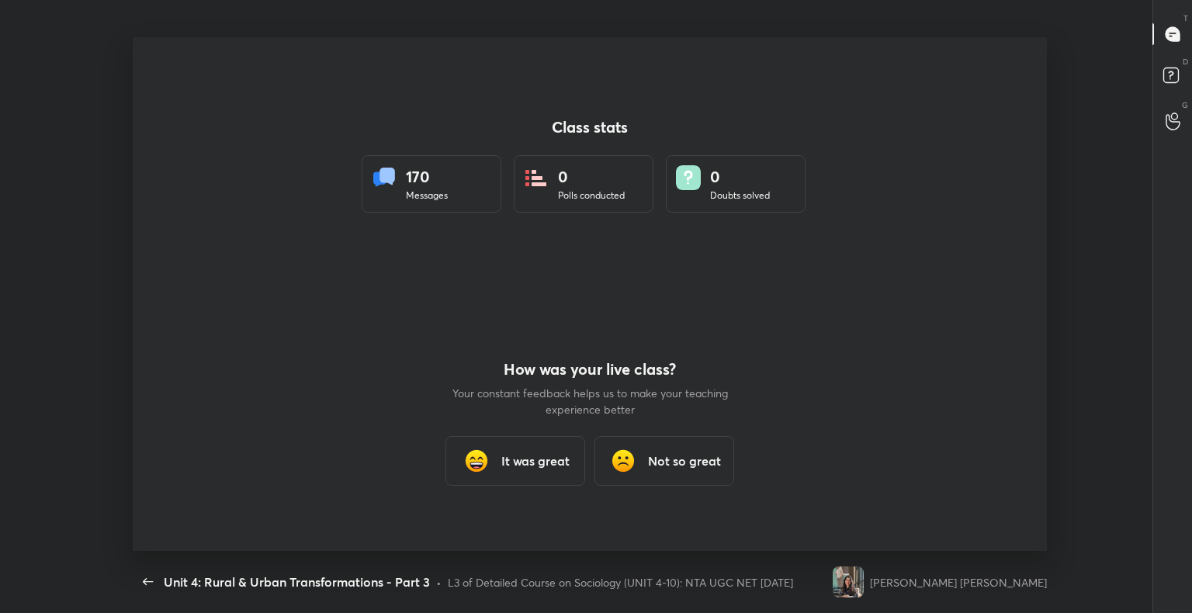
scroll to position [0, 0]
click at [155, 579] on icon "button" at bounding box center [148, 582] width 19 height 19
